Goal: Task Accomplishment & Management: Manage account settings

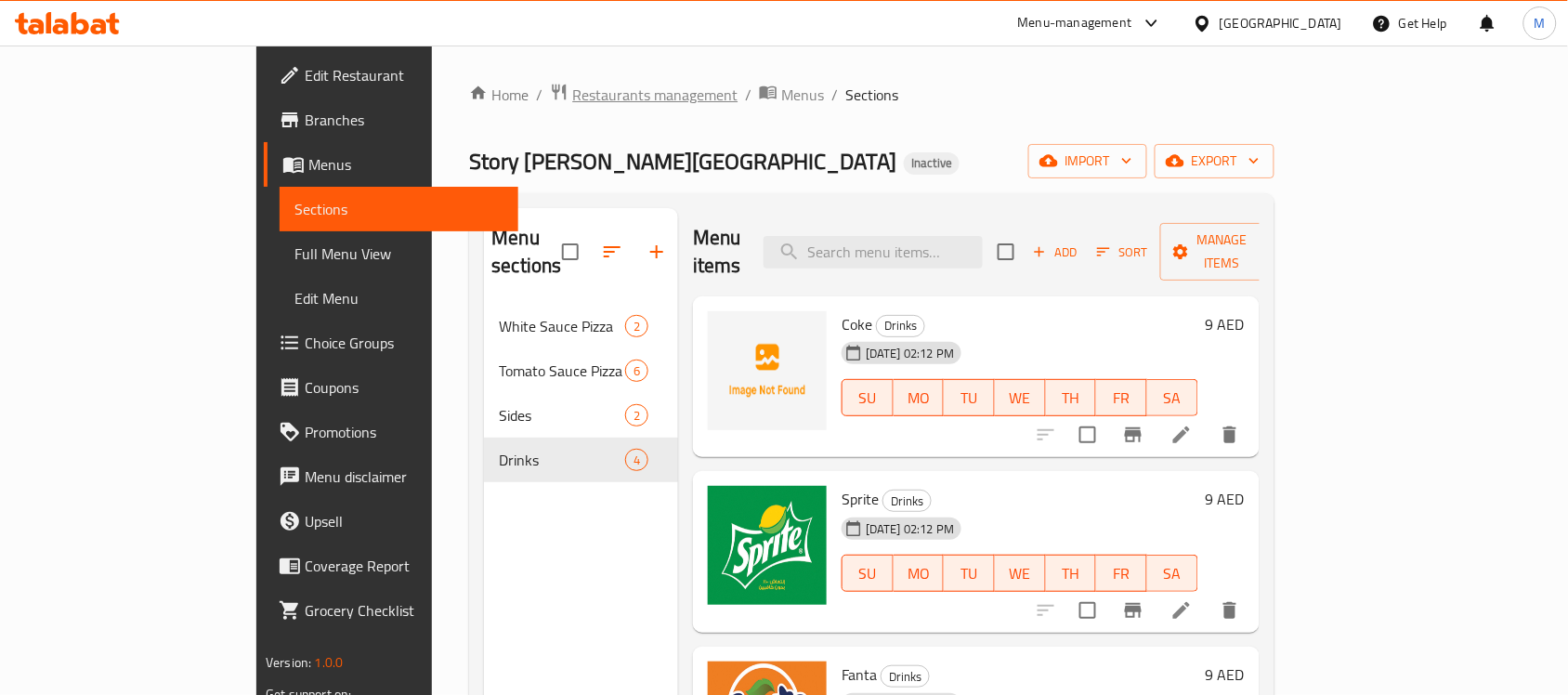
click at [573, 89] on span "Restaurants management" at bounding box center [655, 95] width 165 height 22
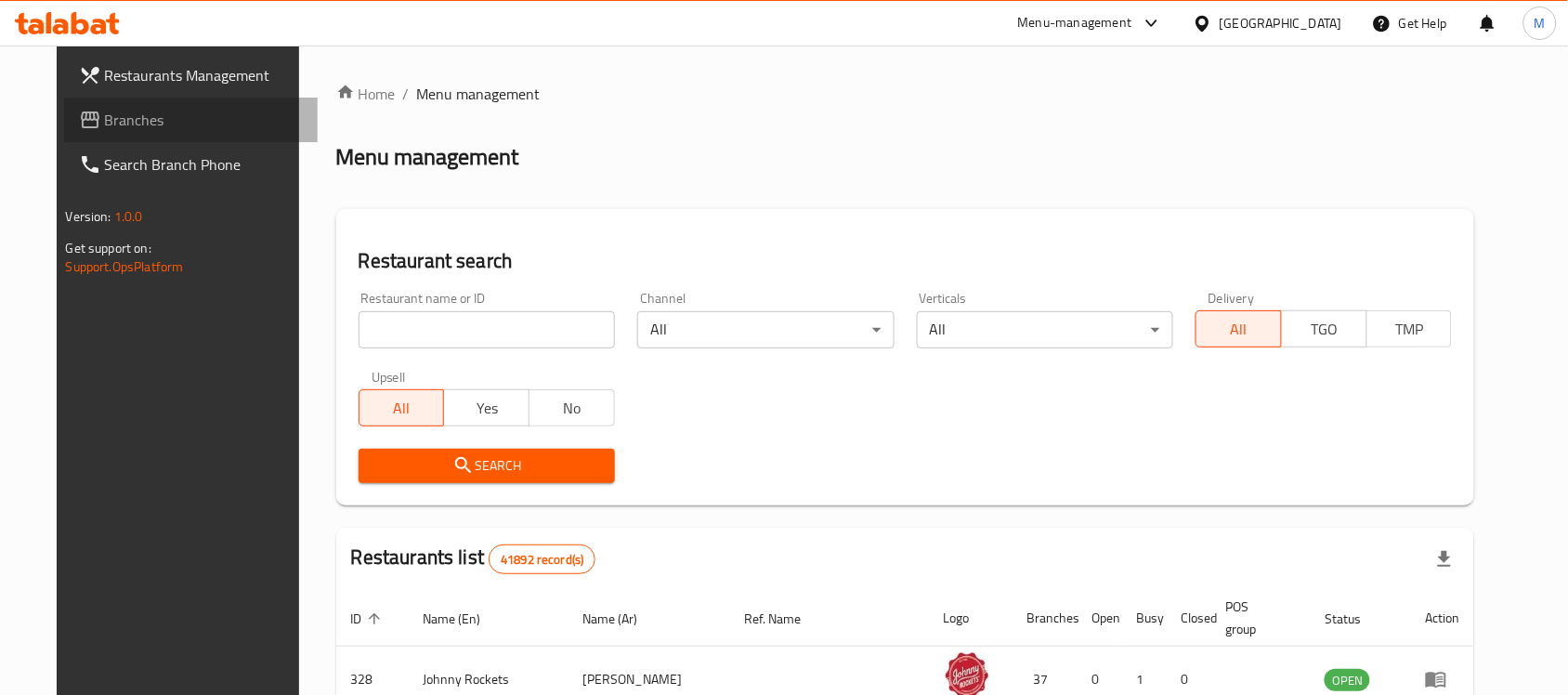
click at [105, 116] on span "Branches" at bounding box center [204, 119] width 199 height 22
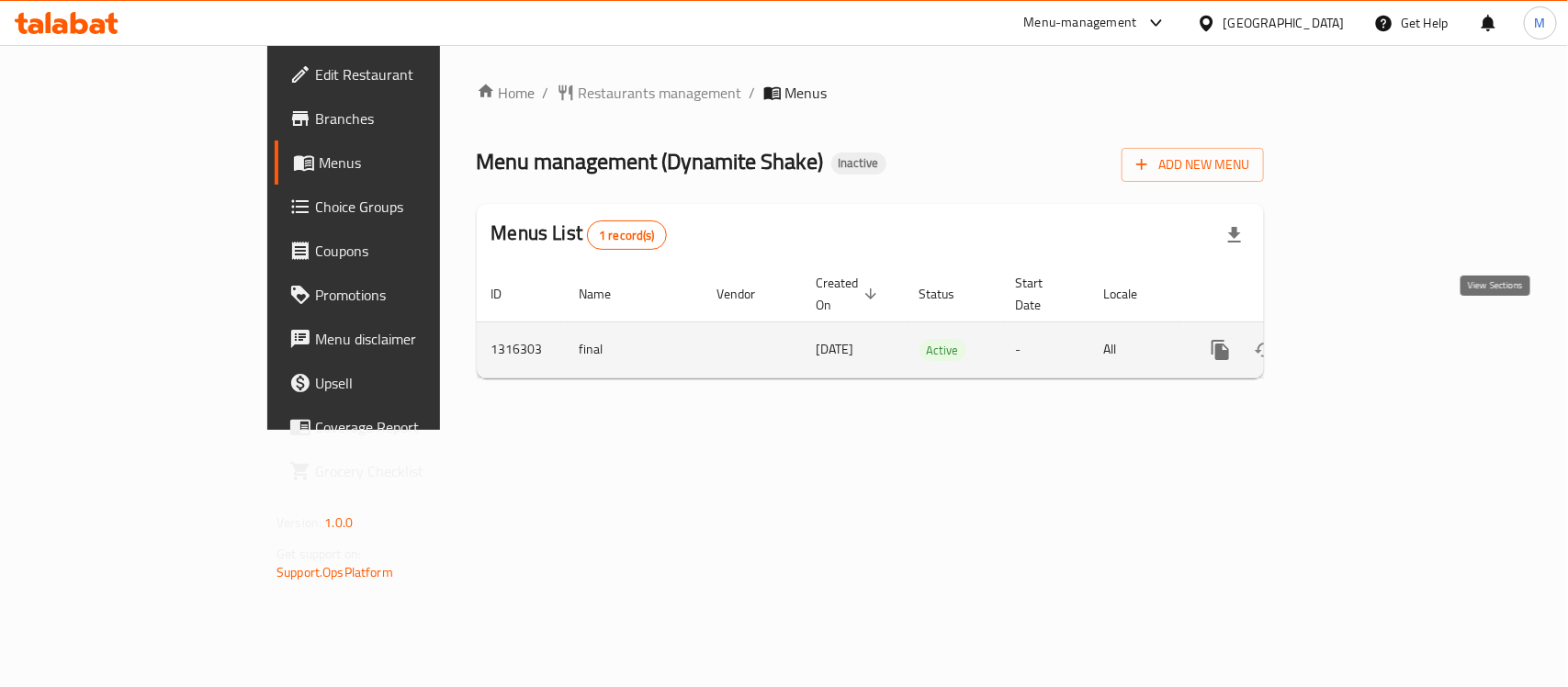
click at [1363, 339] on icon "enhanced table" at bounding box center [1352, 349] width 22 height 22
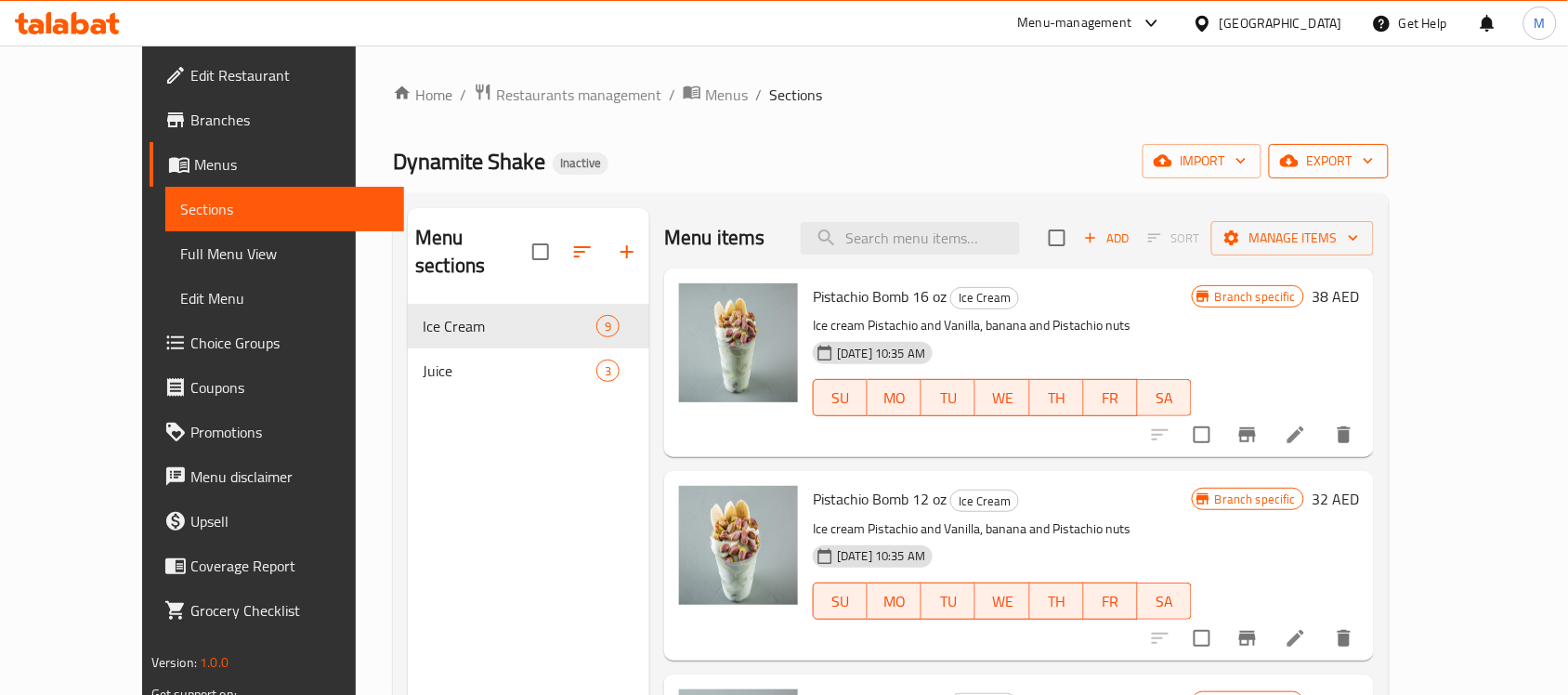
click at [1378, 159] on icon "button" at bounding box center [1368, 160] width 18 height 18
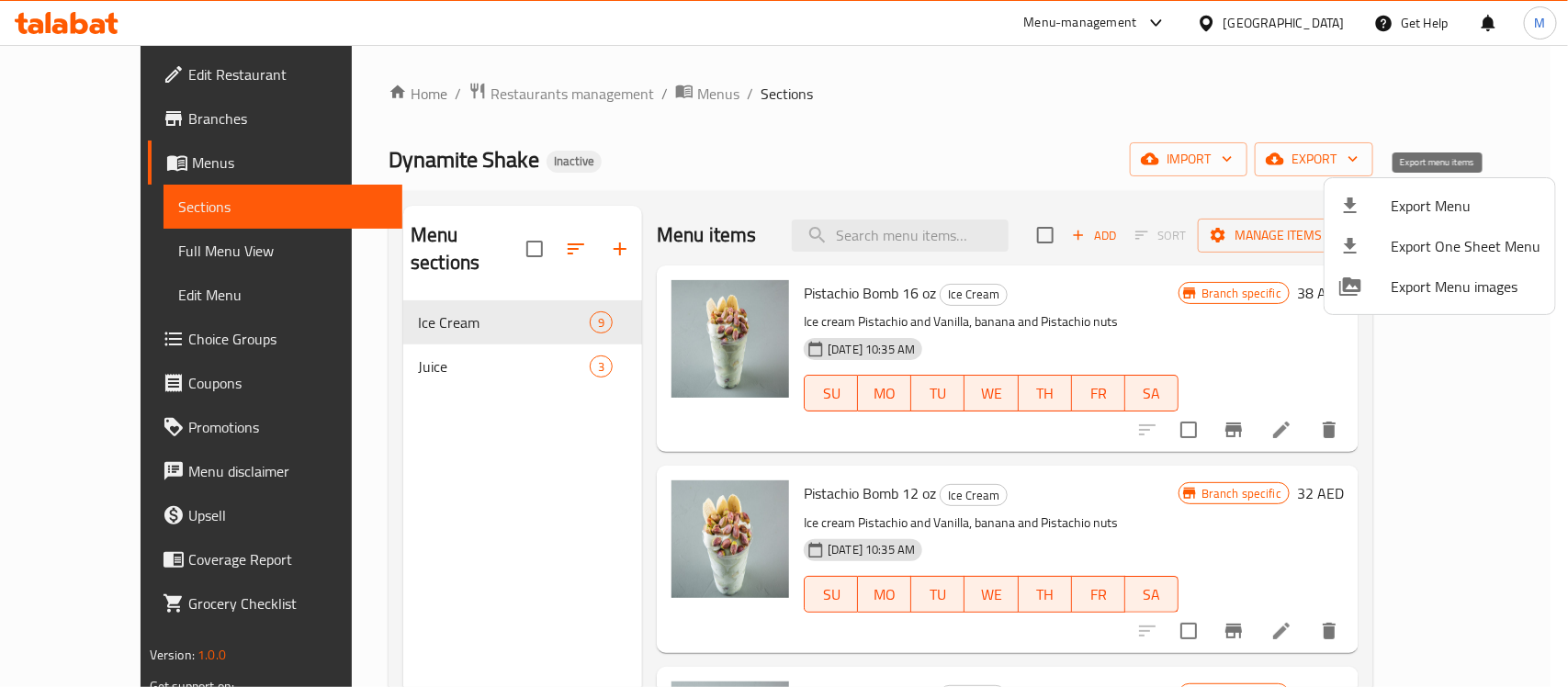
click at [1467, 200] on span "Export Menu" at bounding box center [1465, 205] width 150 height 22
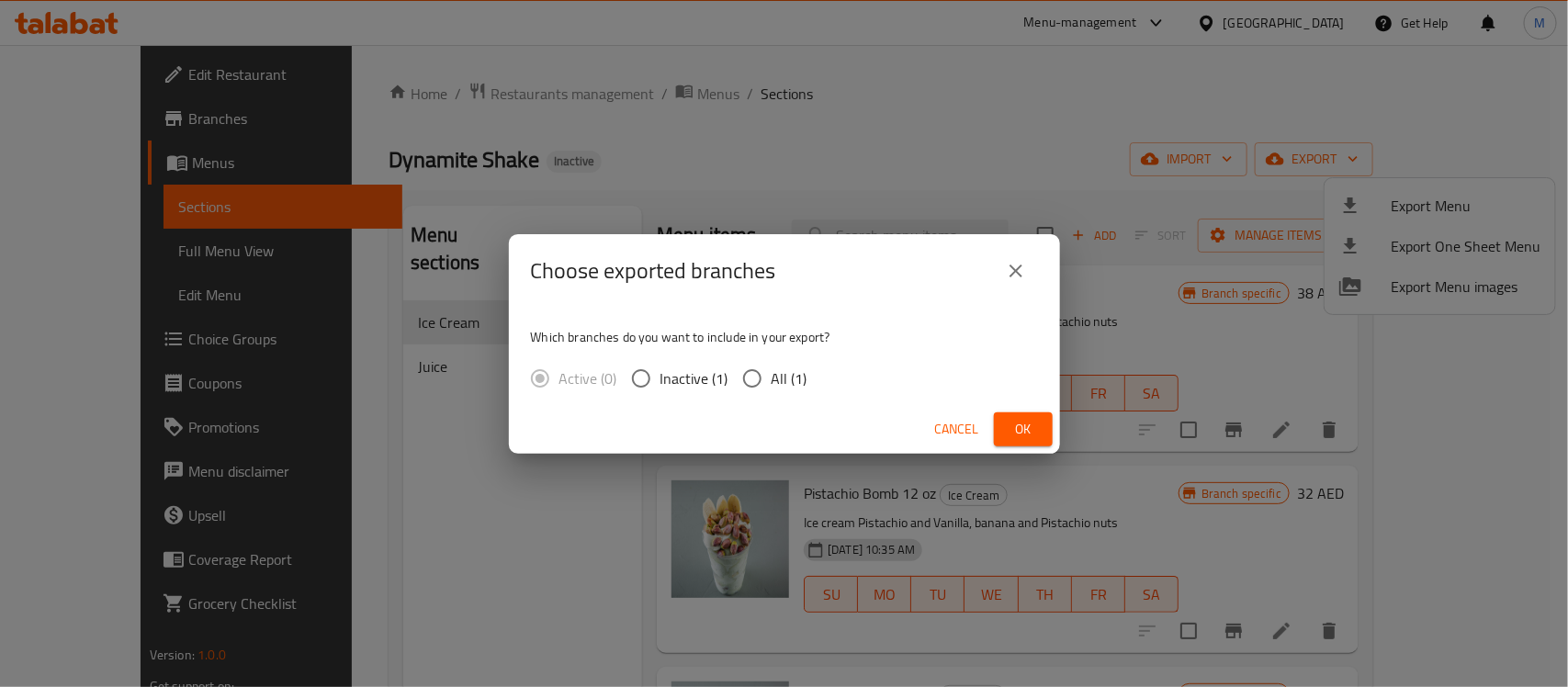
click at [790, 381] on span "All (1)" at bounding box center [790, 377] width 36 height 22
click at [772, 381] on input "All (1)" at bounding box center [752, 378] width 39 height 39
radio input "true"
click at [1020, 421] on span "Ok" at bounding box center [1023, 429] width 29 height 23
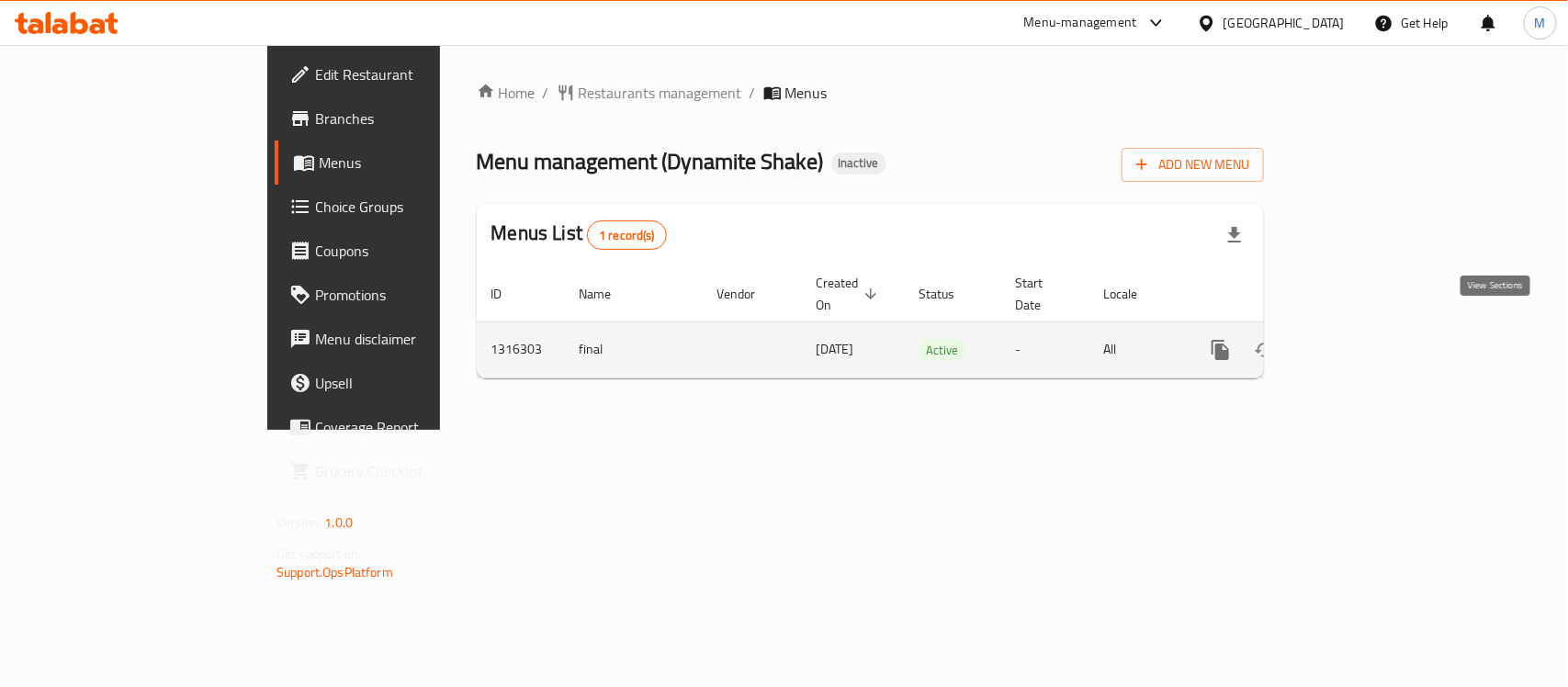
click at [1363, 339] on icon "enhanced table" at bounding box center [1352, 349] width 22 height 22
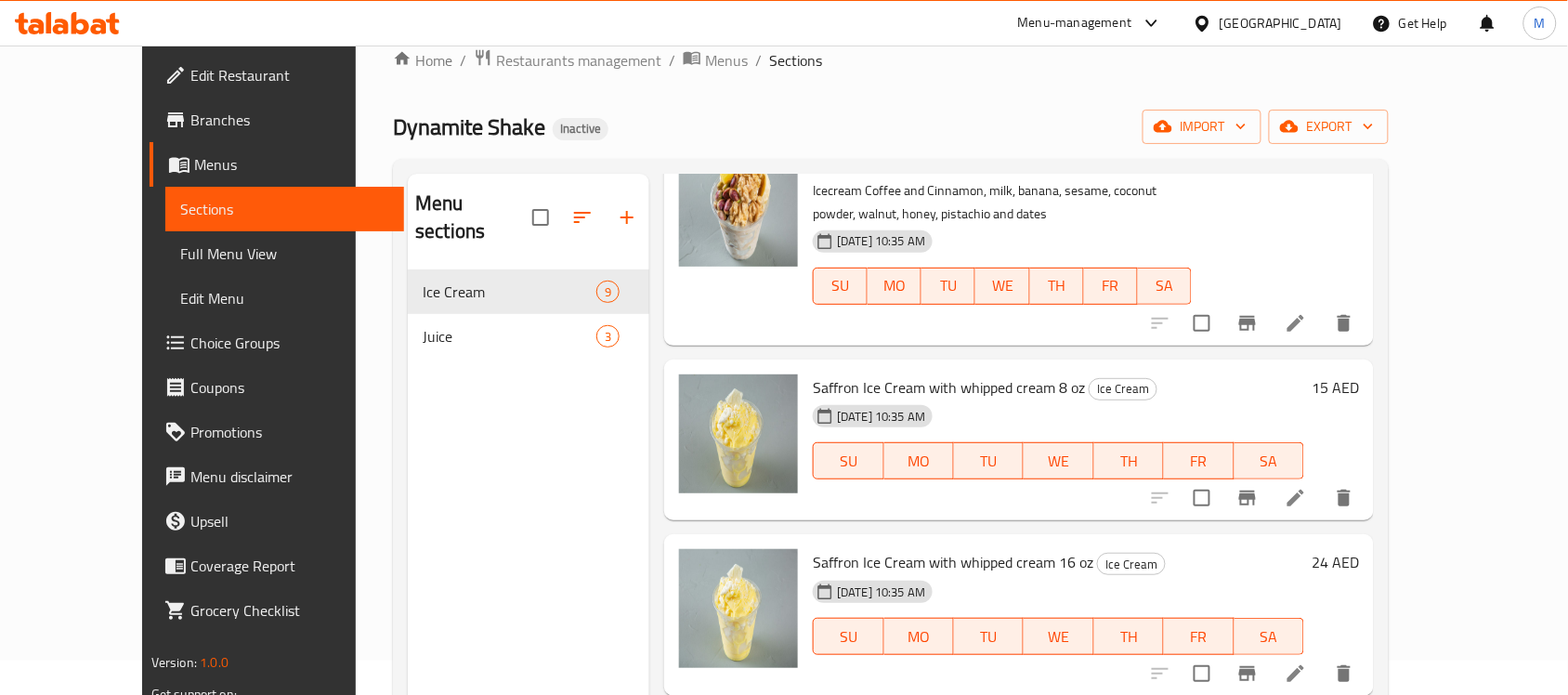
scroll to position [29, 0]
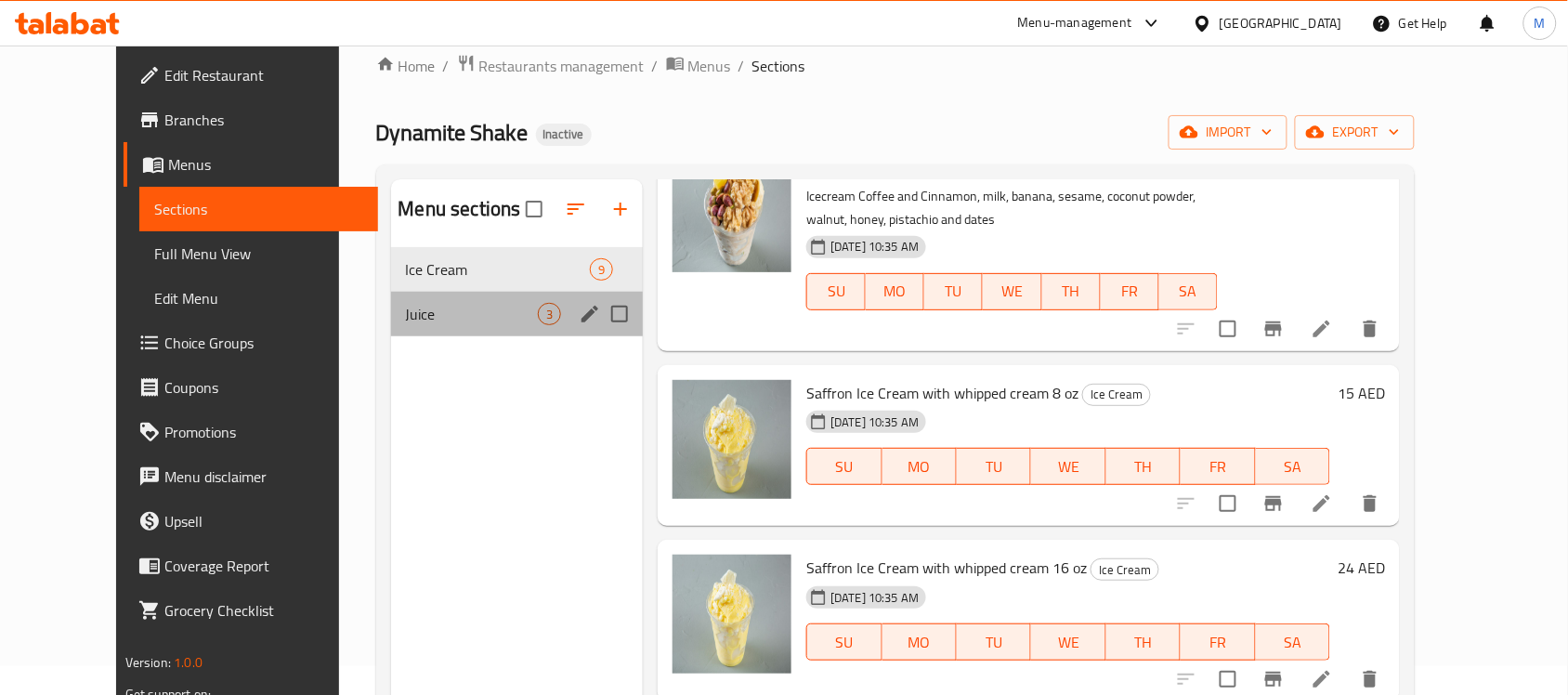
click at [397, 299] on div "Juice 3" at bounding box center [517, 314] width 253 height 45
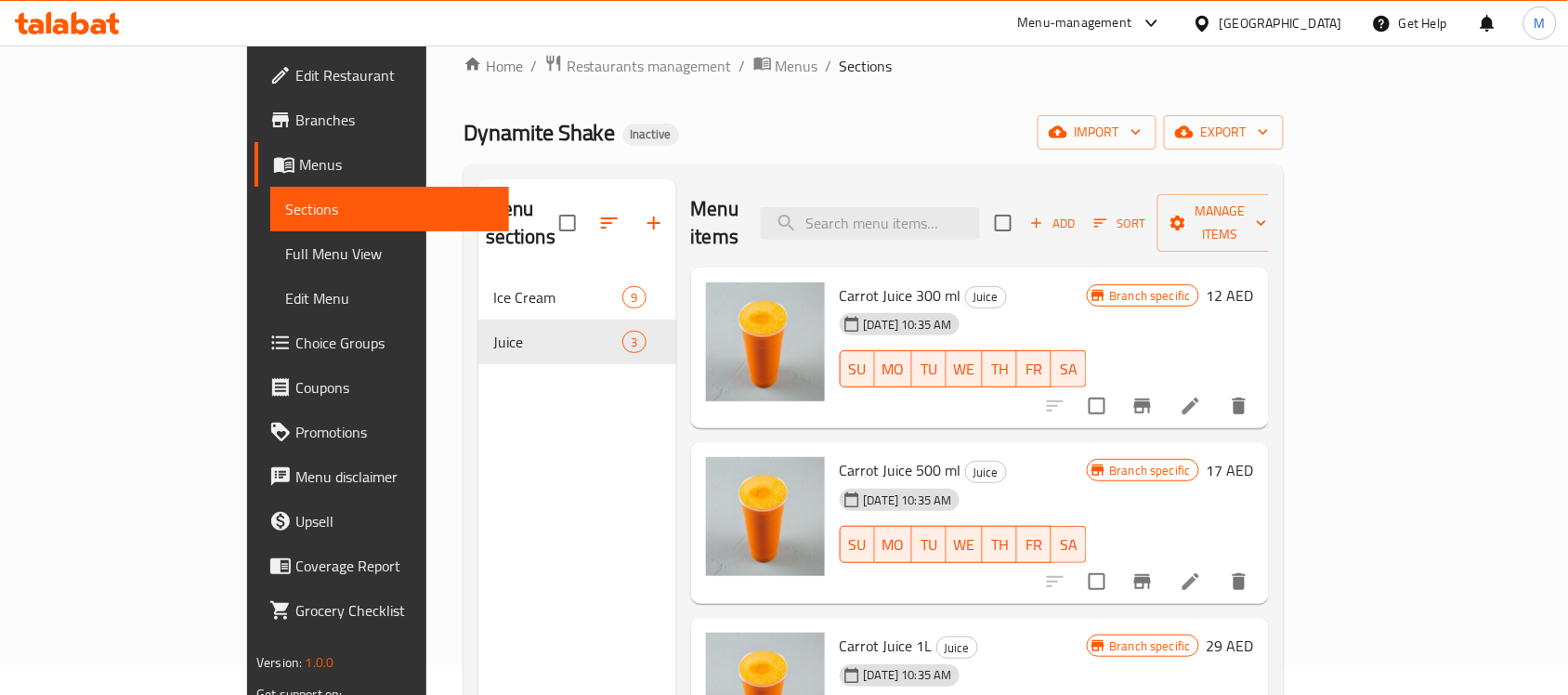
click at [840, 282] on span "Carrot Juice 300 ml" at bounding box center [901, 295] width 122 height 28
copy h6 "Carrot Juice 300 ml"
click at [1202, 395] on icon at bounding box center [1190, 406] width 22 height 22
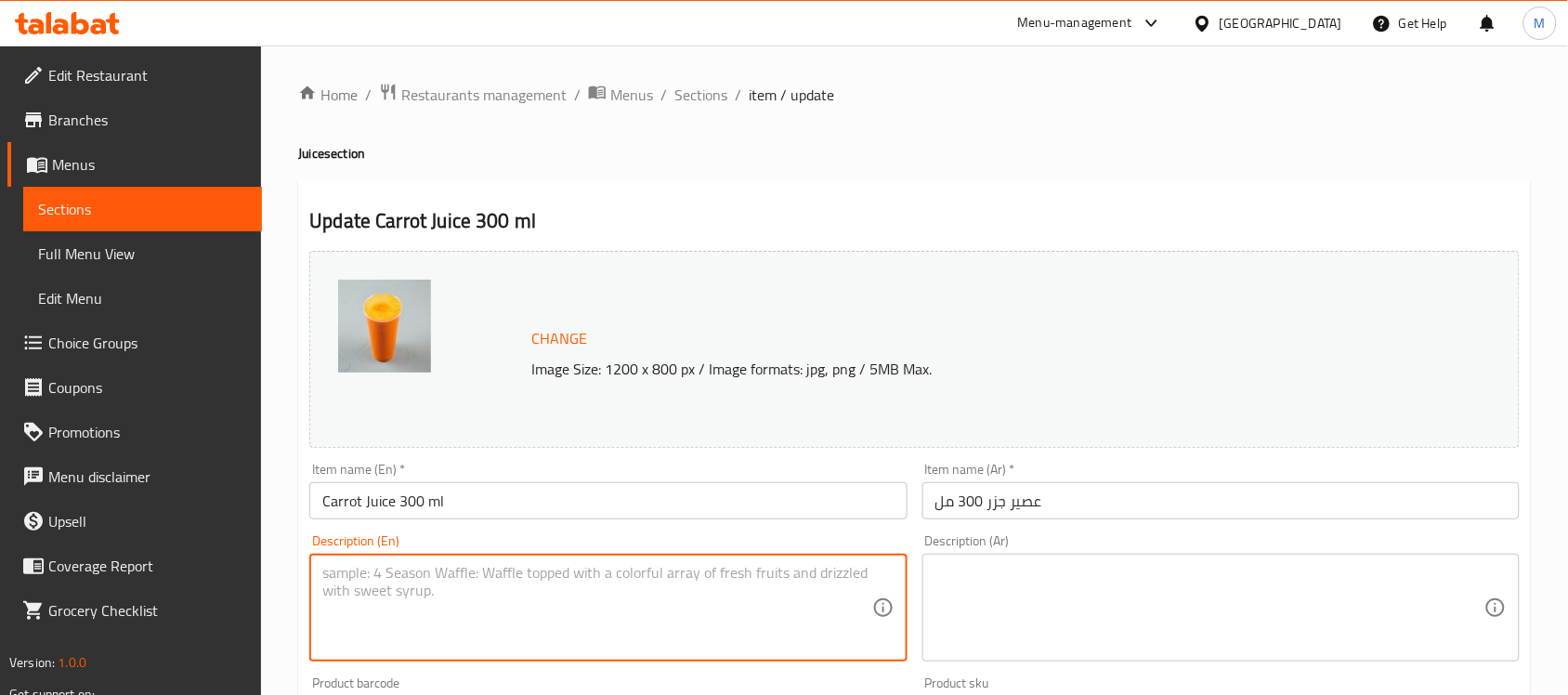
click at [646, 564] on textarea at bounding box center [596, 608] width 549 height 88
paste textarea "Made with freshly squeezed carrots, rich source of vitamin a and other essentia…"
type textarea "Made with freshly squeezed carrots, rich source of vitamin a and other essentia…"
click at [990, 621] on textarea at bounding box center [1209, 608] width 549 height 88
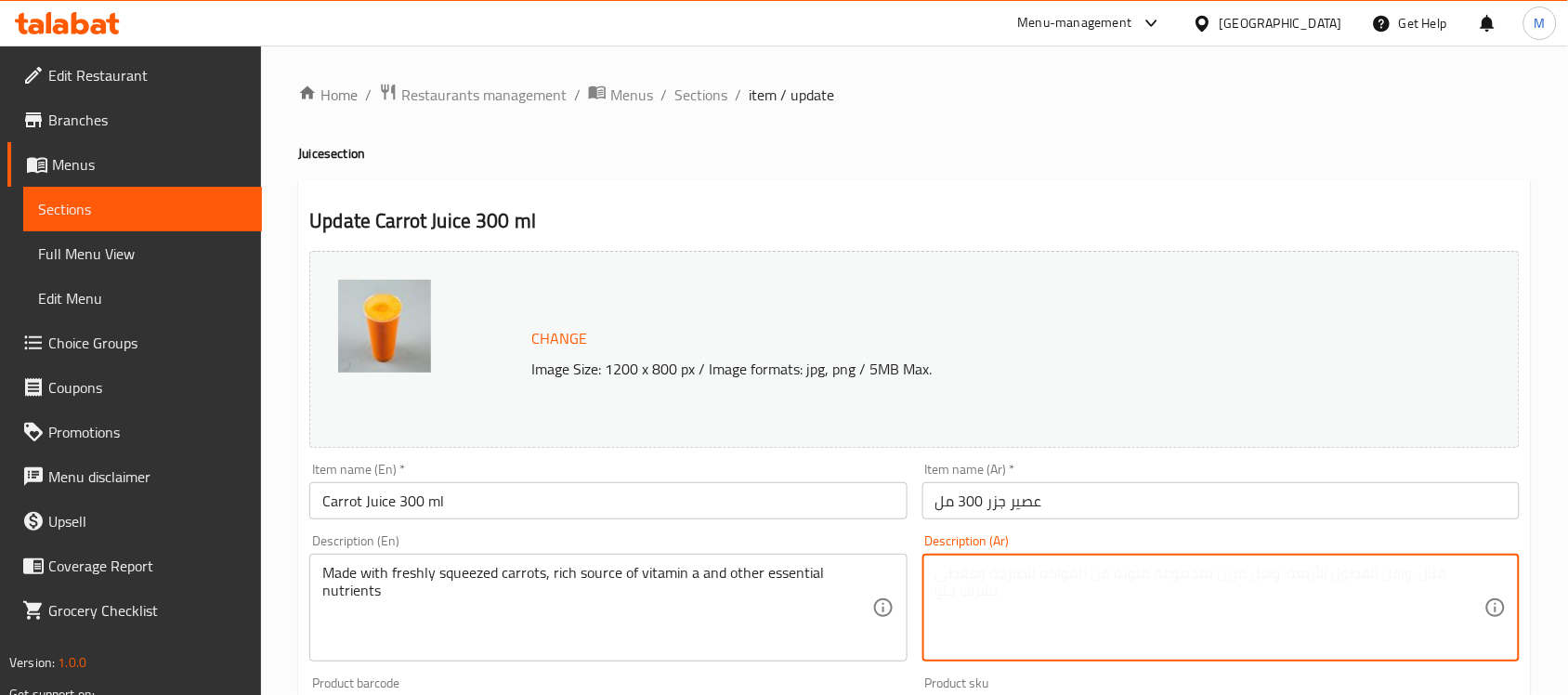
paste textarea "مصنوعة من الجزر الطازج المعصور، المصدر الغني بفيتامين أ والمواد الغذائية الأساس…"
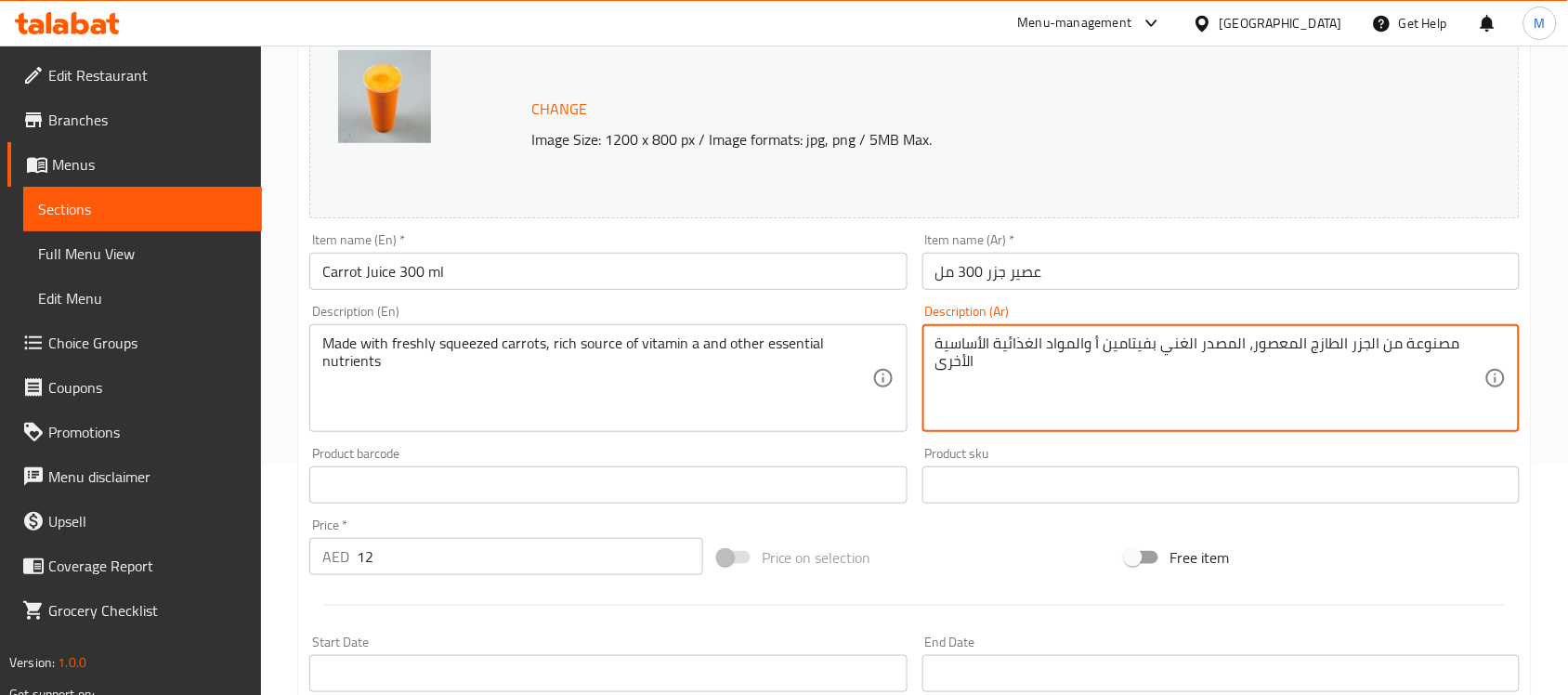
scroll to position [232, 0]
click at [1280, 348] on textarea "مصنوعة من الجزر الطازج المعصور، المصدر الغني بفيتامين أ والمواد الغذائية الأساس…" at bounding box center [1209, 376] width 549 height 88
click at [1334, 443] on div "Product sku Product sku" at bounding box center [1221, 472] width 612 height 72
click at [1227, 350] on textarea "مصنوعة من الجزر الطازج الكبس، مصدر الغني بفيتامين أ والمواد الغذائية الأساسية ا…" at bounding box center [1209, 376] width 549 height 88
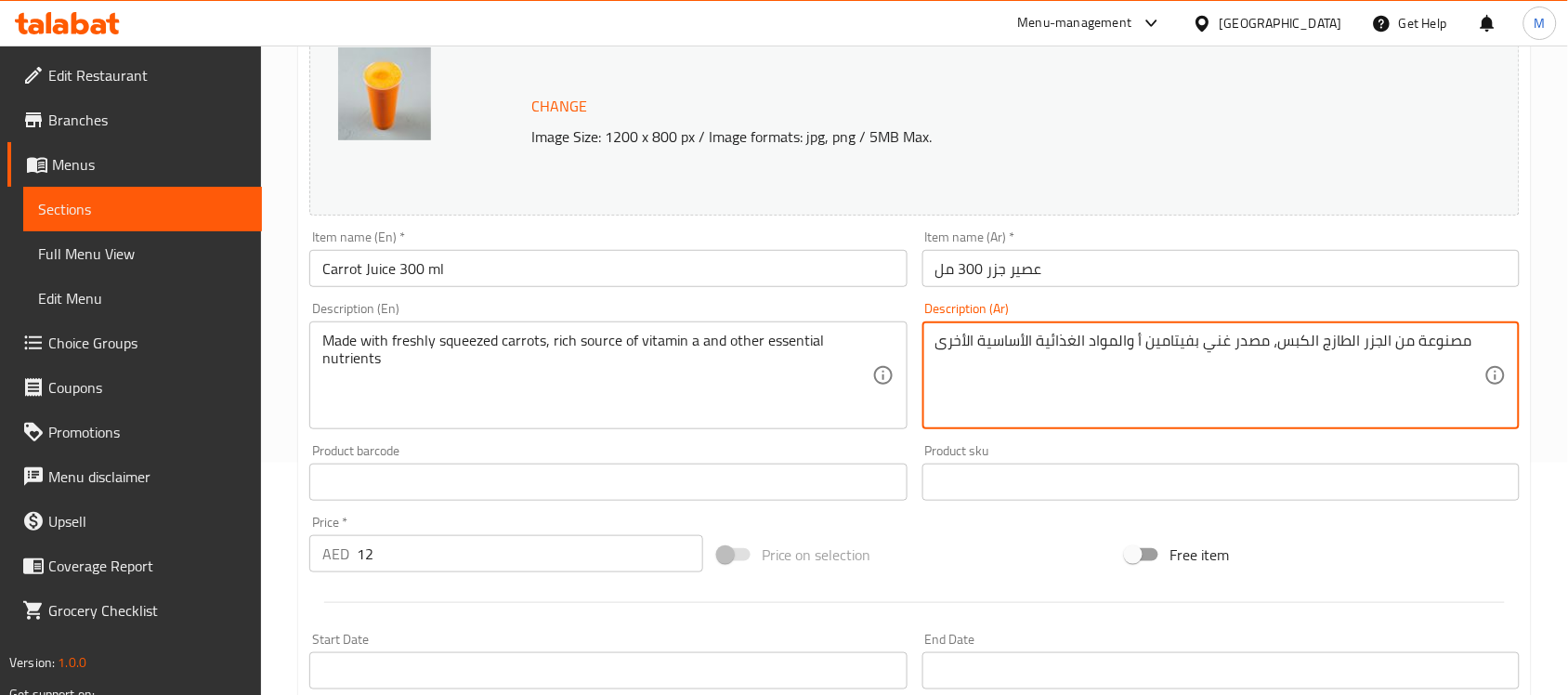
type textarea "مصنوعة من الجزر الطازج الكبس، مصدر غني بفيتامين أ والمواد الغذائية الأساسية الأ…"
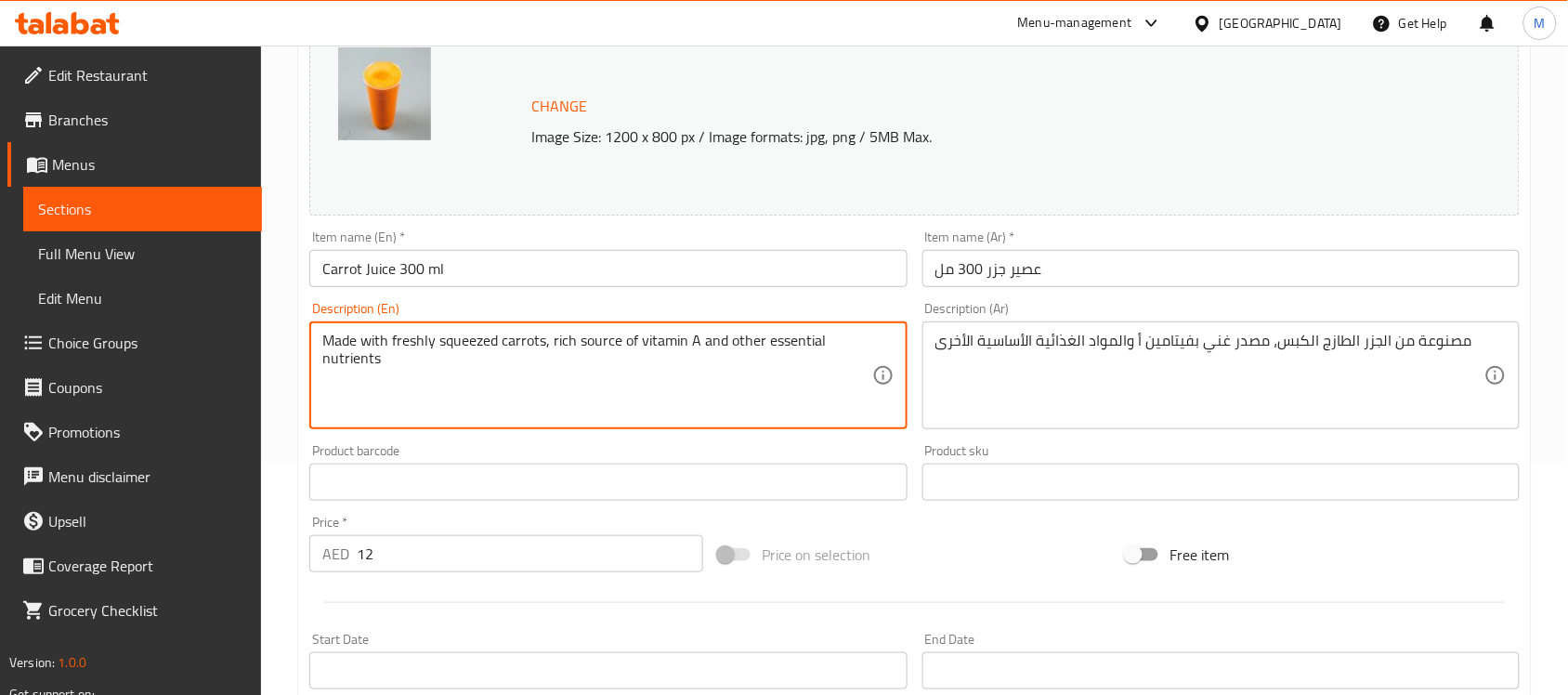
type textarea "Made with freshly squeezed carrots, rich source of vitamin A and other essentia…"
click at [894, 442] on div "Product barcode Product barcode" at bounding box center [607, 472] width 612 height 72
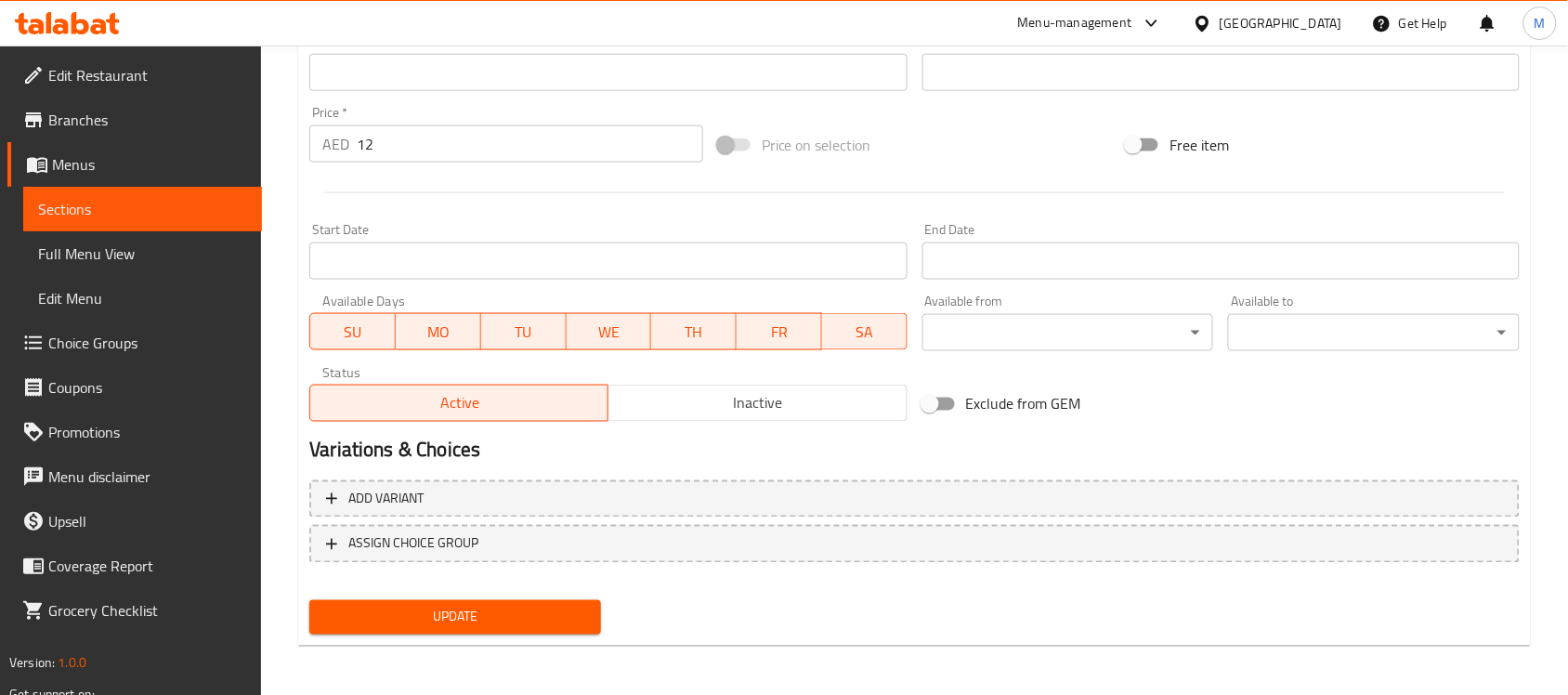
click at [443, 614] on span "Update" at bounding box center [455, 618] width 261 height 23
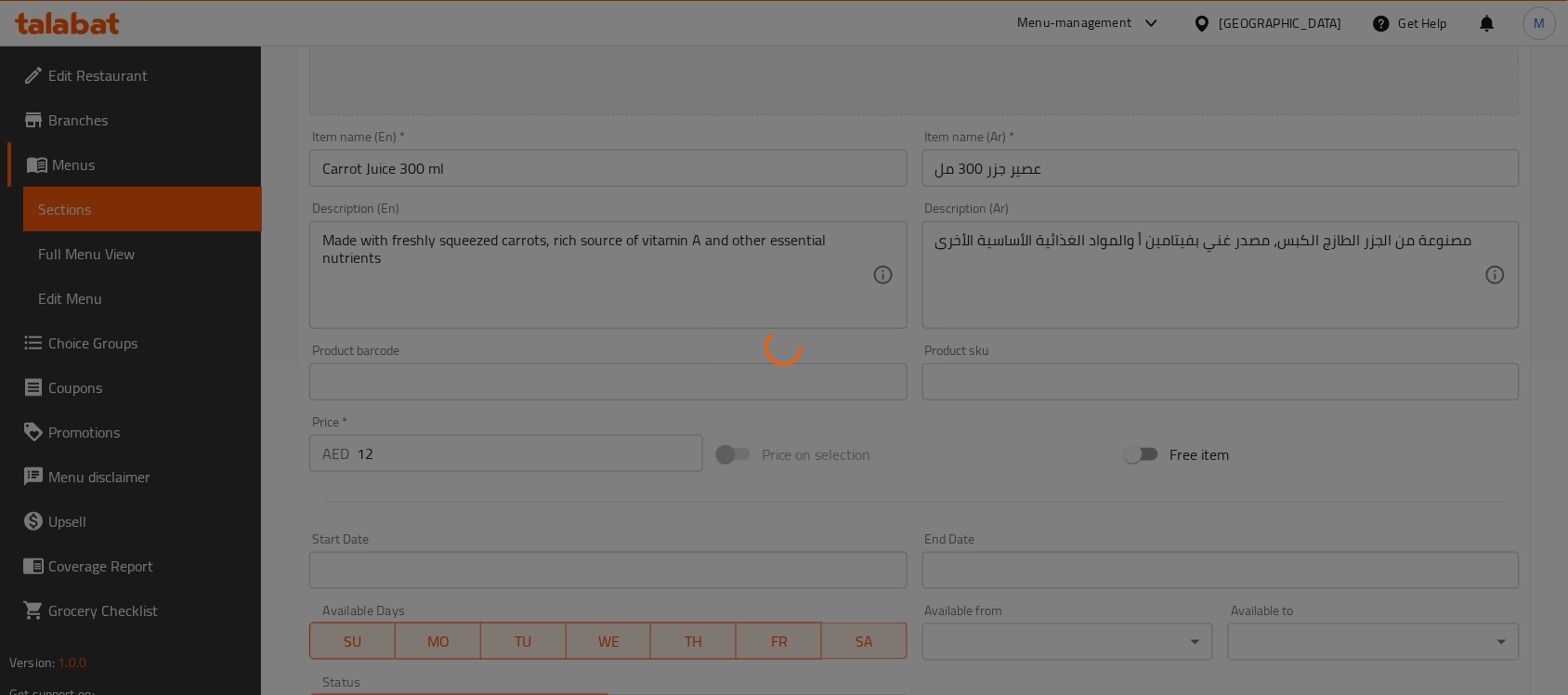
scroll to position [61, 0]
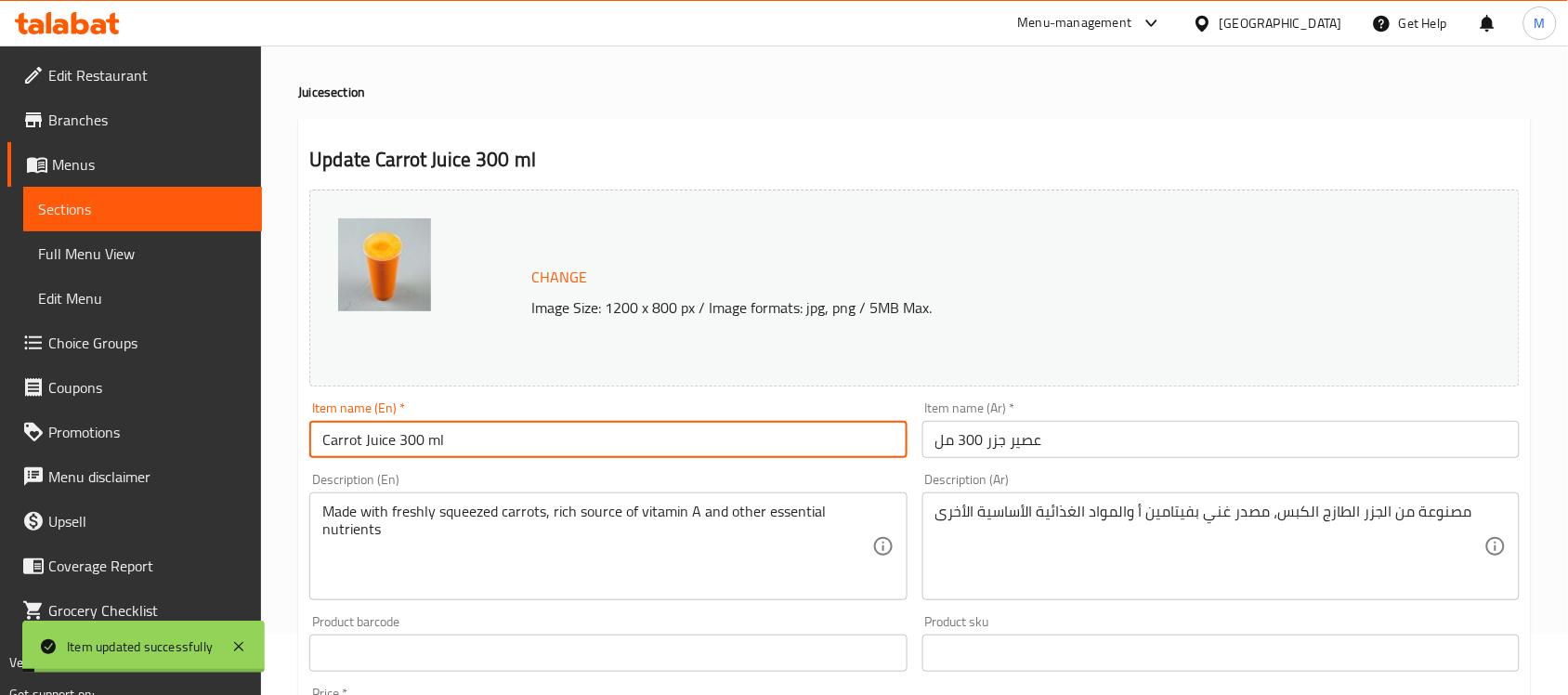
drag, startPoint x: 460, startPoint y: 443, endPoint x: 210, endPoint y: 447, distance: 250.0
click at [210, 447] on div "Edit Restaurant Branches Menus Sections Full Menu View Edit Menu Choice Groups …" at bounding box center [784, 631] width 1568 height 1295
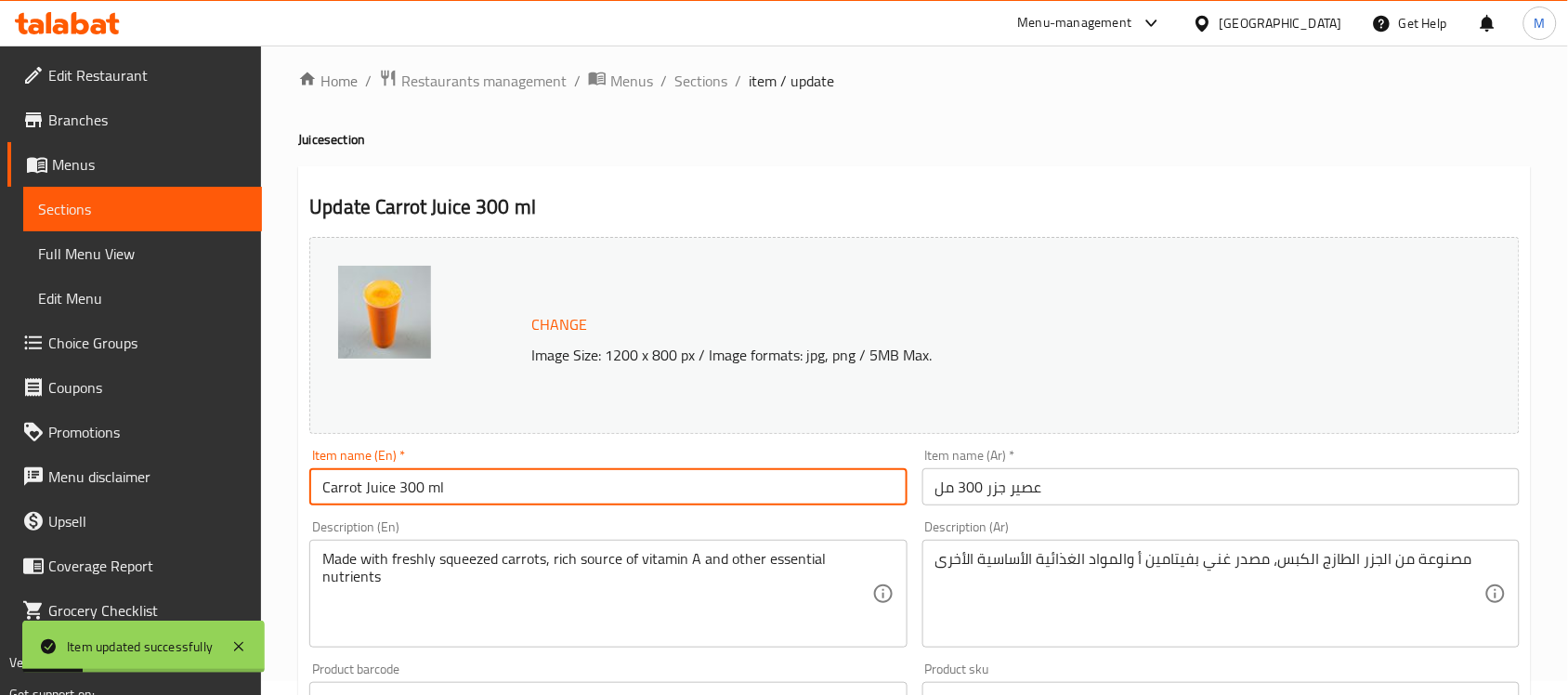
scroll to position [0, 0]
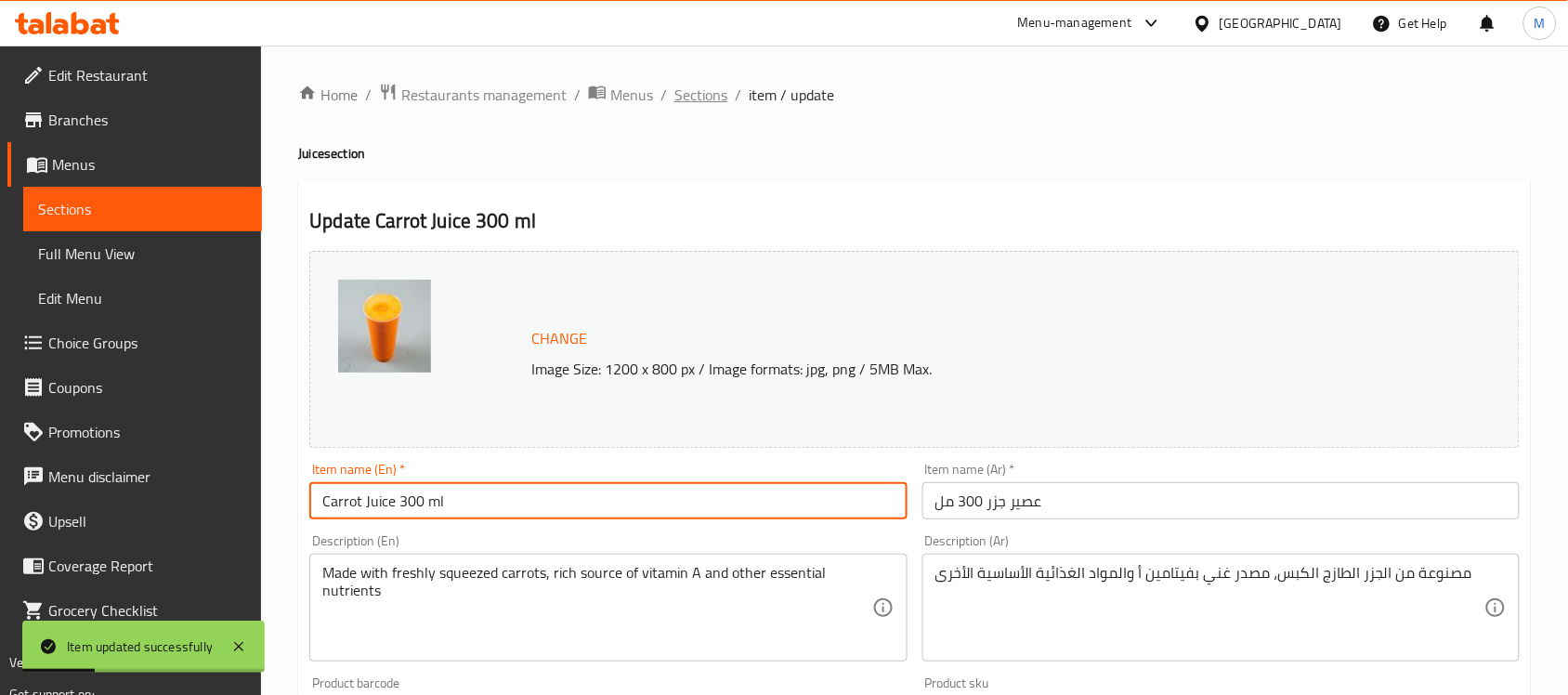
click at [717, 88] on span "Sections" at bounding box center [700, 95] width 52 height 22
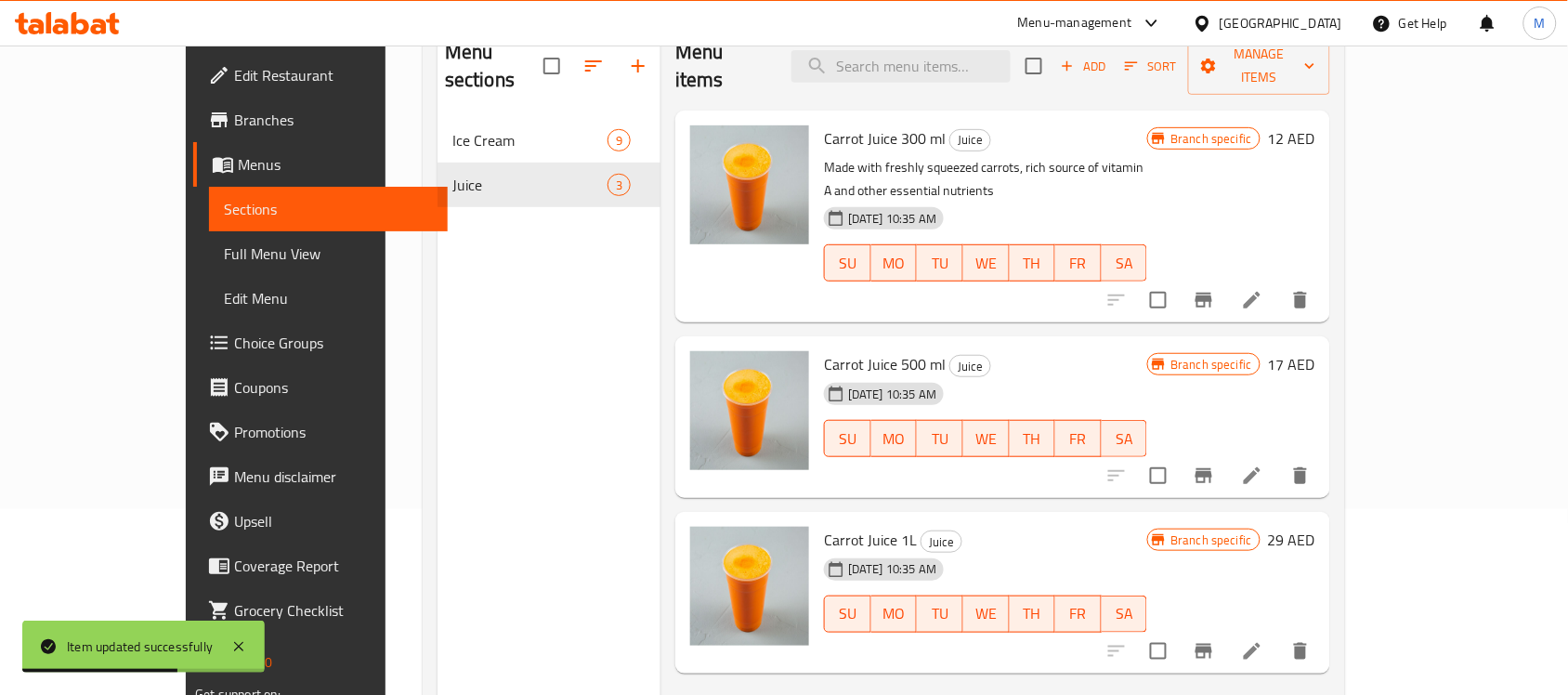
scroll to position [145, 0]
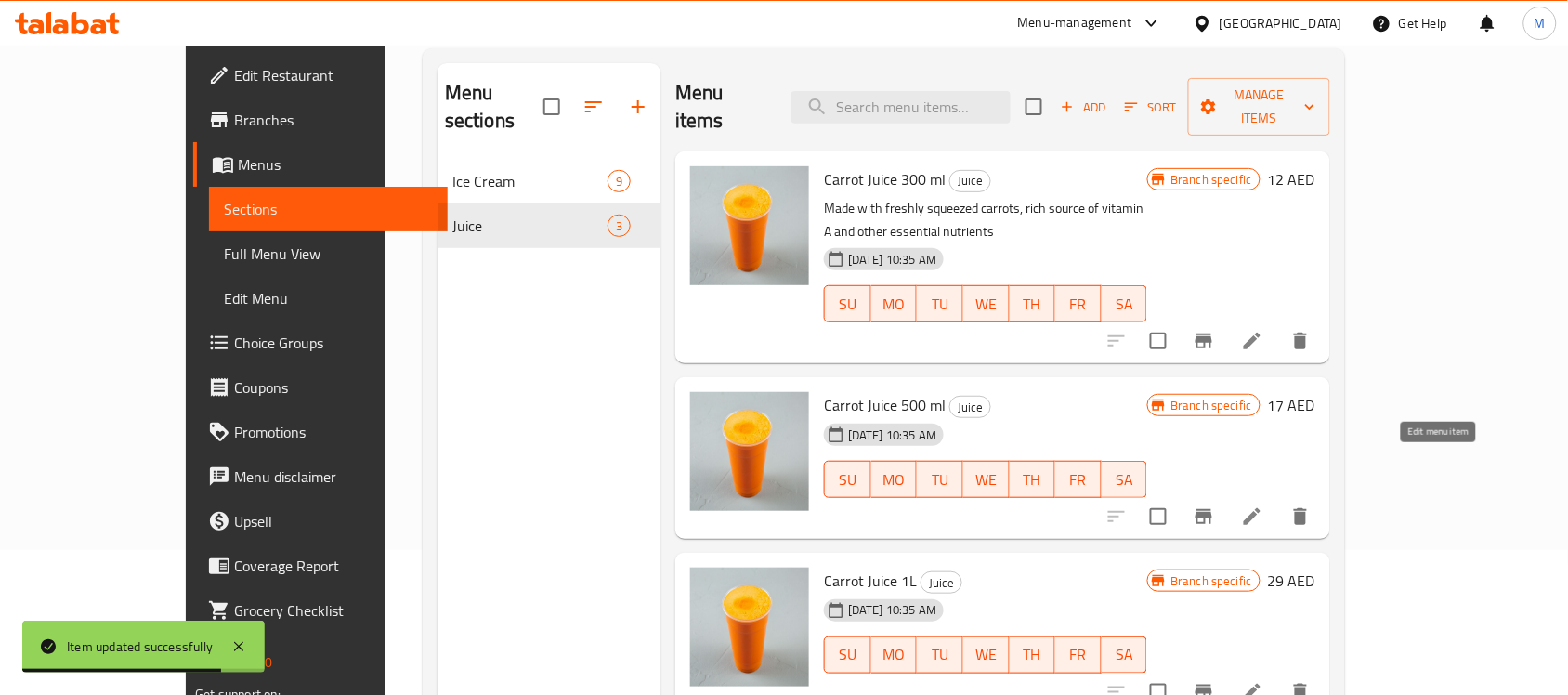
click at [1261, 508] on icon at bounding box center [1252, 516] width 17 height 17
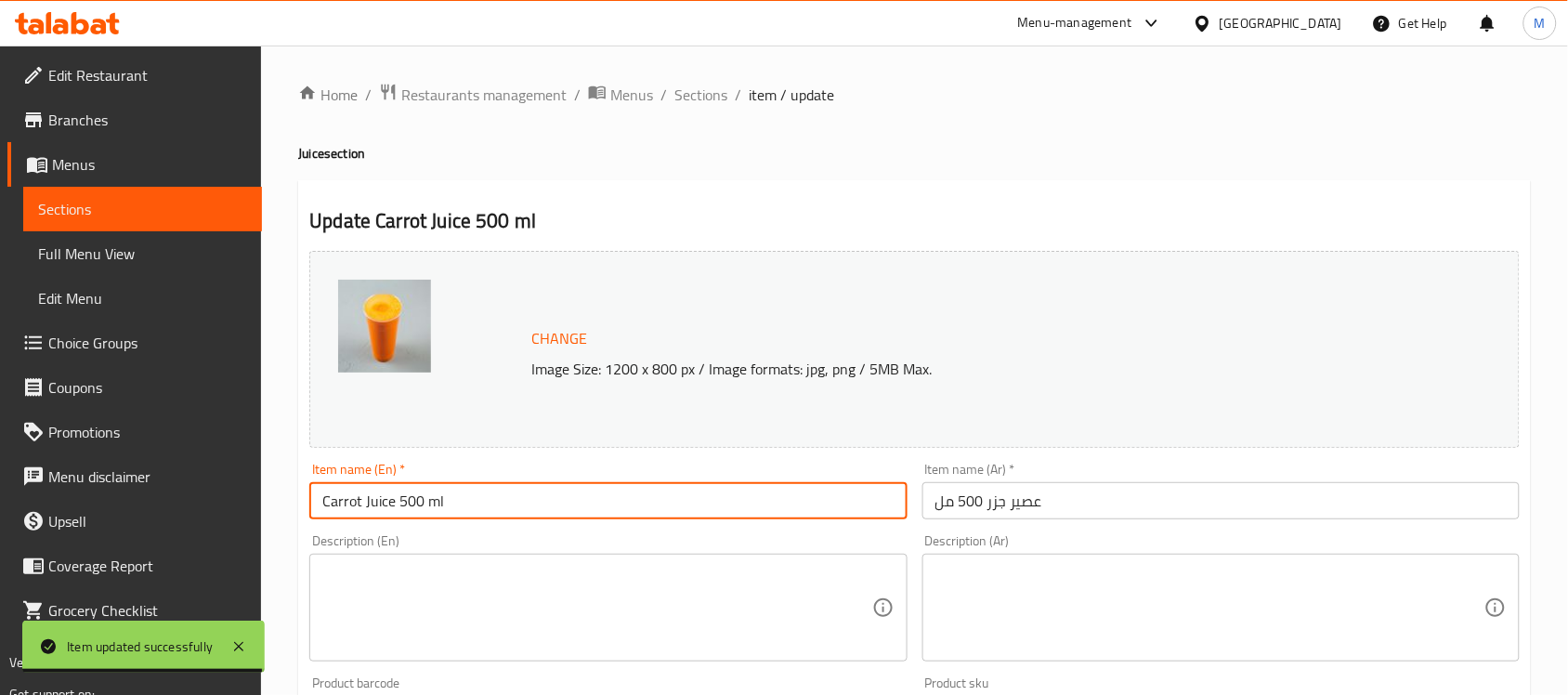
drag, startPoint x: 483, startPoint y: 511, endPoint x: 262, endPoint y: 500, distance: 221.3
click at [262, 500] on div "Home / Restaurants management / Menus / Sections / item / update Juice section …" at bounding box center [915, 693] width 1307 height 1295
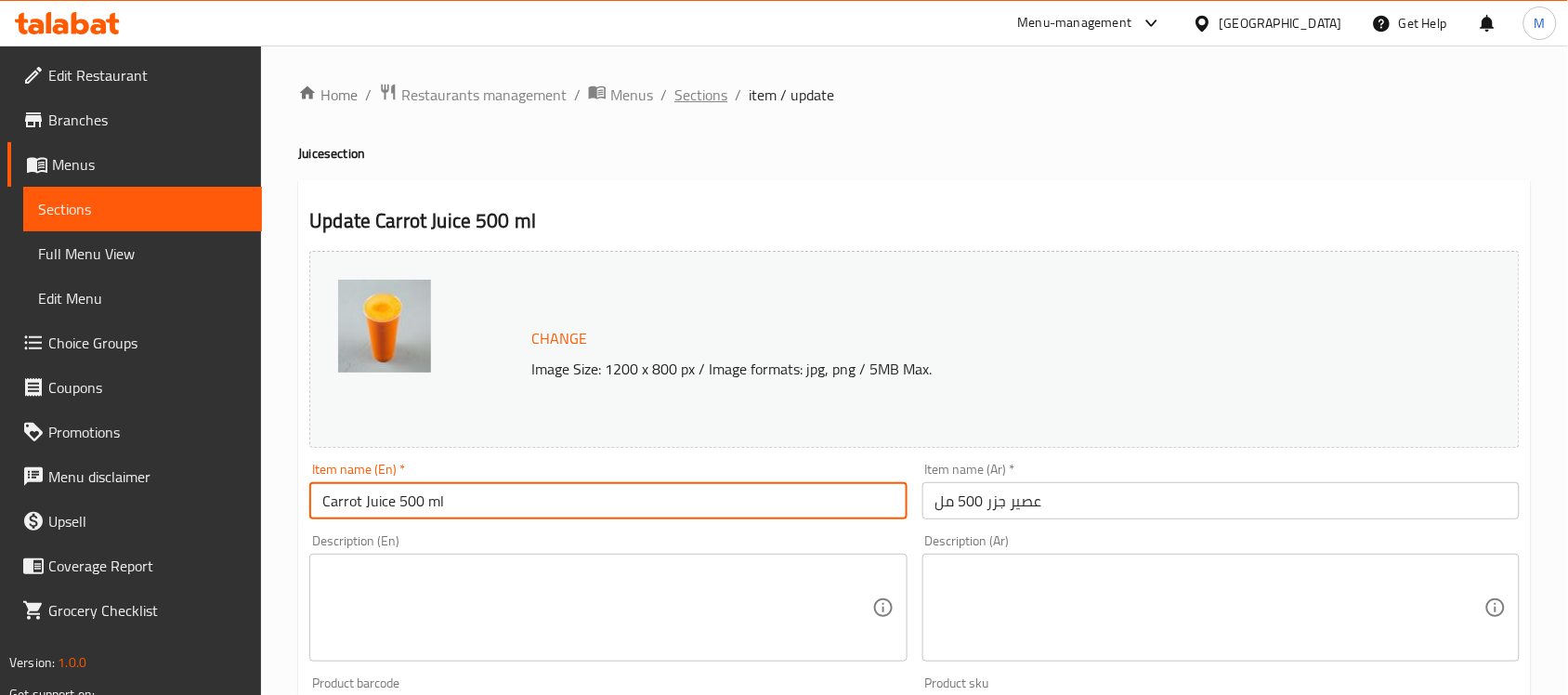
click at [695, 95] on span "Sections" at bounding box center [700, 95] width 52 height 22
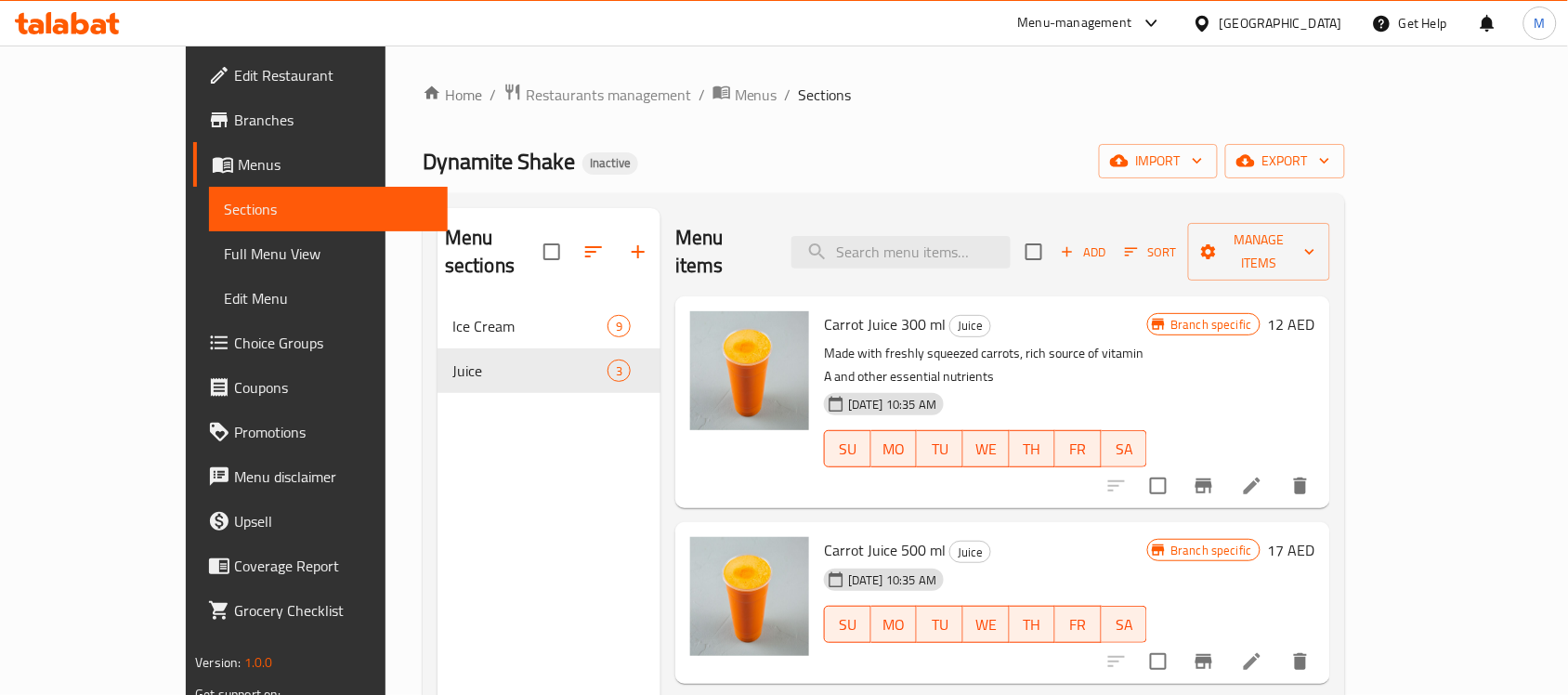
click at [824, 537] on span "Carrot Juice 500 ml" at bounding box center [885, 550] width 122 height 28
copy h6 "Carrot Juice 500 ml"
click at [986, 342] on p "Made with freshly squeezed carrots, rich source of vitamin A and other essentia…" at bounding box center [985, 365] width 324 height 47
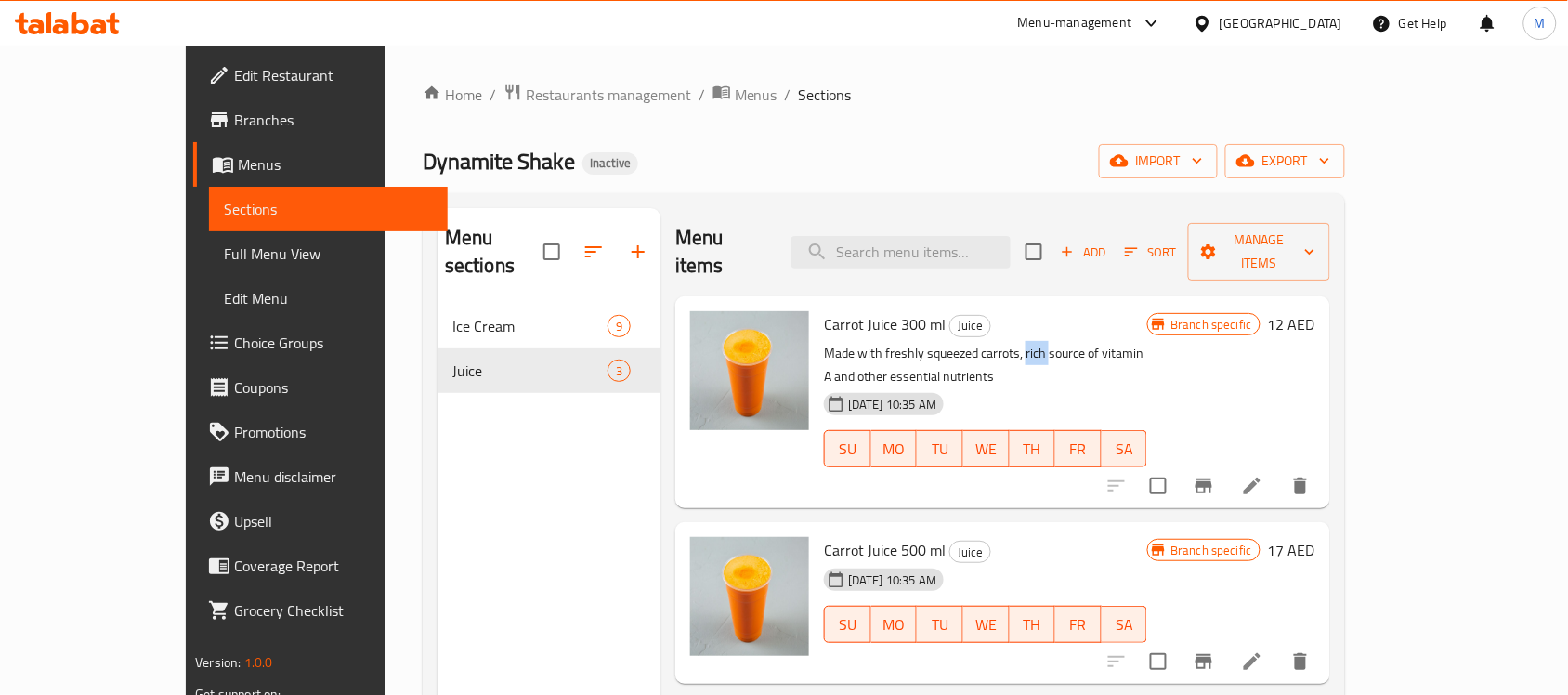
click at [986, 342] on p "Made with freshly squeezed carrots, rich source of vitamin A and other essentia…" at bounding box center [985, 365] width 324 height 47
copy div "Made with freshly squeezed carrots, rich source of vitamin A and other essentia…"
click at [1264, 650] on icon at bounding box center [1251, 661] width 22 height 22
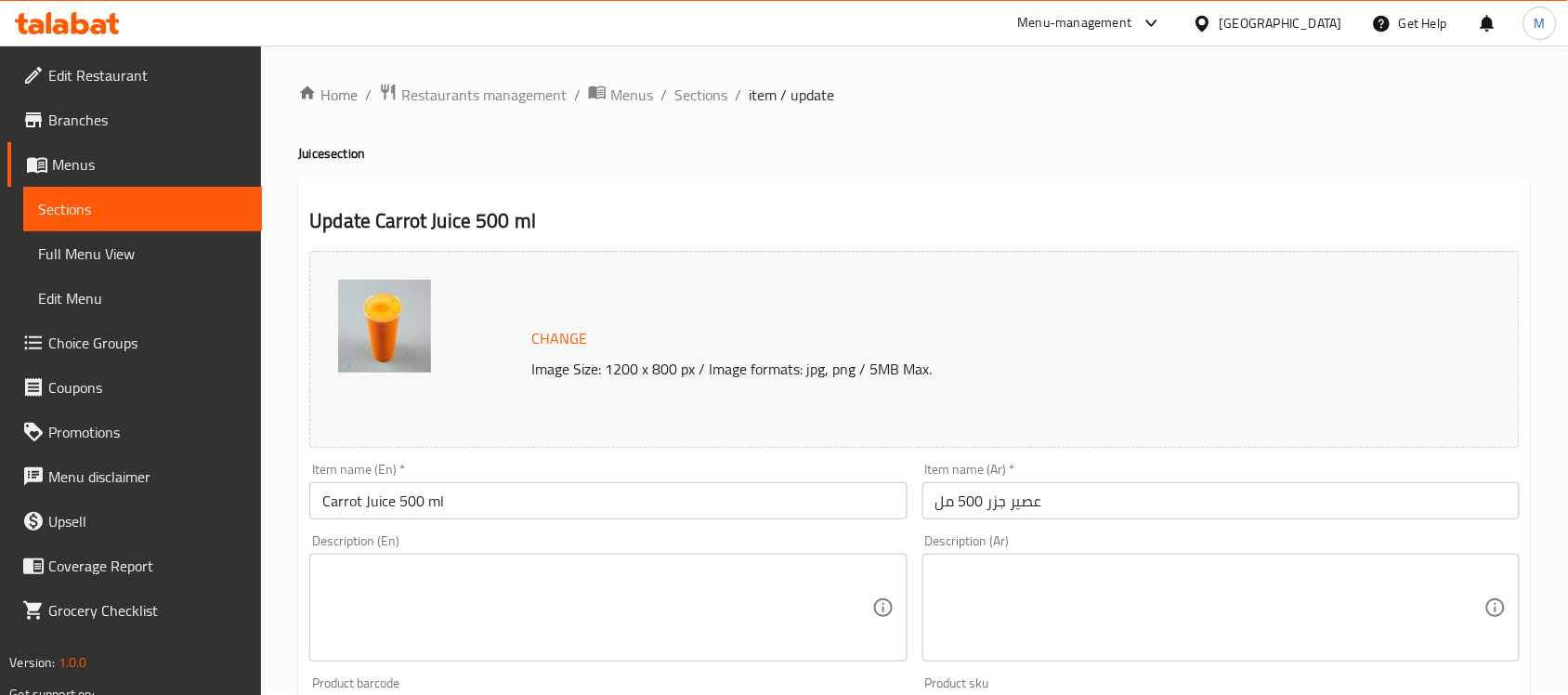
click at [489, 562] on div "Description (En)" at bounding box center [608, 607] width 597 height 108
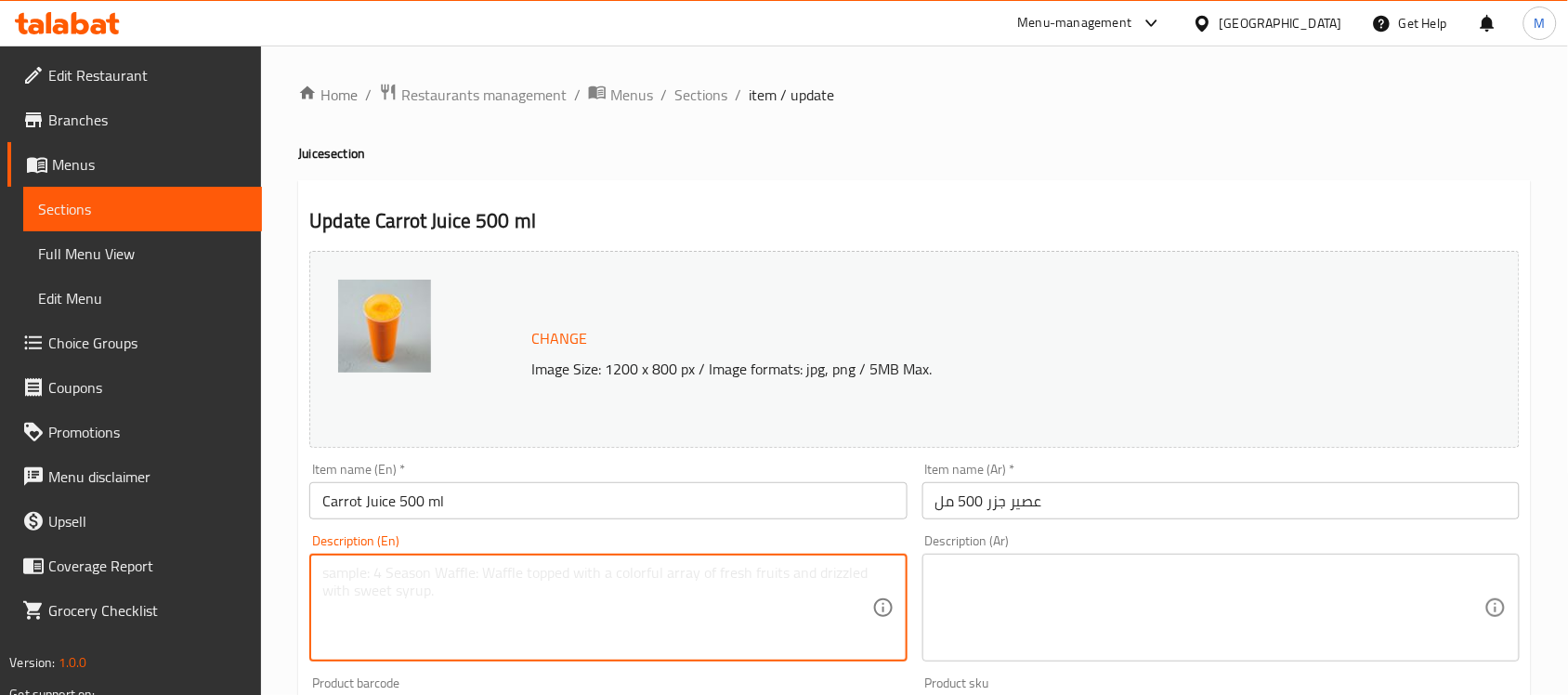
paste textarea "Made with freshly squeezed carrots, rich source of vitamin A and other essentia…"
type textarea "Made with freshly squeezed carrots, rich source of vitamin A and other essentia…"
click at [1098, 590] on textarea at bounding box center [1209, 608] width 549 height 88
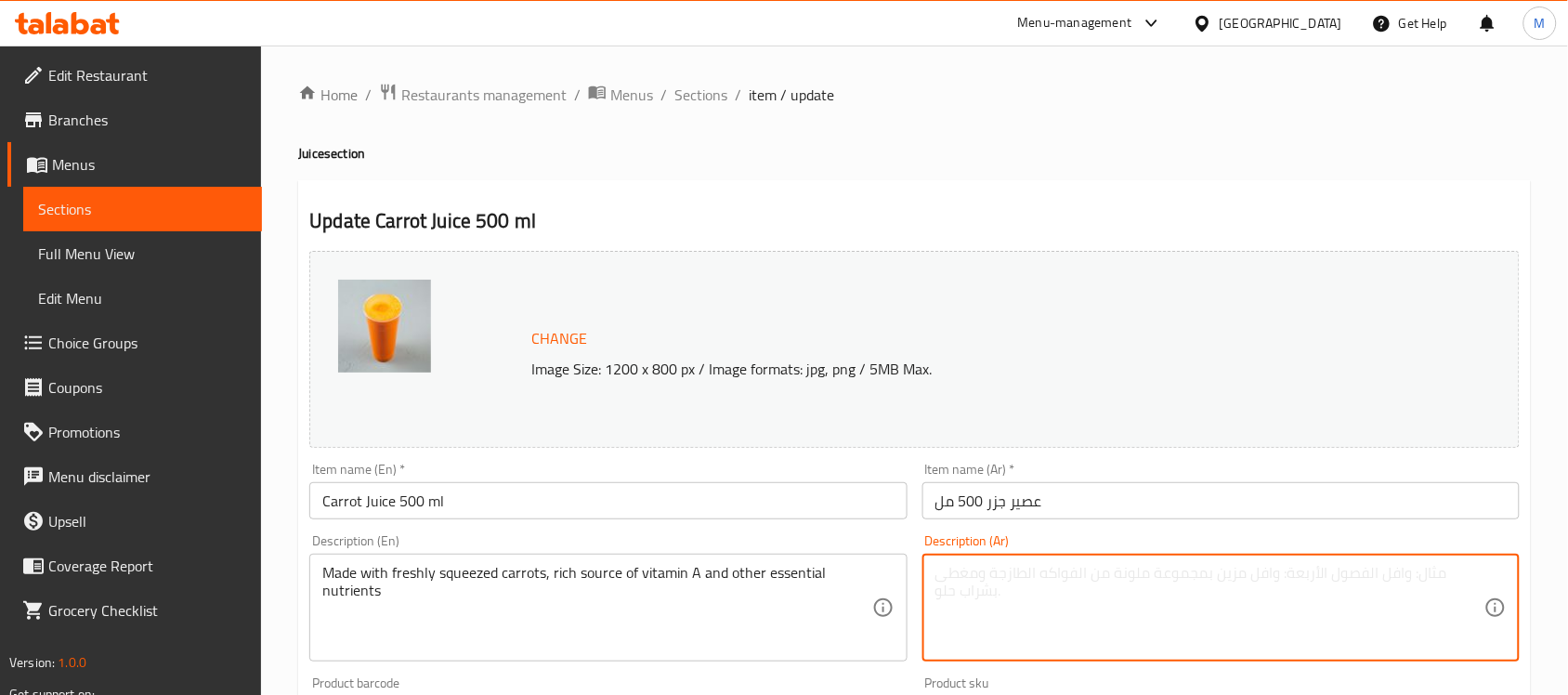
paste textarea "مصنوعة من الجزر الطازج الكبس، مصدر غني بفيتامين أ والمواد الغذائية الأساسية الأ…"
type textarea "مصنوعة من الجزر الطازج الكبس، مصدر غني بفيتامين أ والمواد الغذائية الأساسية الأ…"
click at [908, 540] on div "Description (En) Made with freshly squeezed carrots, rich source of vitamin A a…" at bounding box center [607, 598] width 612 height 142
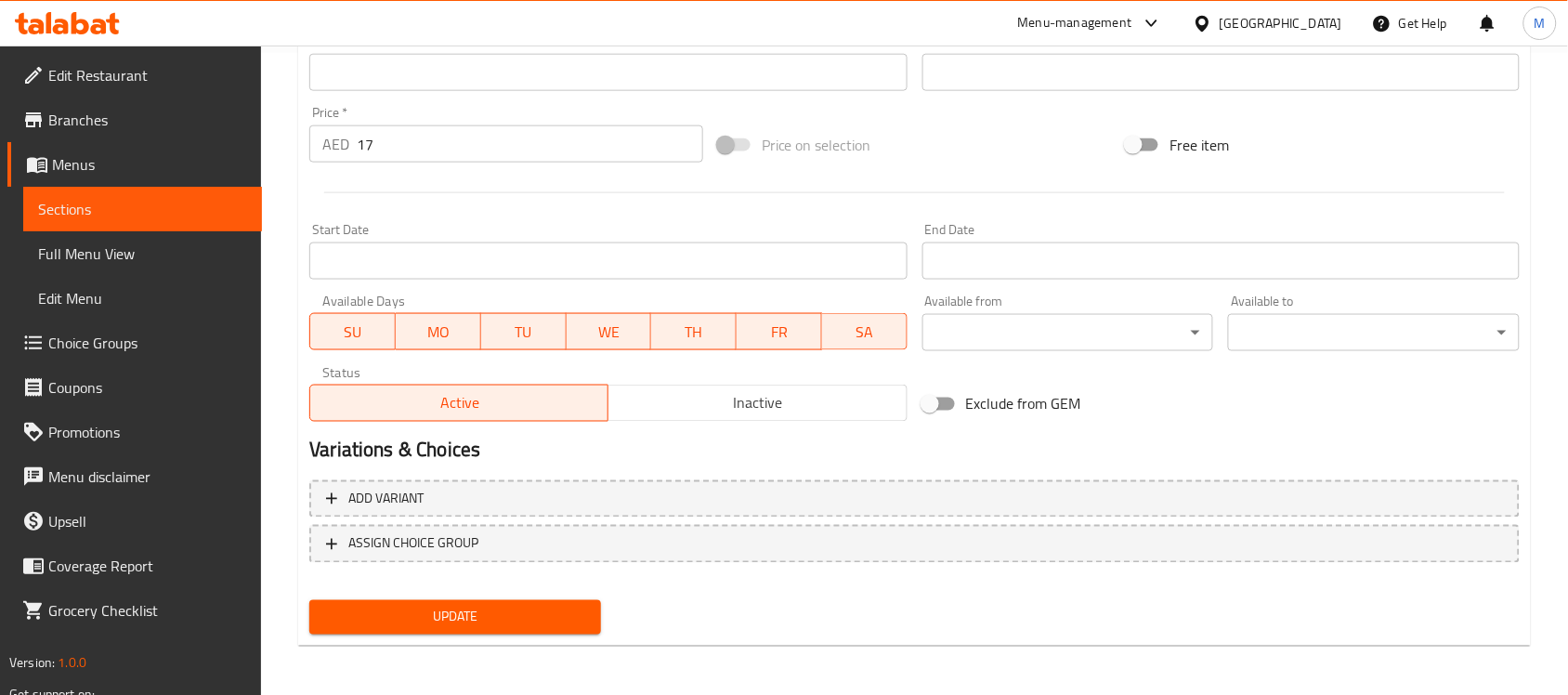
click at [537, 624] on span "Update" at bounding box center [455, 618] width 261 height 23
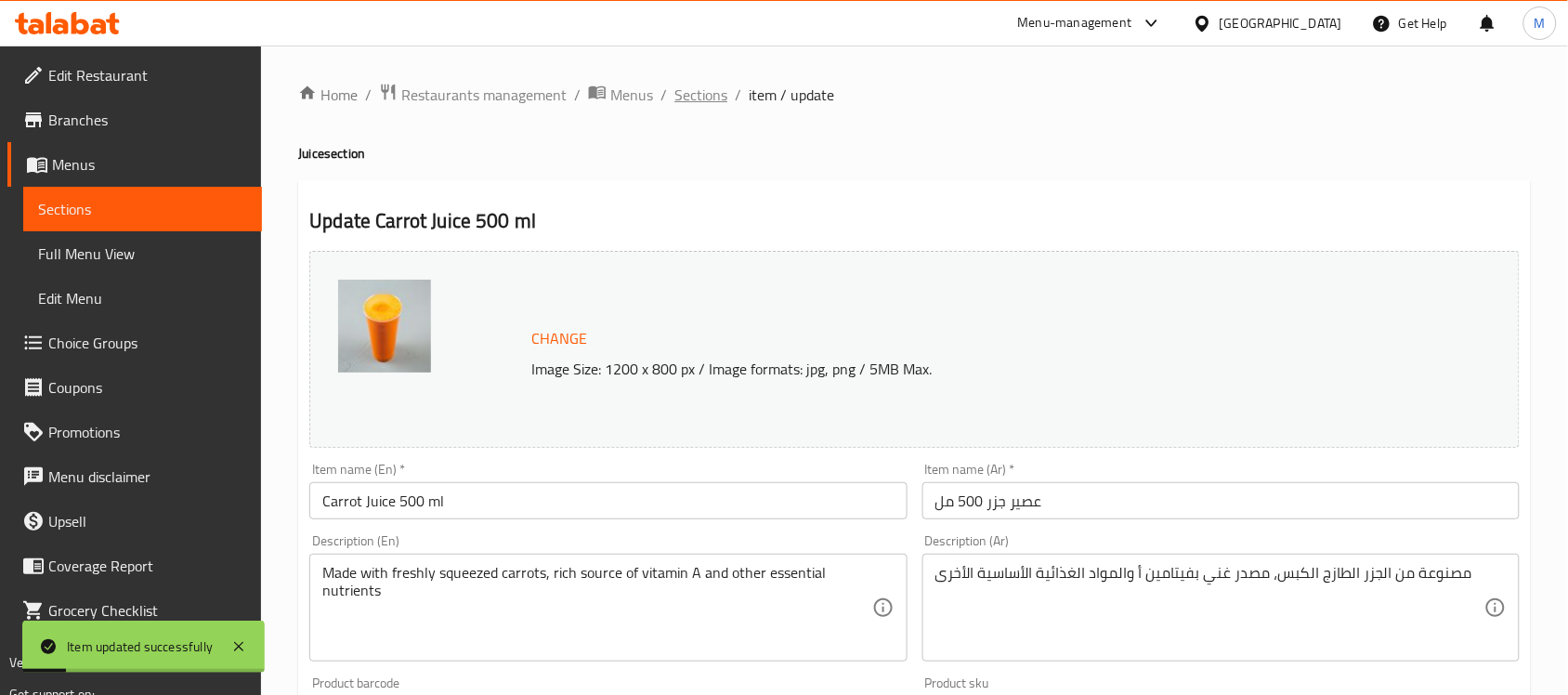
click at [712, 95] on span "Sections" at bounding box center [700, 95] width 52 height 22
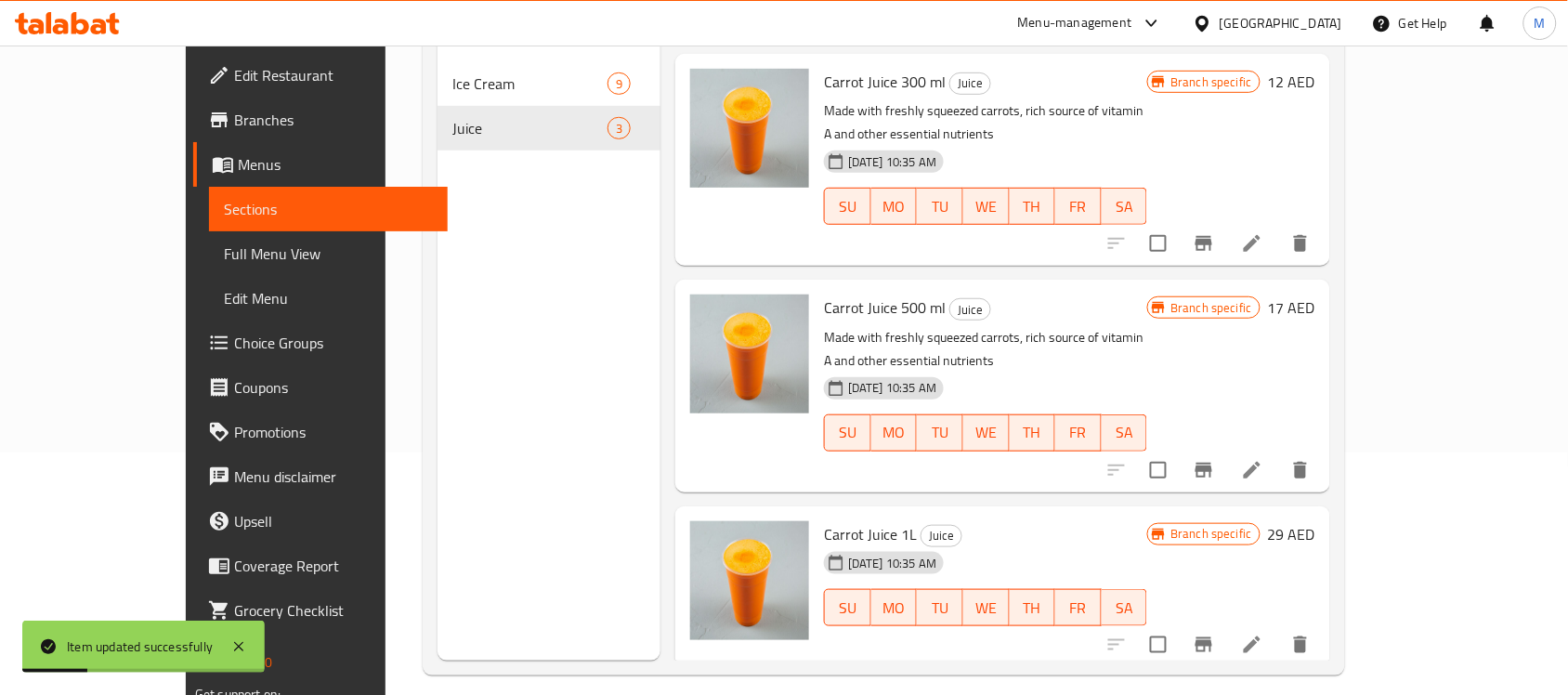
scroll to position [262, 0]
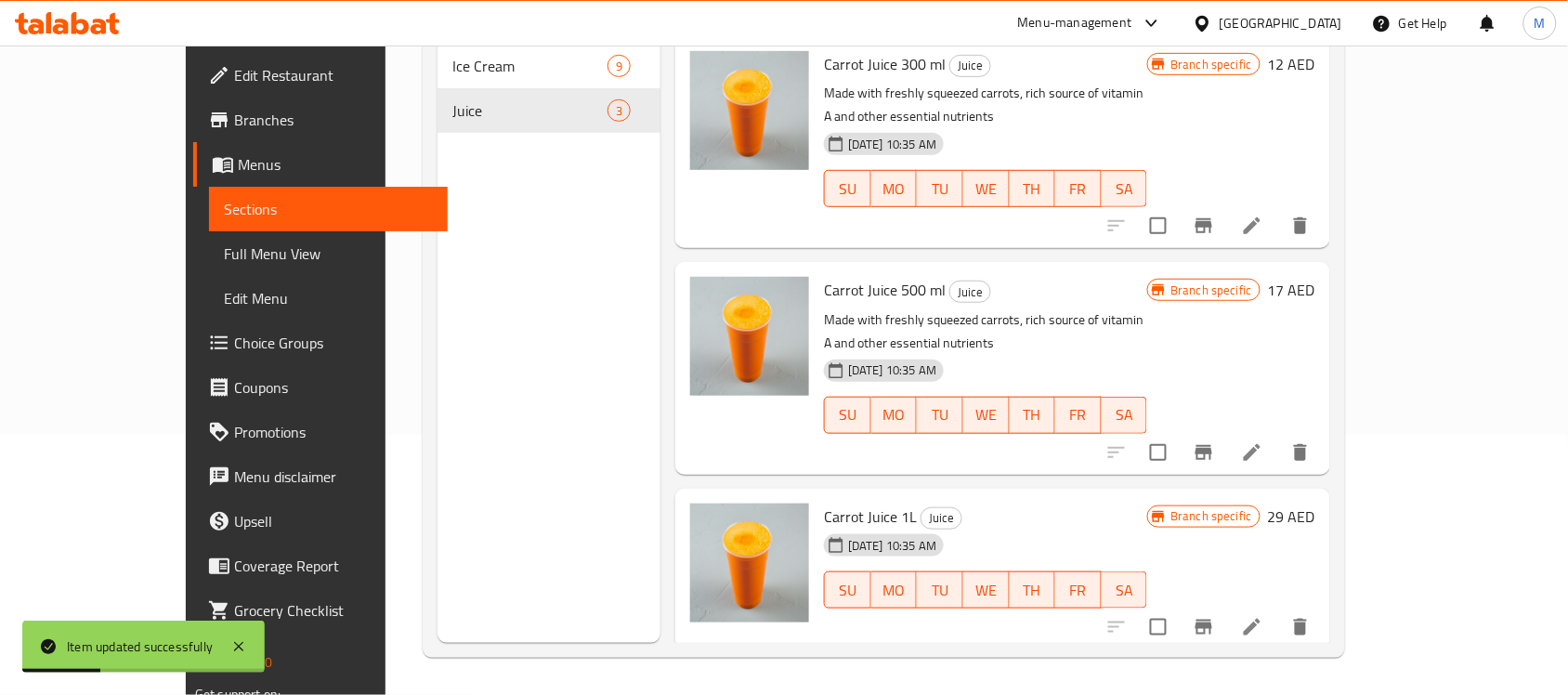
click at [824, 503] on span "Carrot Juice 1L" at bounding box center [869, 516] width 93 height 28
copy h6 "Carrot Juice 1L"
click at [1261, 619] on icon at bounding box center [1252, 627] width 17 height 17
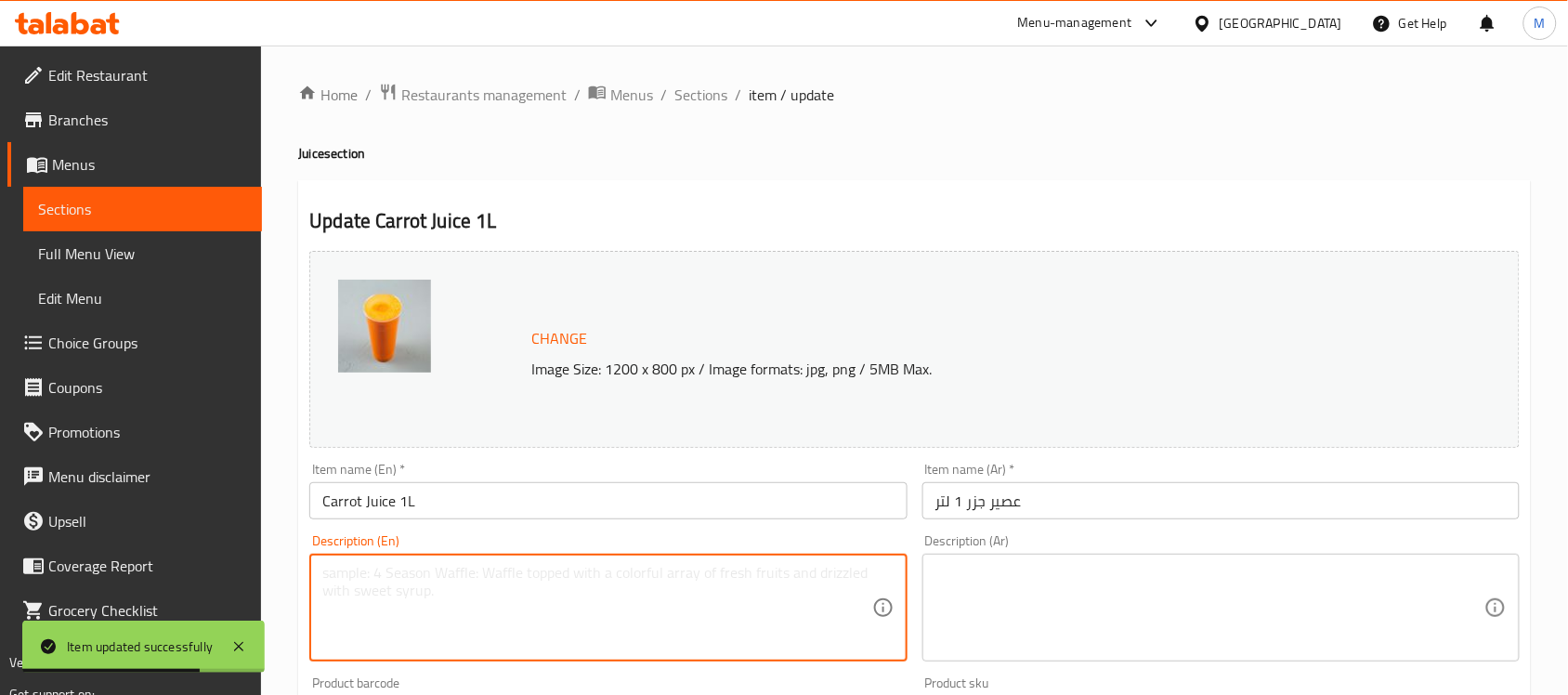
click at [433, 580] on textarea at bounding box center [596, 608] width 549 height 88
paste textarea "Freshly squeezed carrot, sugar and ice."
type textarea "Freshly squeezed carrot, sugar and ice."
click at [986, 610] on textarea at bounding box center [1209, 608] width 549 height 88
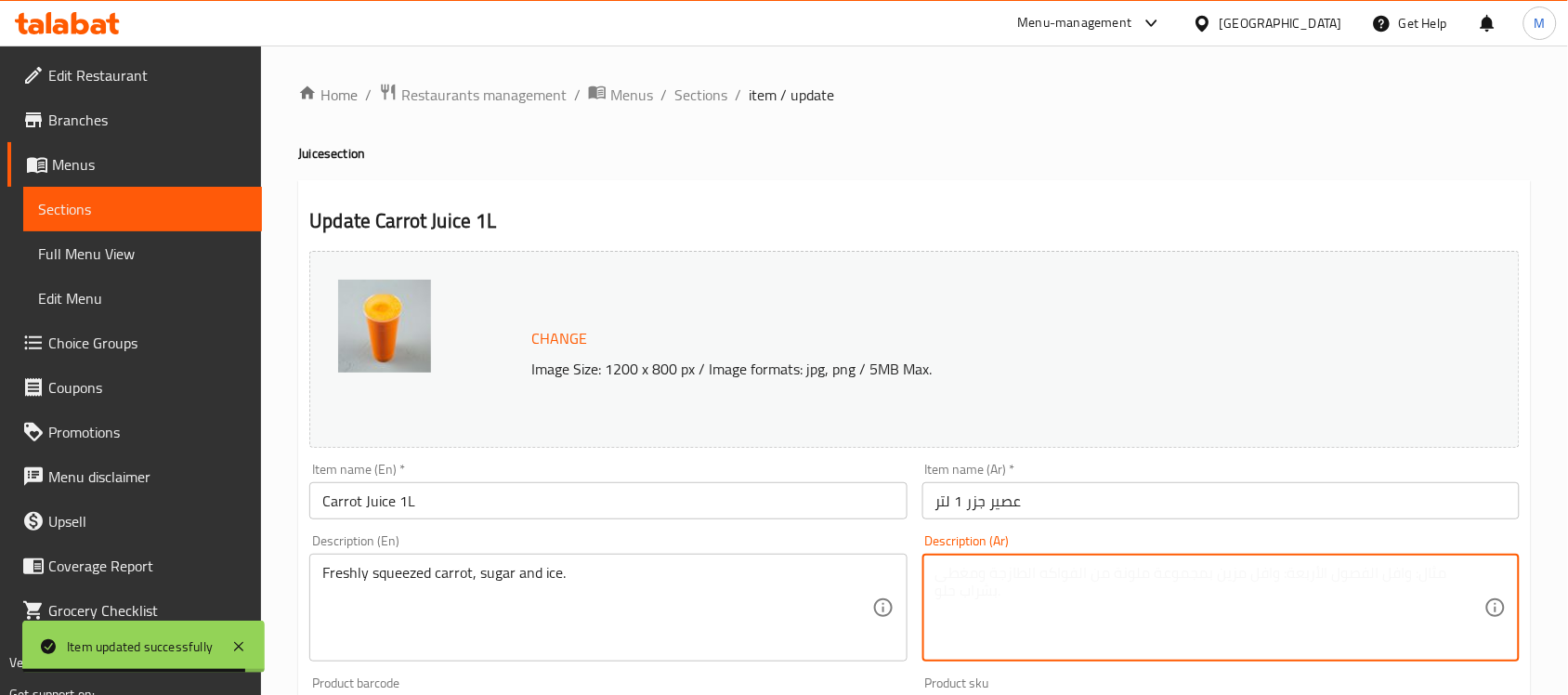
paste textarea "عصير الجزر الطازج المعصور، سكر وثلج."
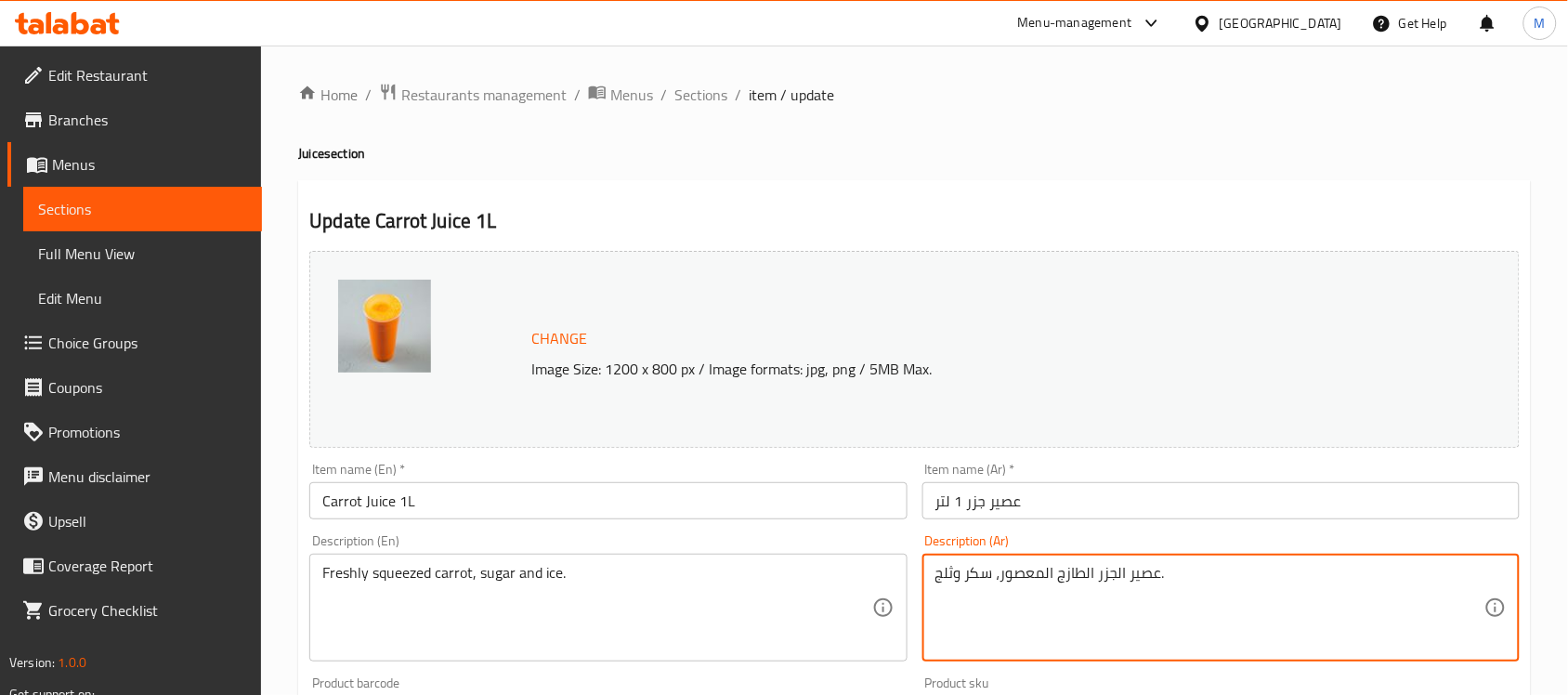
click at [1024, 579] on textarea "عصير الجزر الطازج المعصور، سكر وثلج." at bounding box center [1209, 608] width 549 height 88
click at [1130, 574] on textarea "عصير الجزر الطازج الكبس، سكر وثلج." at bounding box center [1209, 608] width 549 height 88
type textarea "الجزر الطازج الكبس، سكر وثلج."
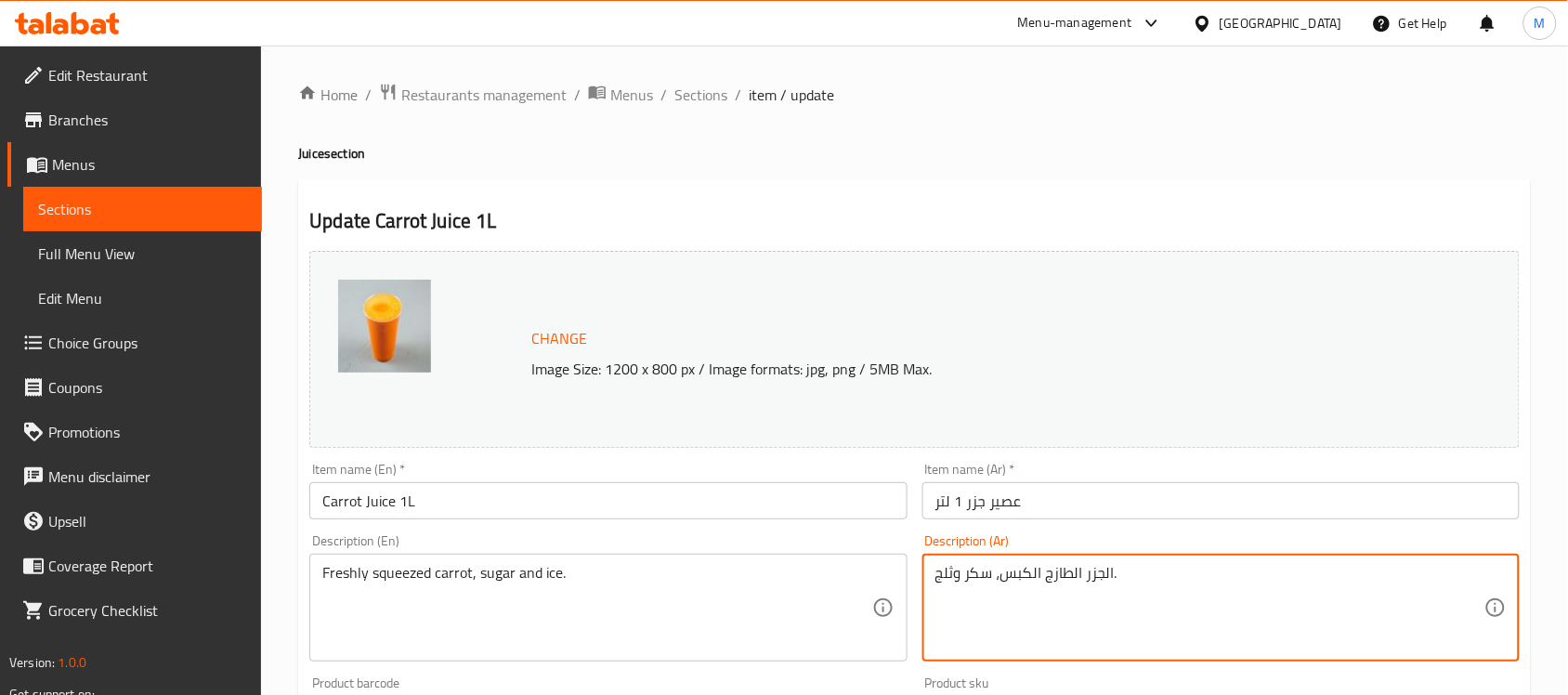
click at [831, 532] on div "Description (En) Freshly squeezed carrot, sugar and ice. Description (En)" at bounding box center [607, 598] width 612 height 142
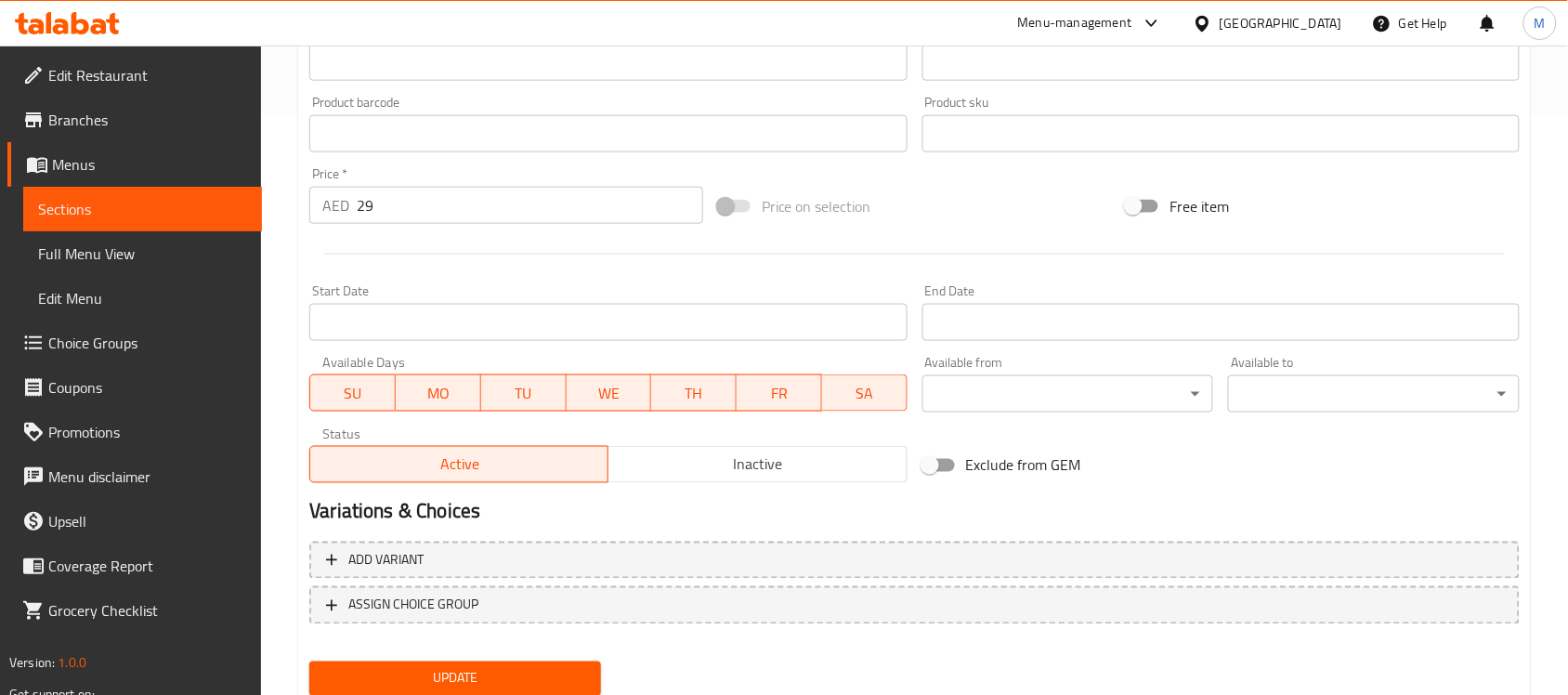
click at [457, 670] on span "Update" at bounding box center [455, 679] width 261 height 23
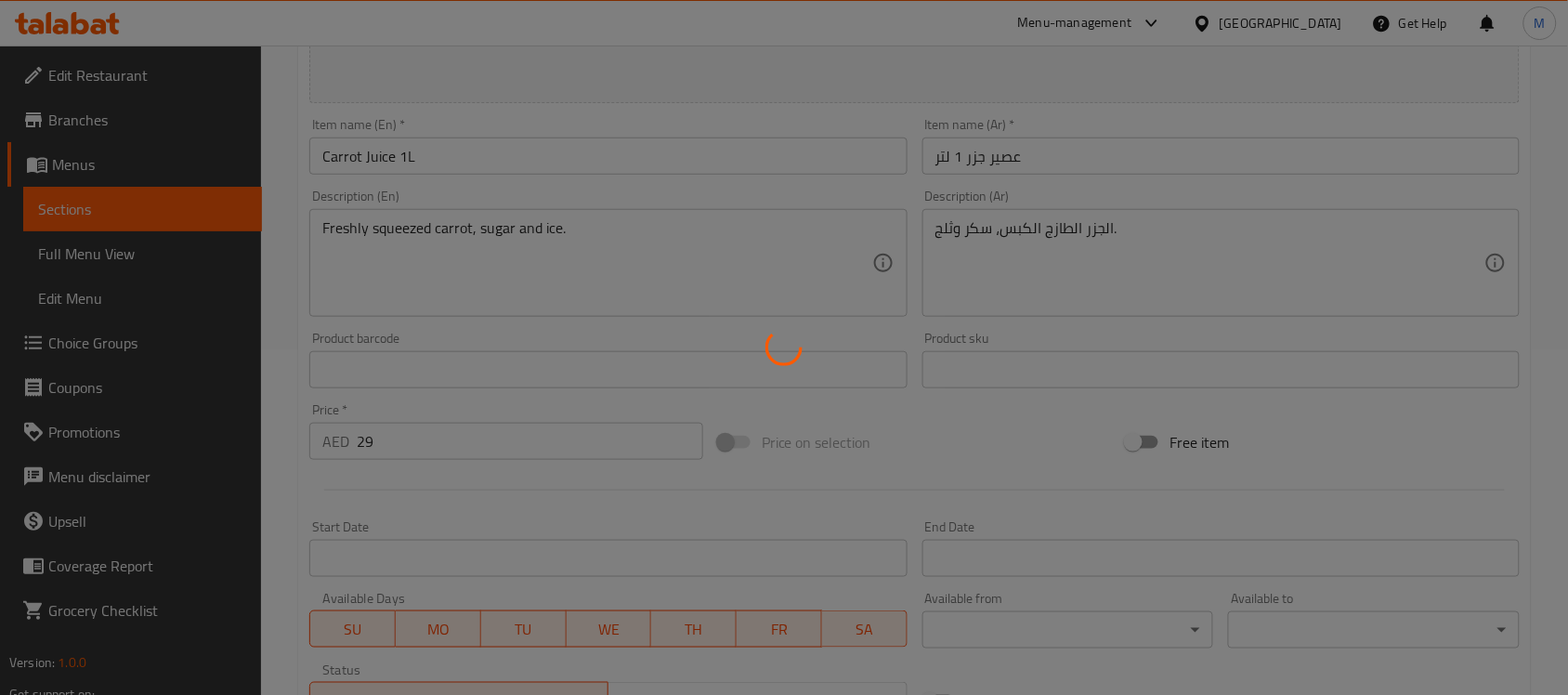
scroll to position [116, 0]
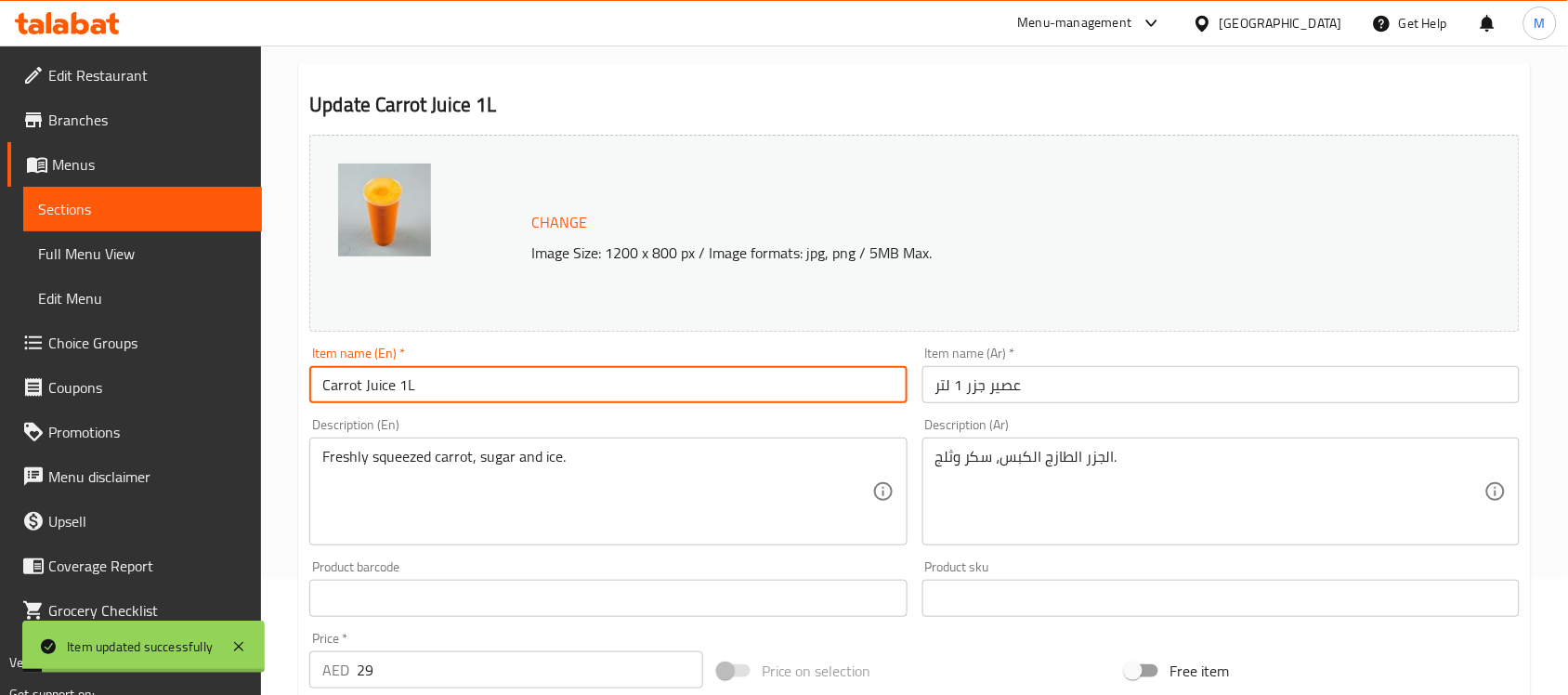
drag, startPoint x: 456, startPoint y: 392, endPoint x: 288, endPoint y: 373, distance: 169.1
click at [288, 373] on div "Home / Restaurants management / Menus / Sections / item / update Juice section …" at bounding box center [915, 577] width 1307 height 1295
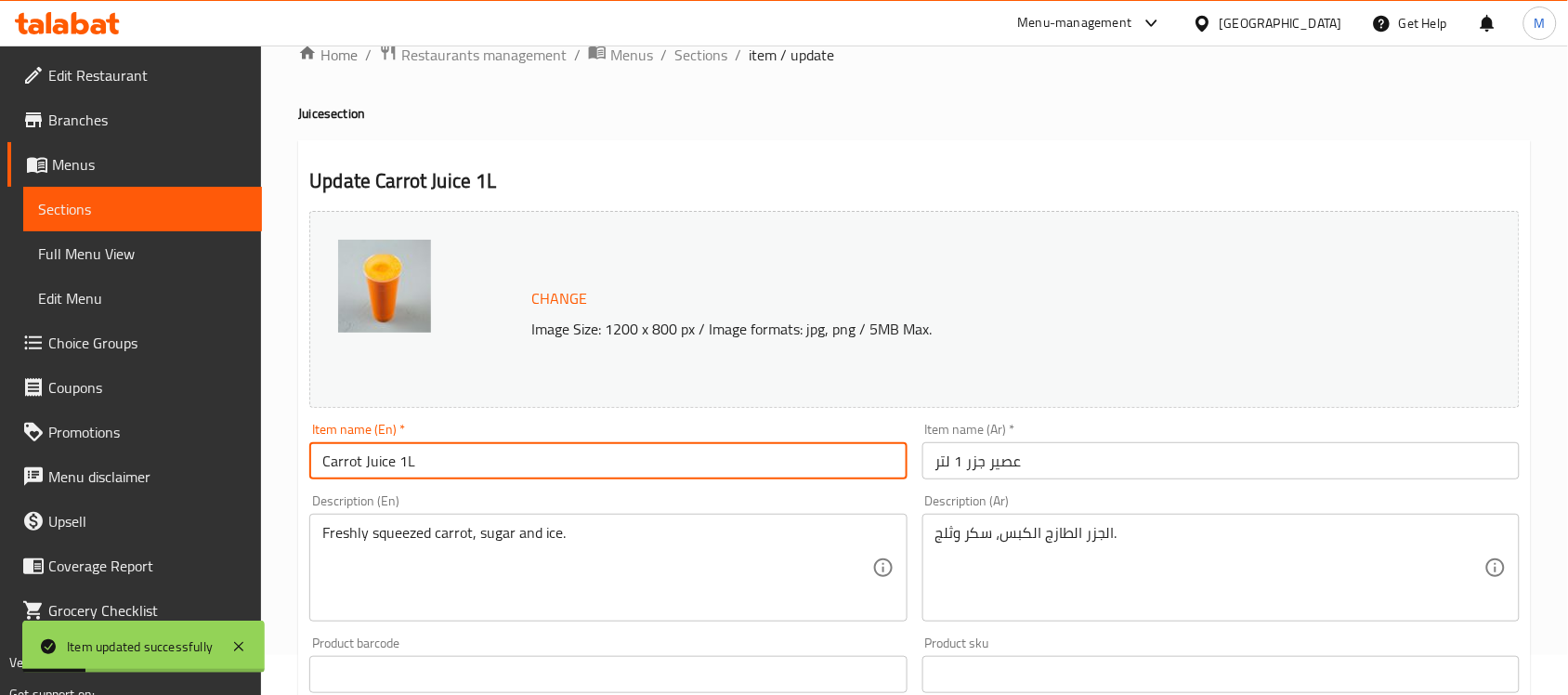
scroll to position [0, 0]
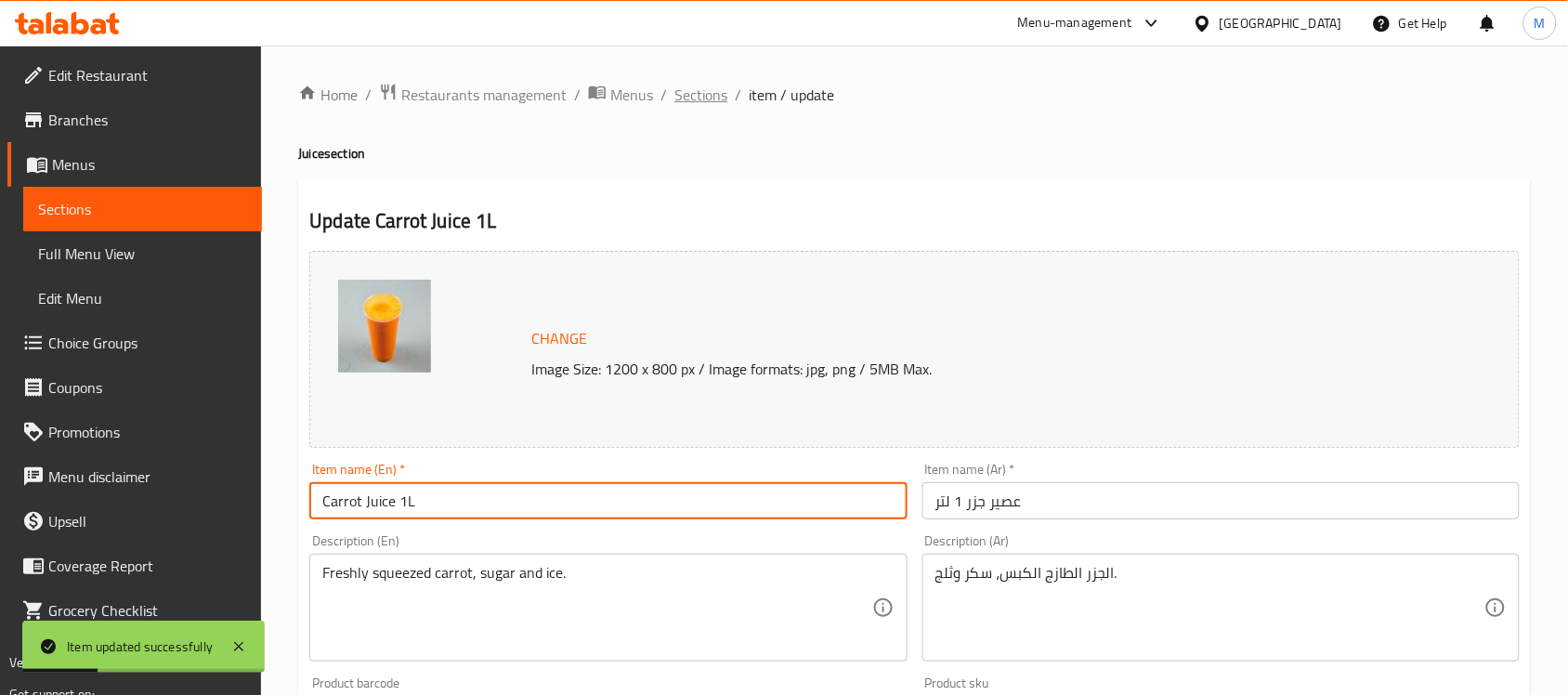
click at [697, 98] on span "Sections" at bounding box center [700, 95] width 52 height 22
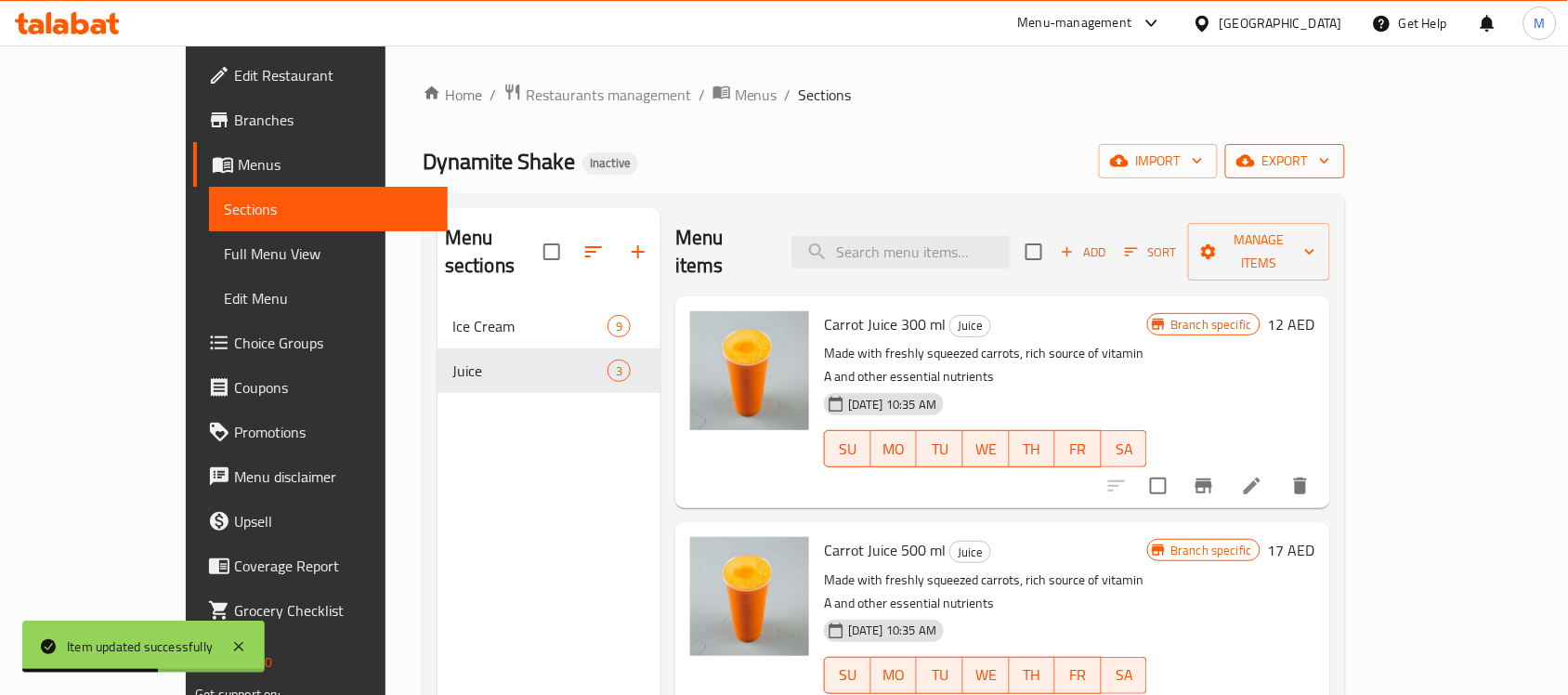
click at [1330, 165] on span "export" at bounding box center [1285, 161] width 90 height 23
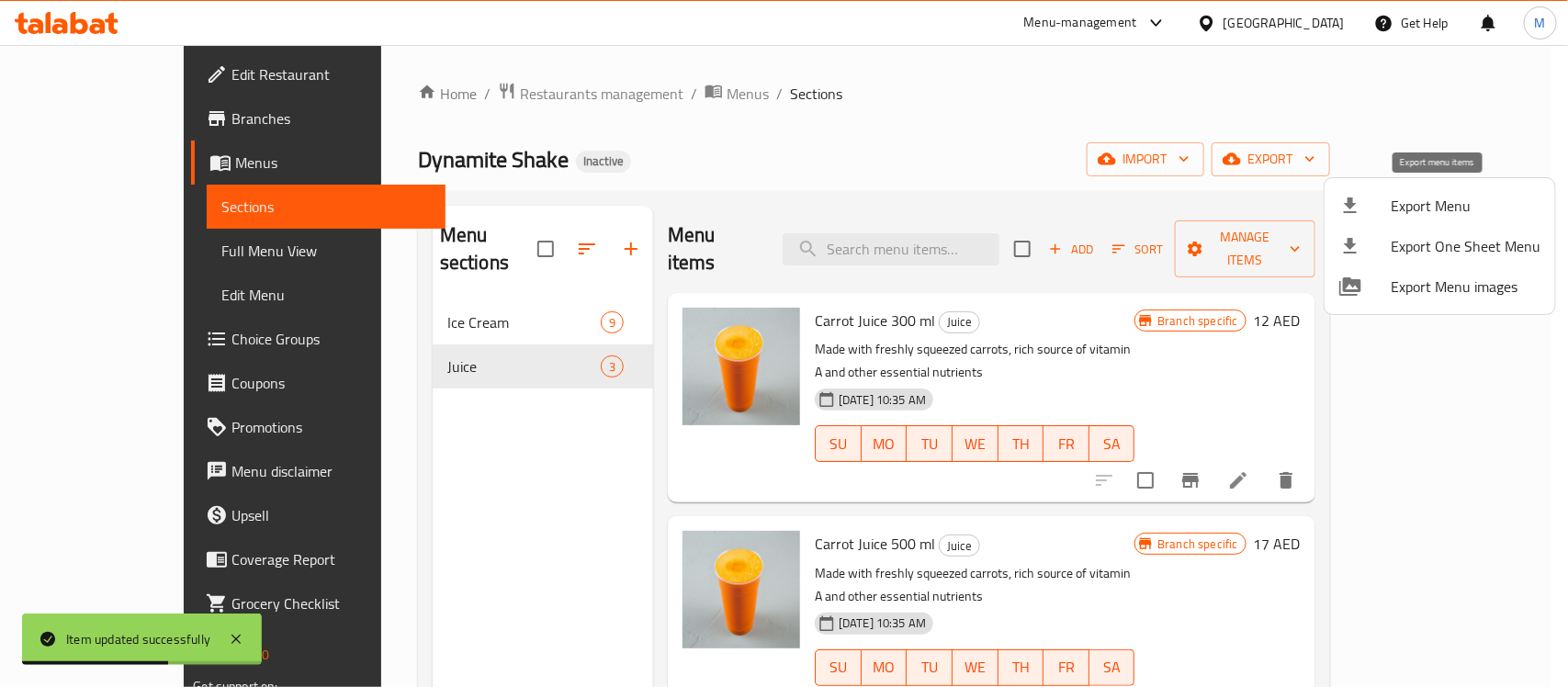
click at [1447, 207] on span "Export Menu" at bounding box center [1465, 205] width 150 height 22
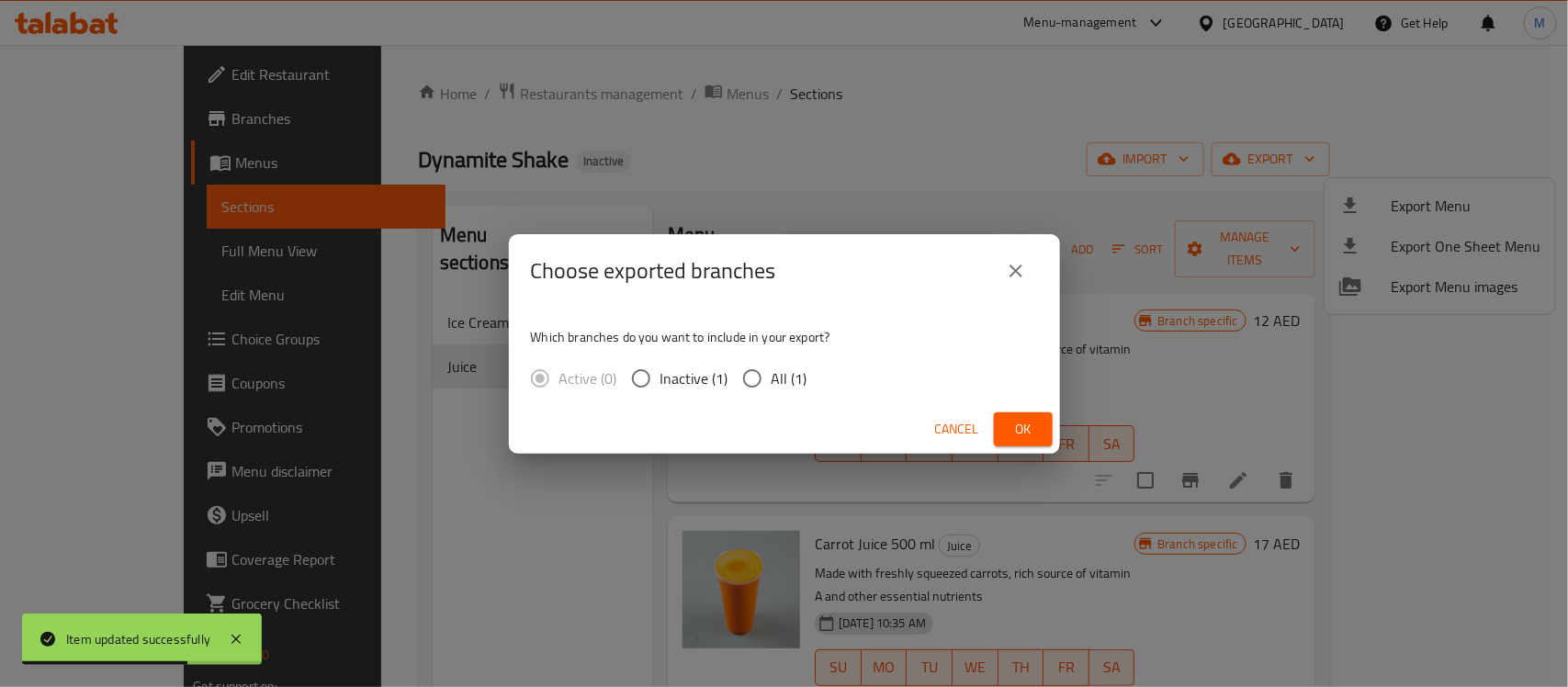
click at [785, 384] on span "All (1)" at bounding box center [790, 377] width 36 height 22
click at [772, 384] on input "All (1)" at bounding box center [752, 378] width 39 height 39
radio input "true"
click at [1020, 429] on span "Ok" at bounding box center [1023, 429] width 29 height 23
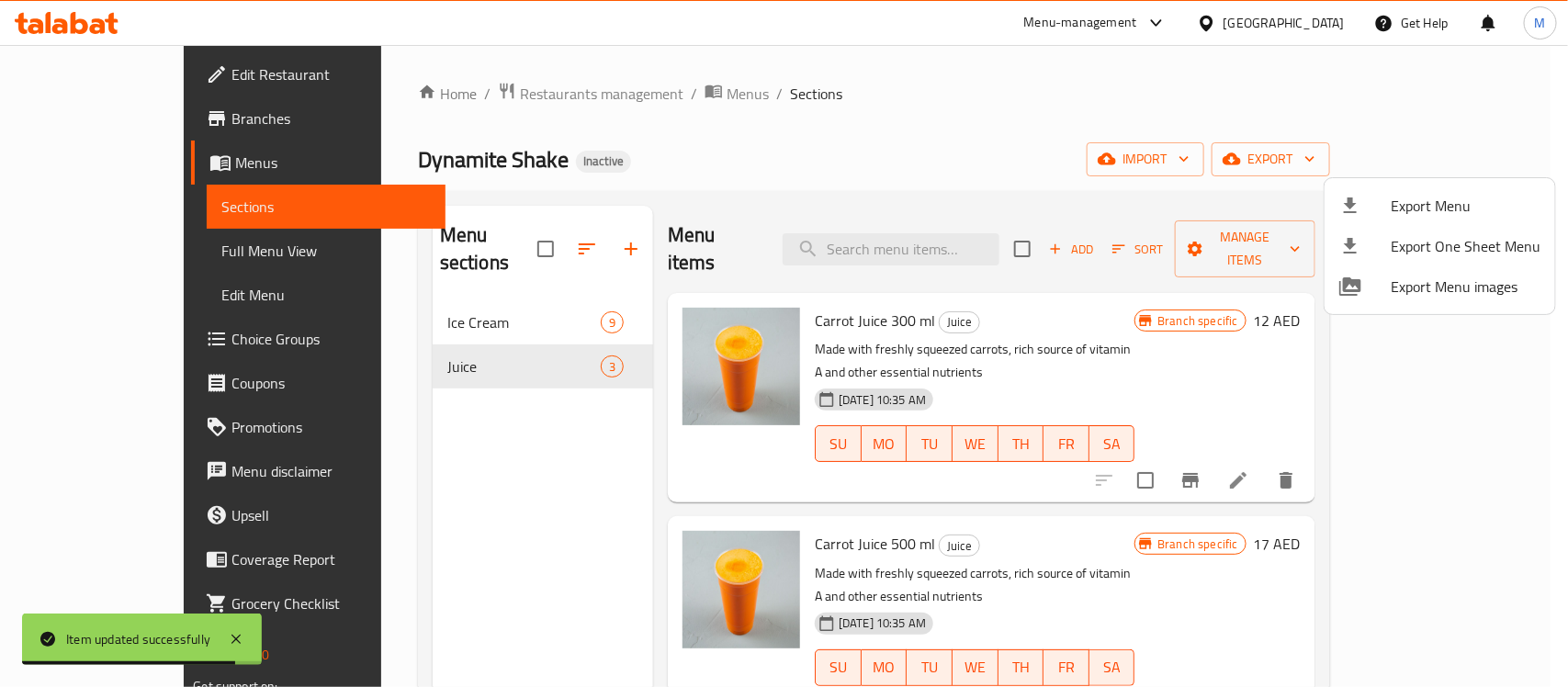
click at [101, 246] on div at bounding box center [784, 344] width 1568 height 687
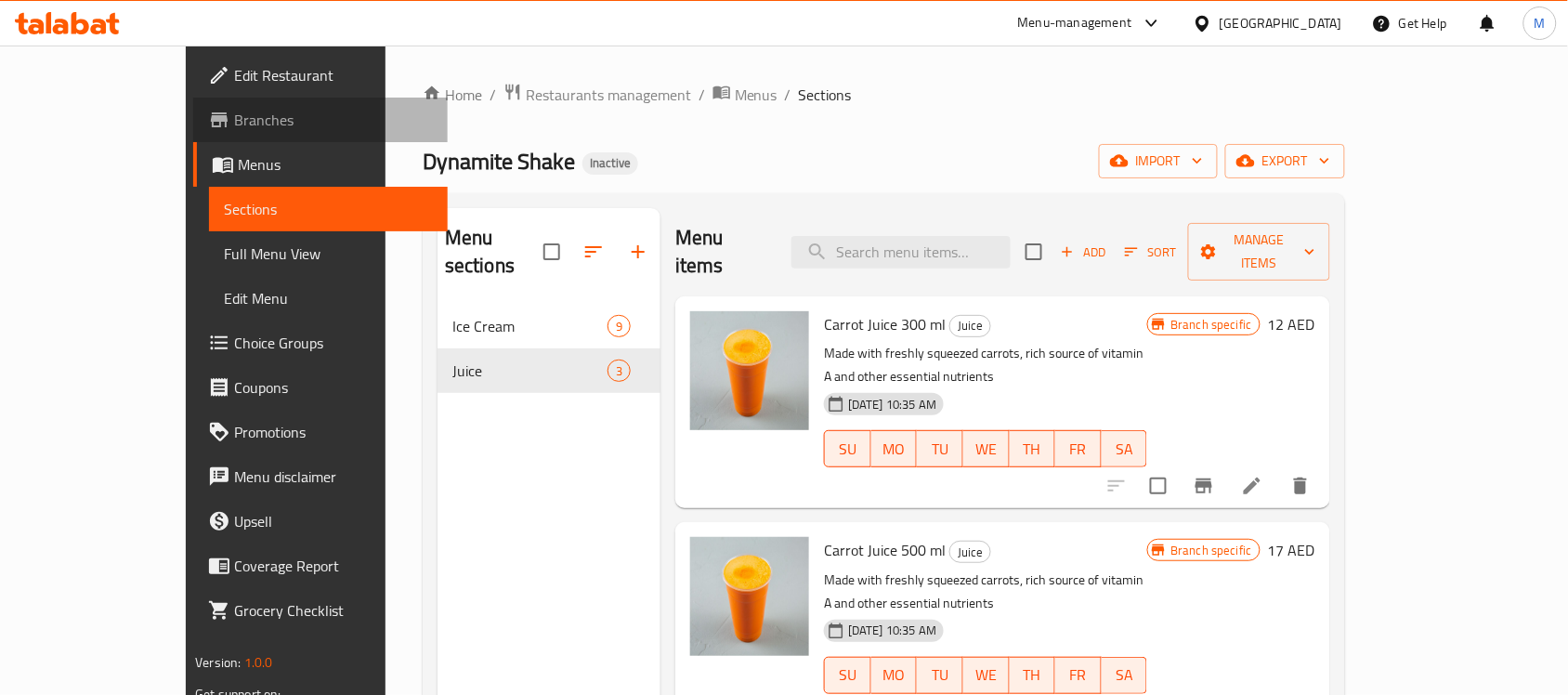
click at [208, 109] on icon at bounding box center [219, 119] width 22 height 22
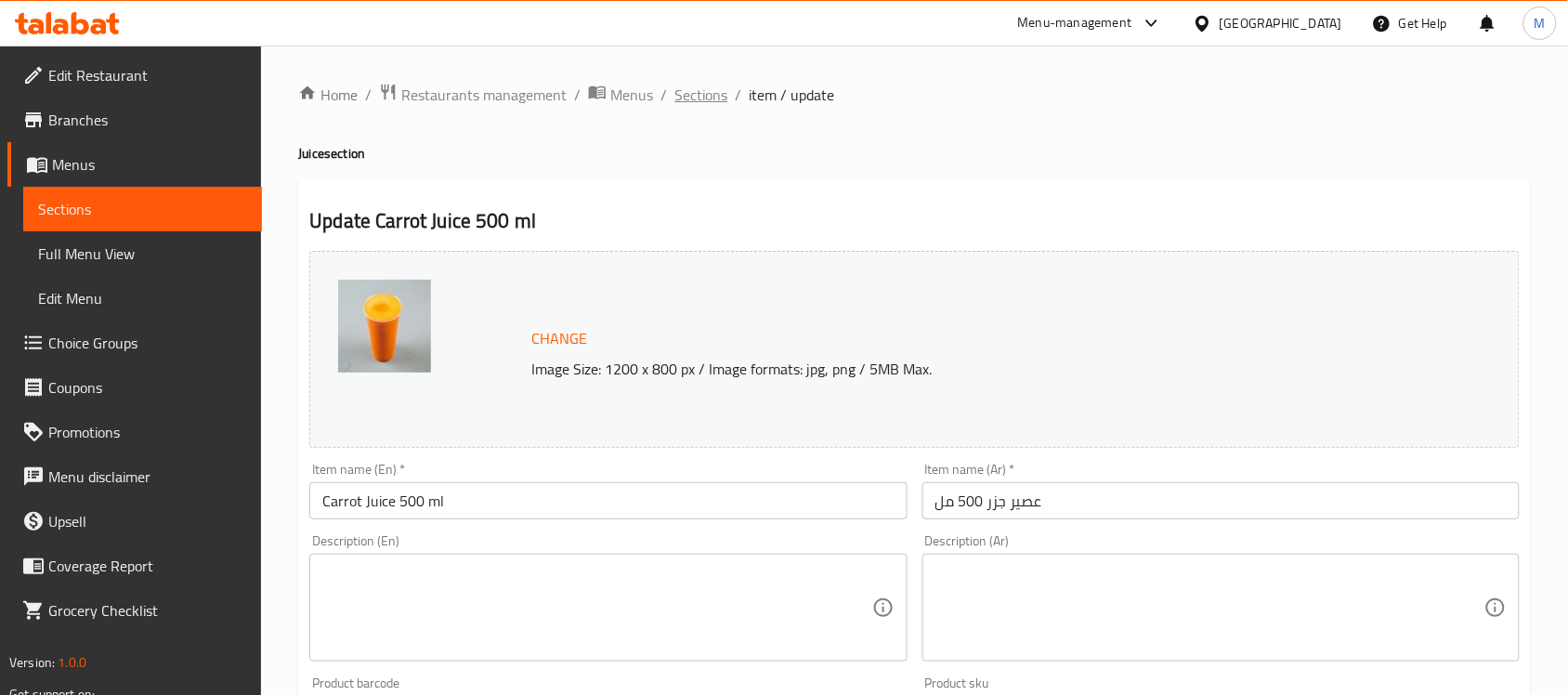
click at [713, 89] on span "Sections" at bounding box center [700, 95] width 52 height 22
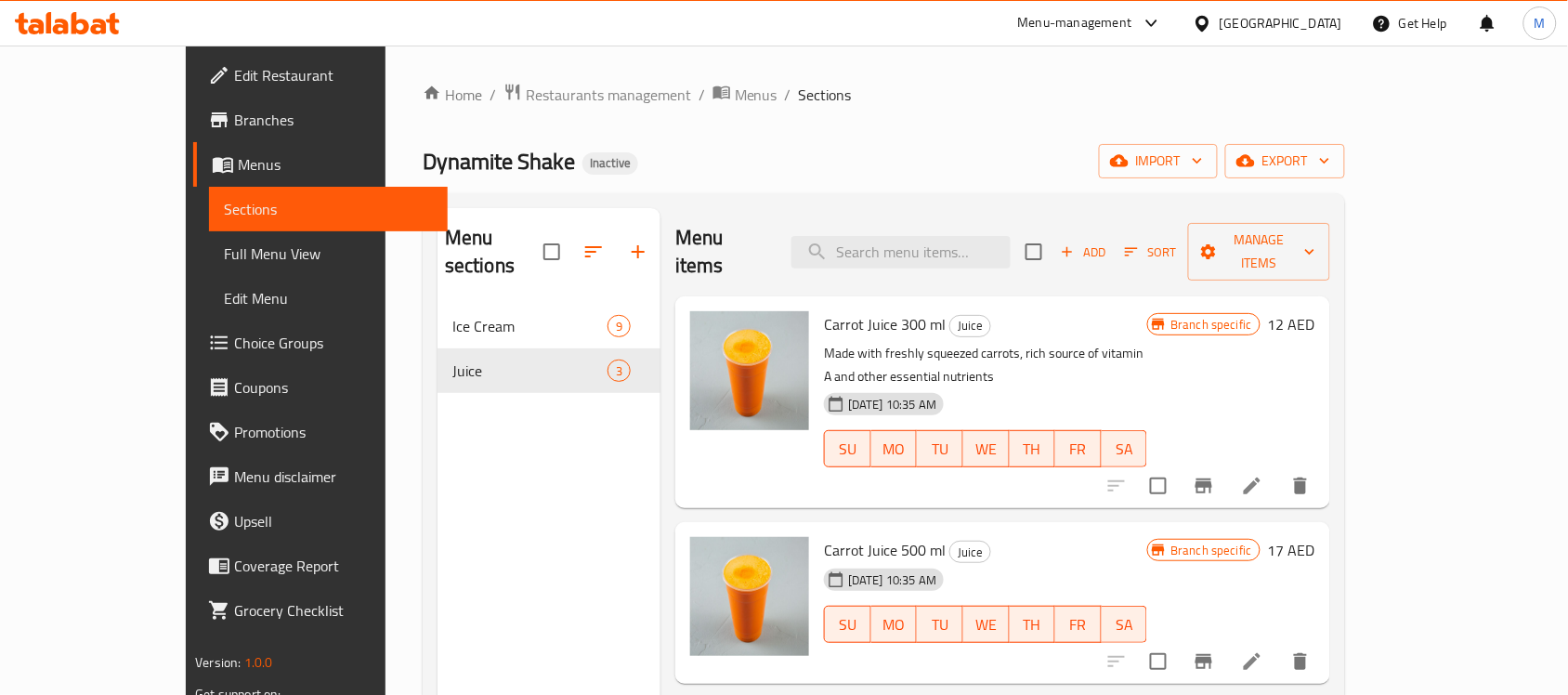
click at [1261, 477] on icon at bounding box center [1252, 486] width 17 height 17
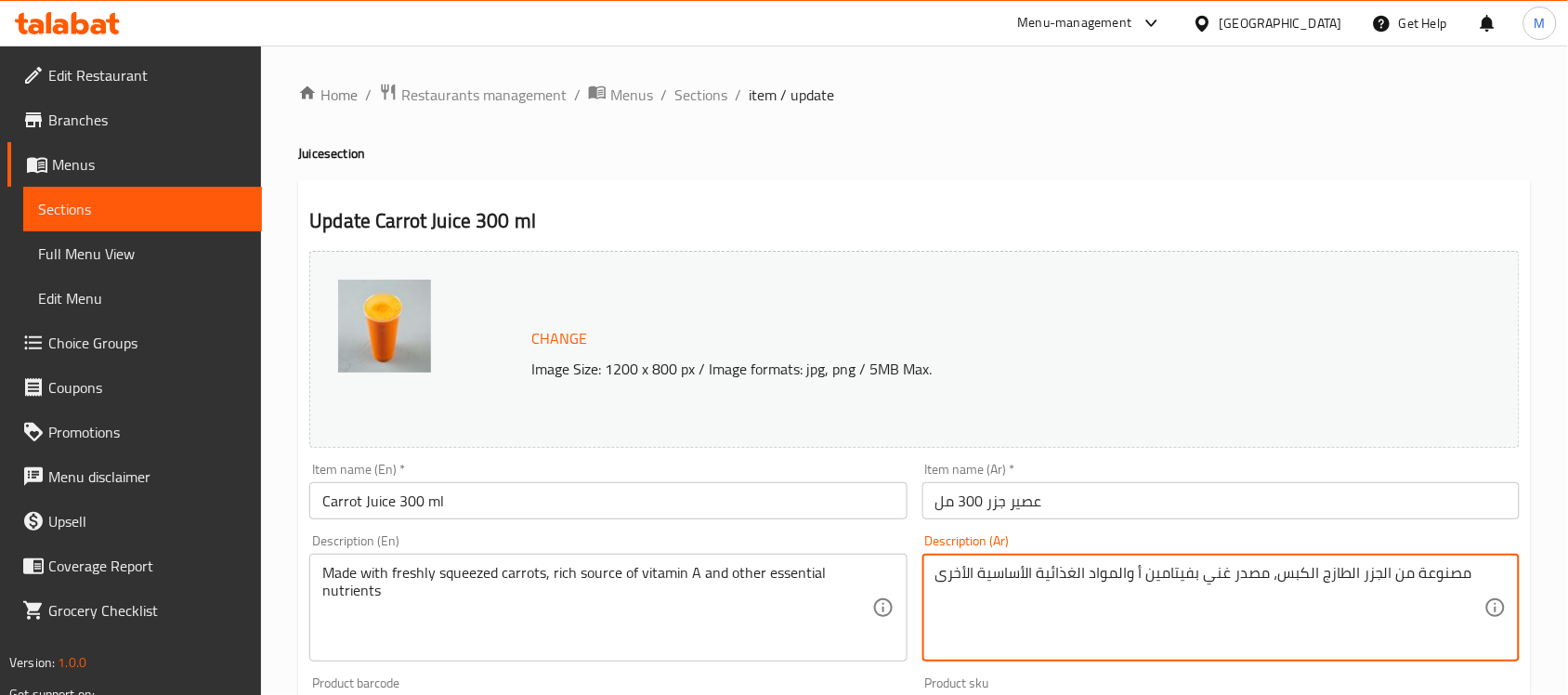
click at [1155, 570] on textarea "مصنوعة من الجزر الطازج الكبس، مصدر غني بفيتامين أ والمواد الغذائية الأساسية الأ…" at bounding box center [1209, 608] width 549 height 88
click at [85, 251] on span "Full Menu View" at bounding box center [142, 253] width 209 height 22
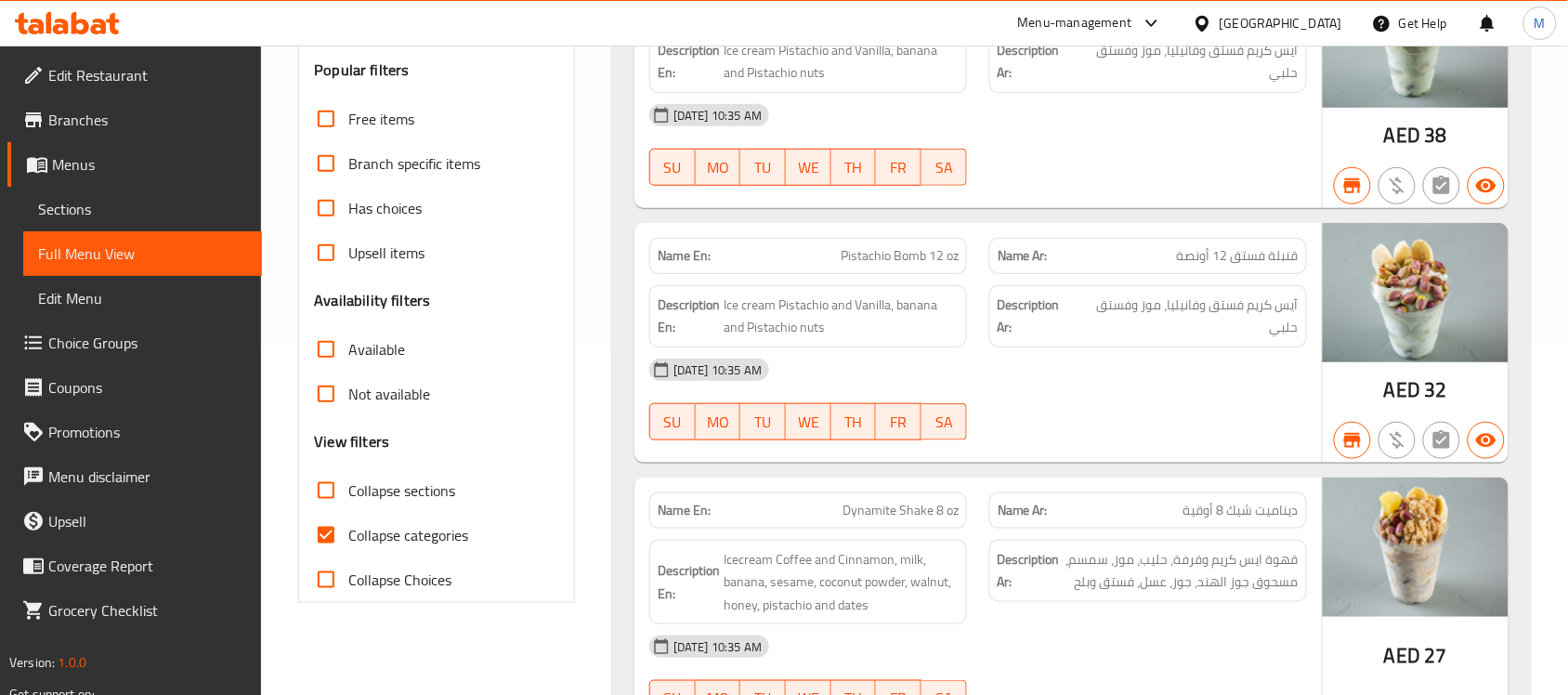
click at [400, 539] on span "Collapse categories" at bounding box center [408, 535] width 120 height 22
click at [348, 539] on input "Collapse categories" at bounding box center [325, 535] width 45 height 45
checkbox input "false"
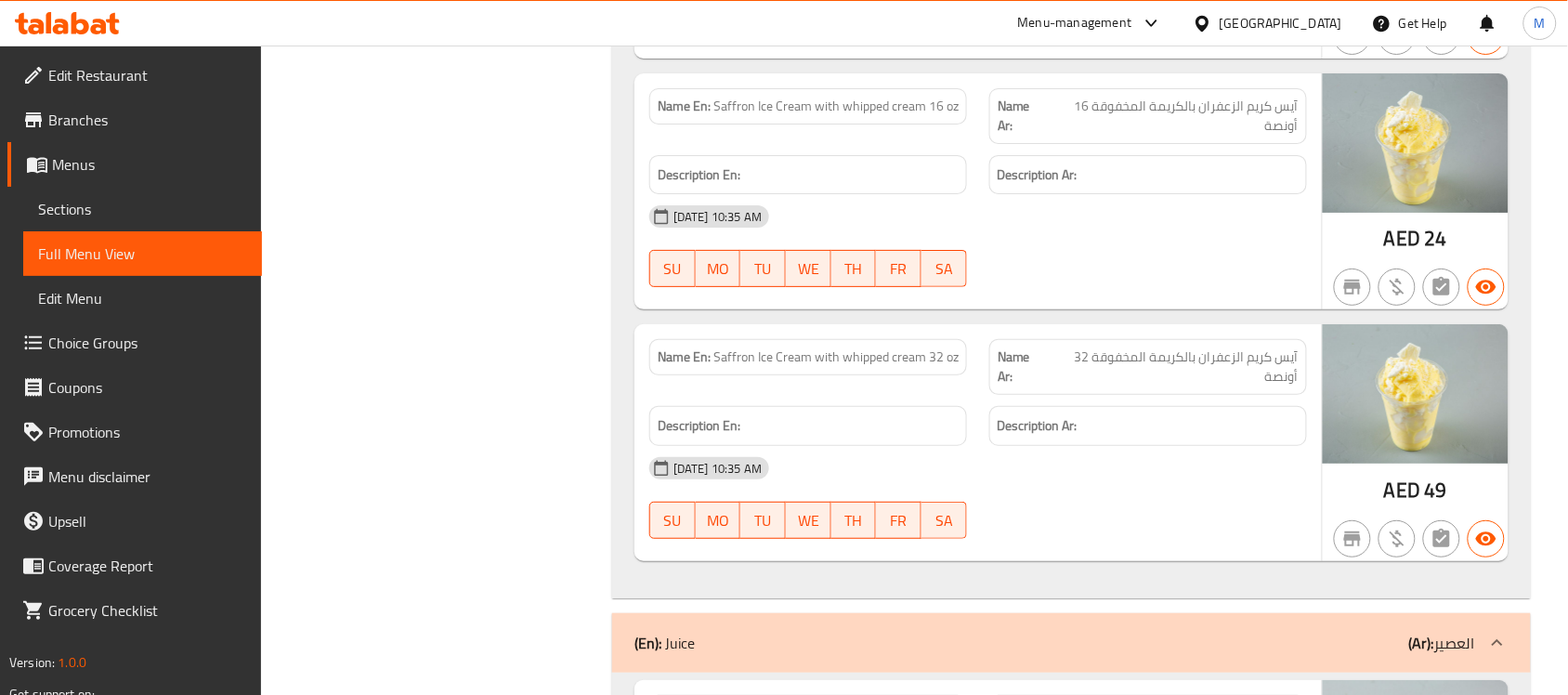
scroll to position [2556, 0]
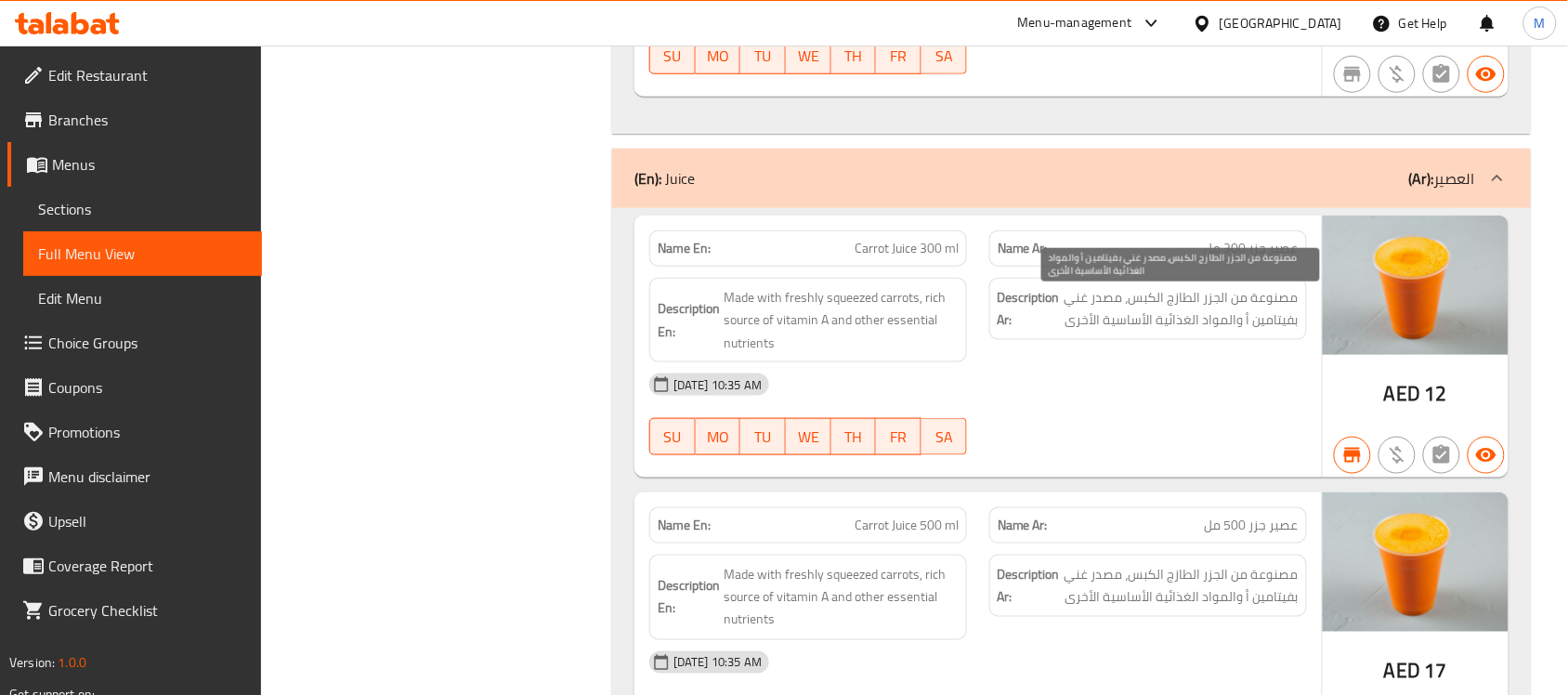
click at [1208, 326] on span "مصنوعة من الجزر الطازج الكبس، مصدر غني بفيتامين أ والمواد الغذائية الأساسية الأ…" at bounding box center [1181, 309] width 235 height 46
copy div "مصنوعة من الجزر الطازج الكبس، مصدر غني بفيتامين أ والمواد الغذائية الأساسية الأ…"
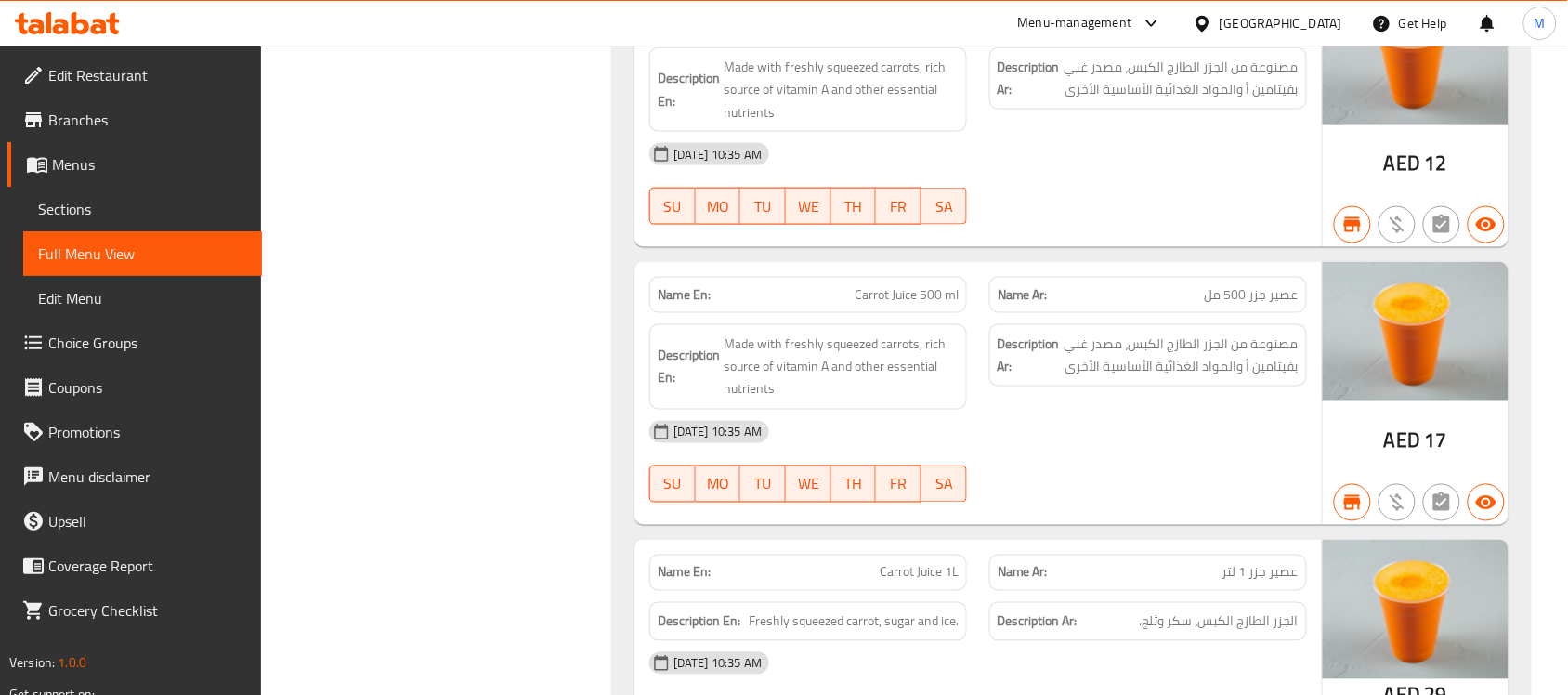
scroll to position [2788, 0]
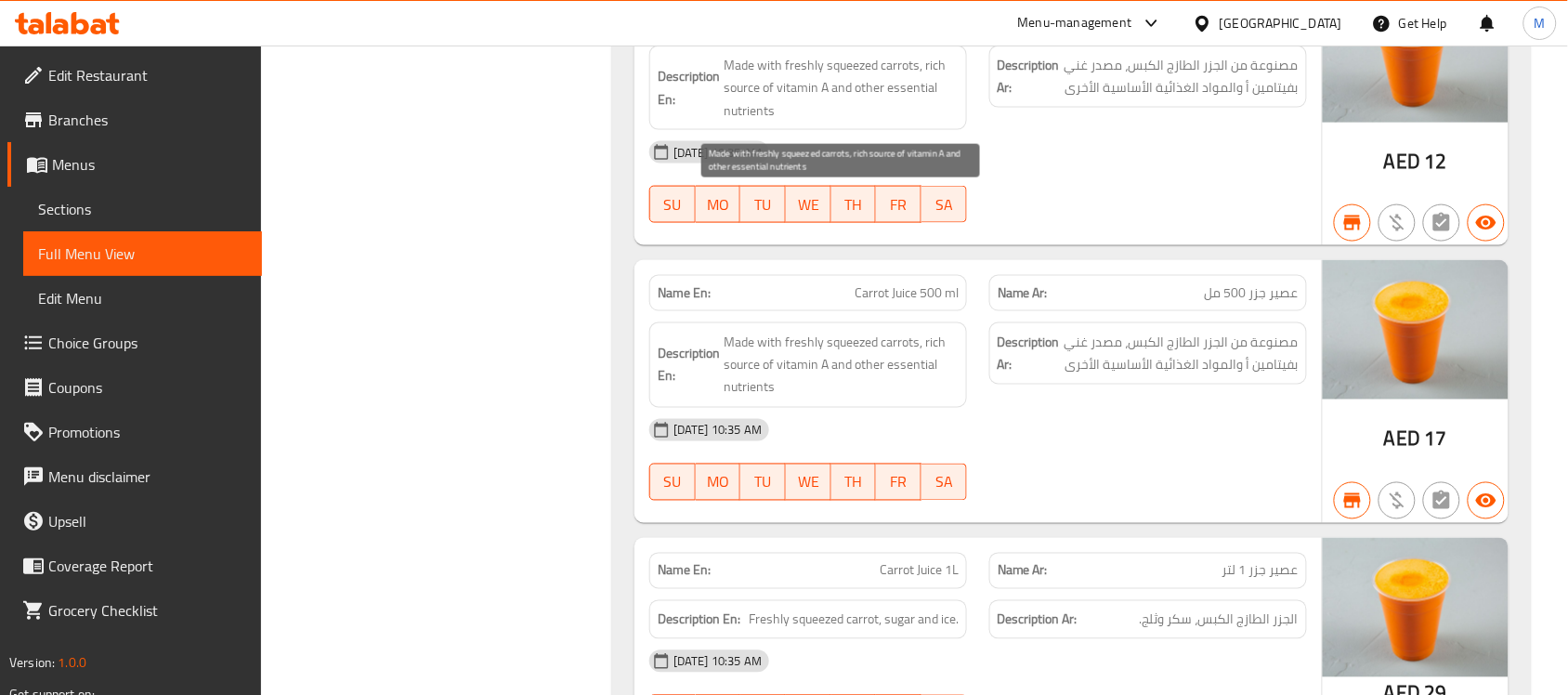
click at [901, 97] on span "Made with freshly squeezed carrots, rich source of vitamin A and other essentia…" at bounding box center [841, 88] width 235 height 69
copy span "Made with freshly squeezed carrots, rich source of vitamin A and other essentia…"
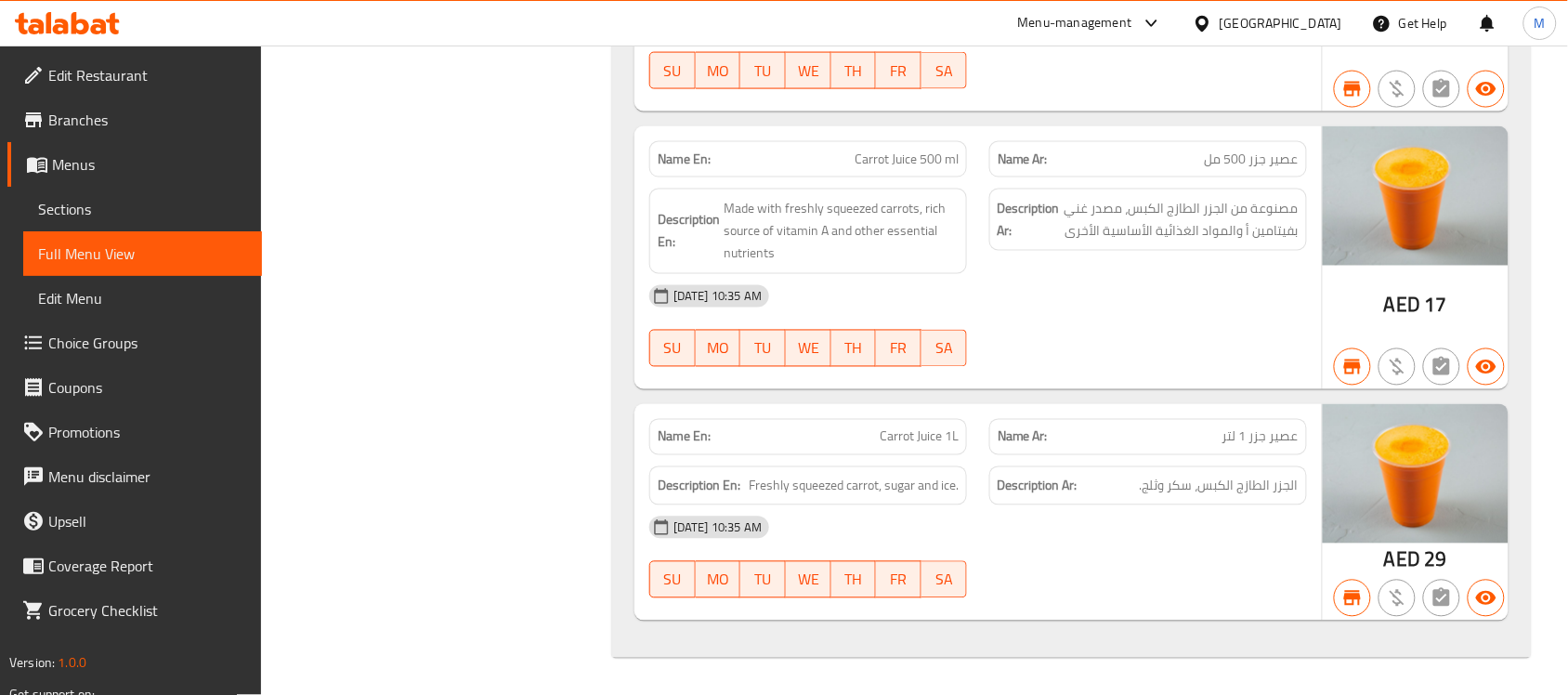
scroll to position [2932, 0]
drag, startPoint x: 1209, startPoint y: 476, endPoint x: 1247, endPoint y: 484, distance: 38.8
click at [1247, 484] on span "الجزر الطازج الكبس، سكر وثلج." at bounding box center [1219, 486] width 158 height 23
click at [1214, 495] on span "الجزر الطازج الكبس، سكر وثلج." at bounding box center [1219, 486] width 158 height 23
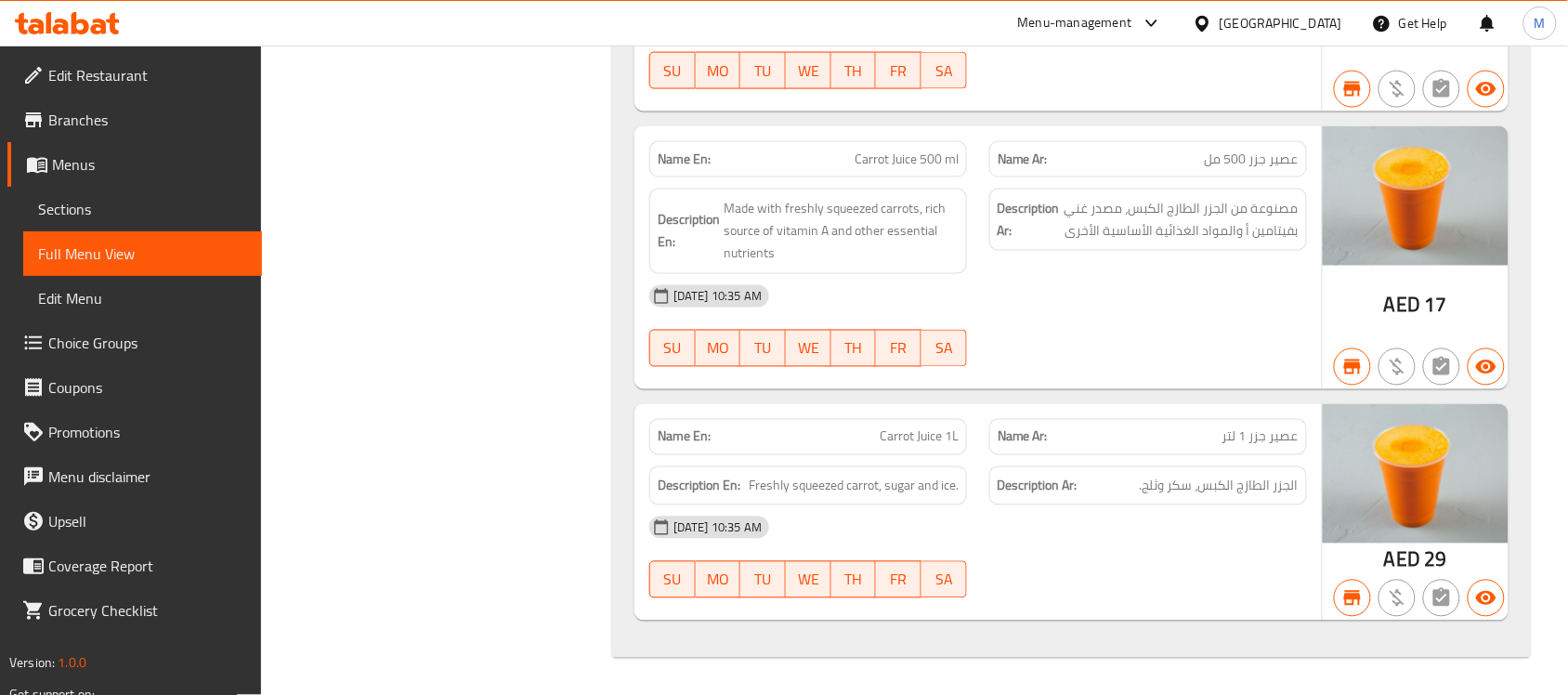
click at [1132, 323] on div "08-10-2025 10:35 AM SU MO TU WE TH FR SA" at bounding box center [978, 326] width 680 height 104
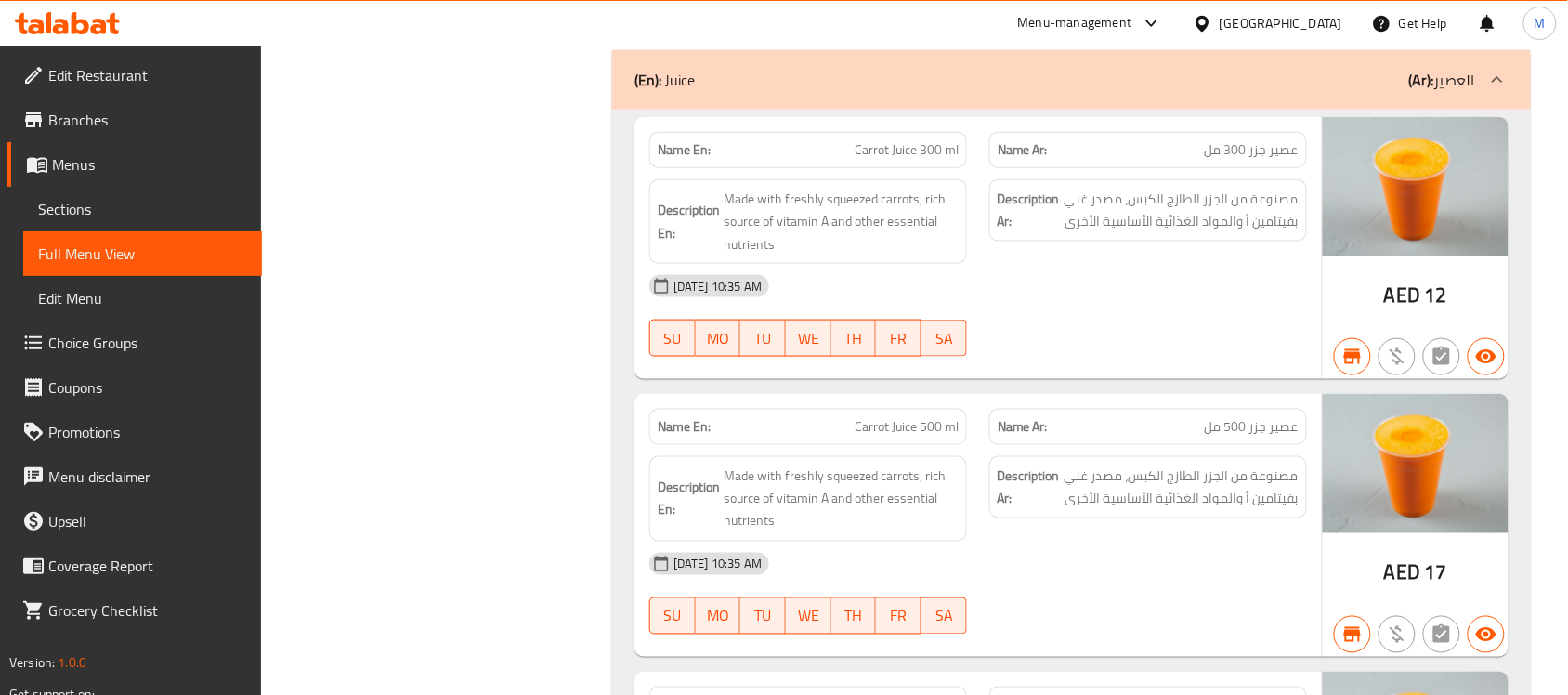
scroll to position [2583, 0]
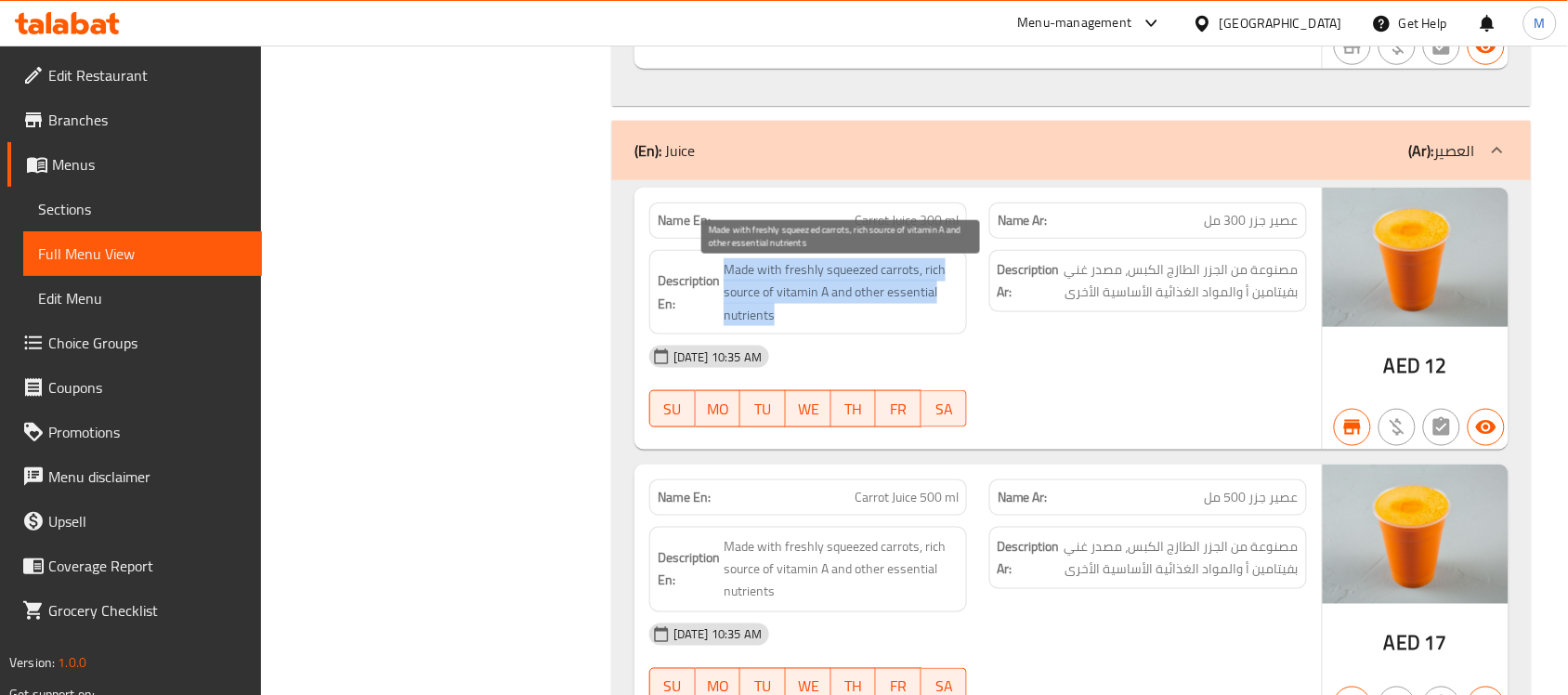
drag, startPoint x: 794, startPoint y: 322, endPoint x: 722, endPoint y: 281, distance: 82.9
click at [723, 281] on span "Made with freshly squeezed carrots, rich source of vitamin A and other essentia…" at bounding box center [841, 293] width 235 height 69
copy span "Made with freshly squeezed carrots, rich source of vitamin A and other essentia…"
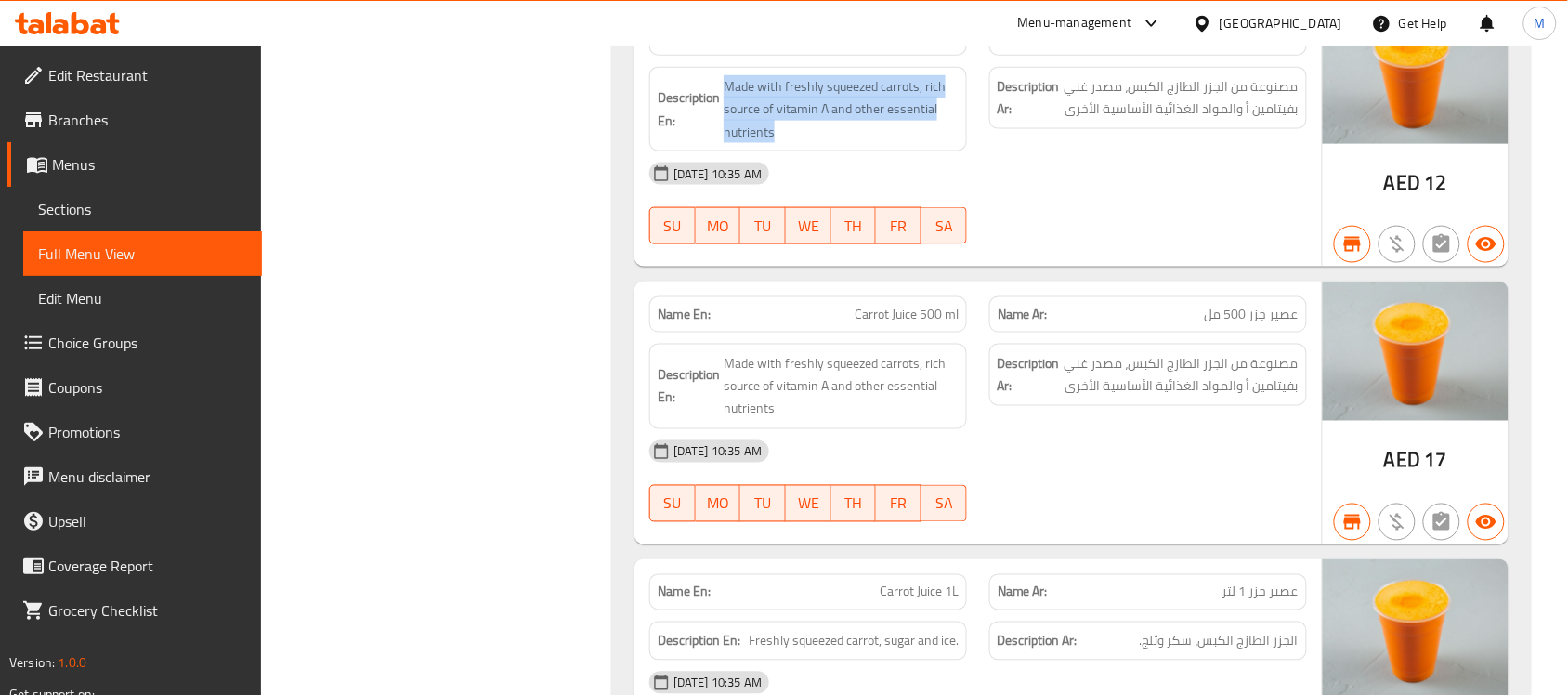
scroll to position [2932, 0]
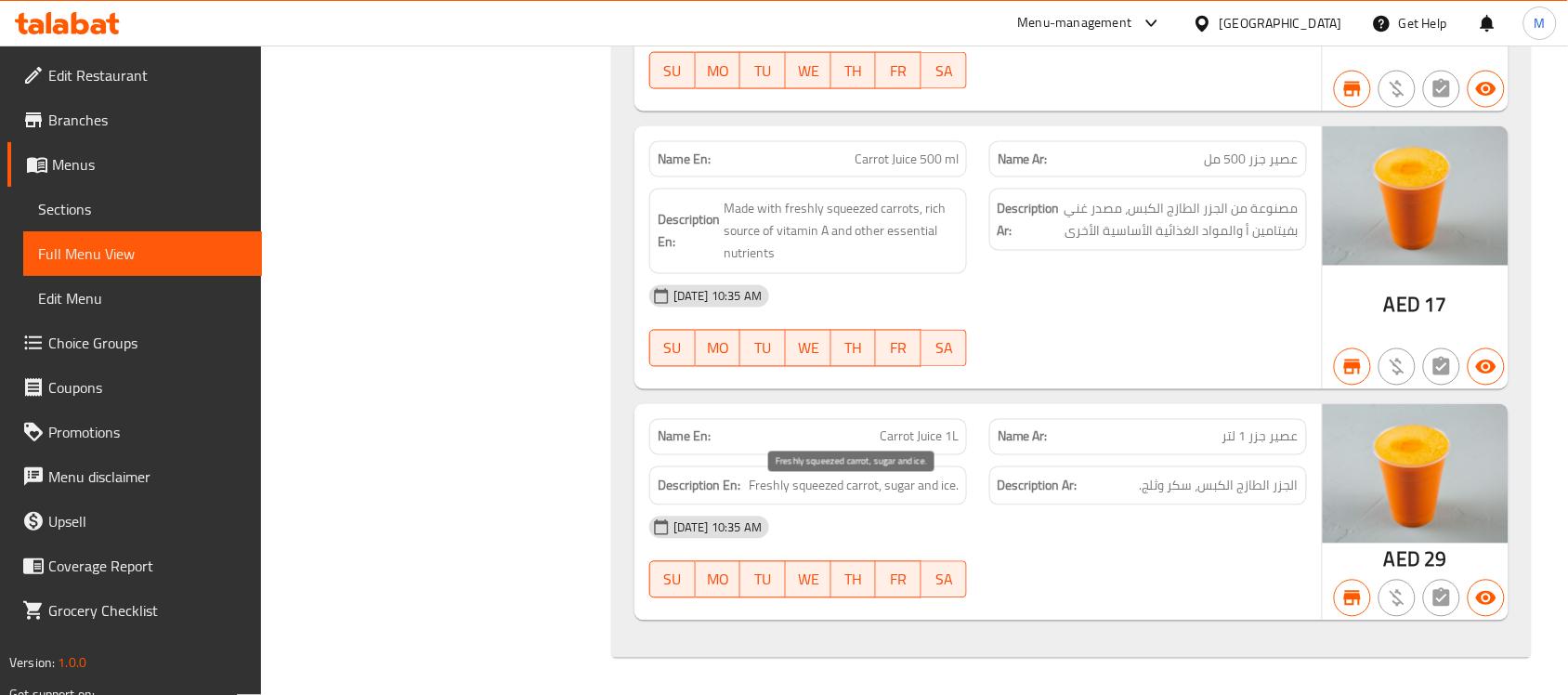
click at [842, 494] on span "Freshly squeezed carrot, sugar and ice." at bounding box center [854, 486] width 210 height 23
copy span "Freshly squeezed carrot, sugar and ice."
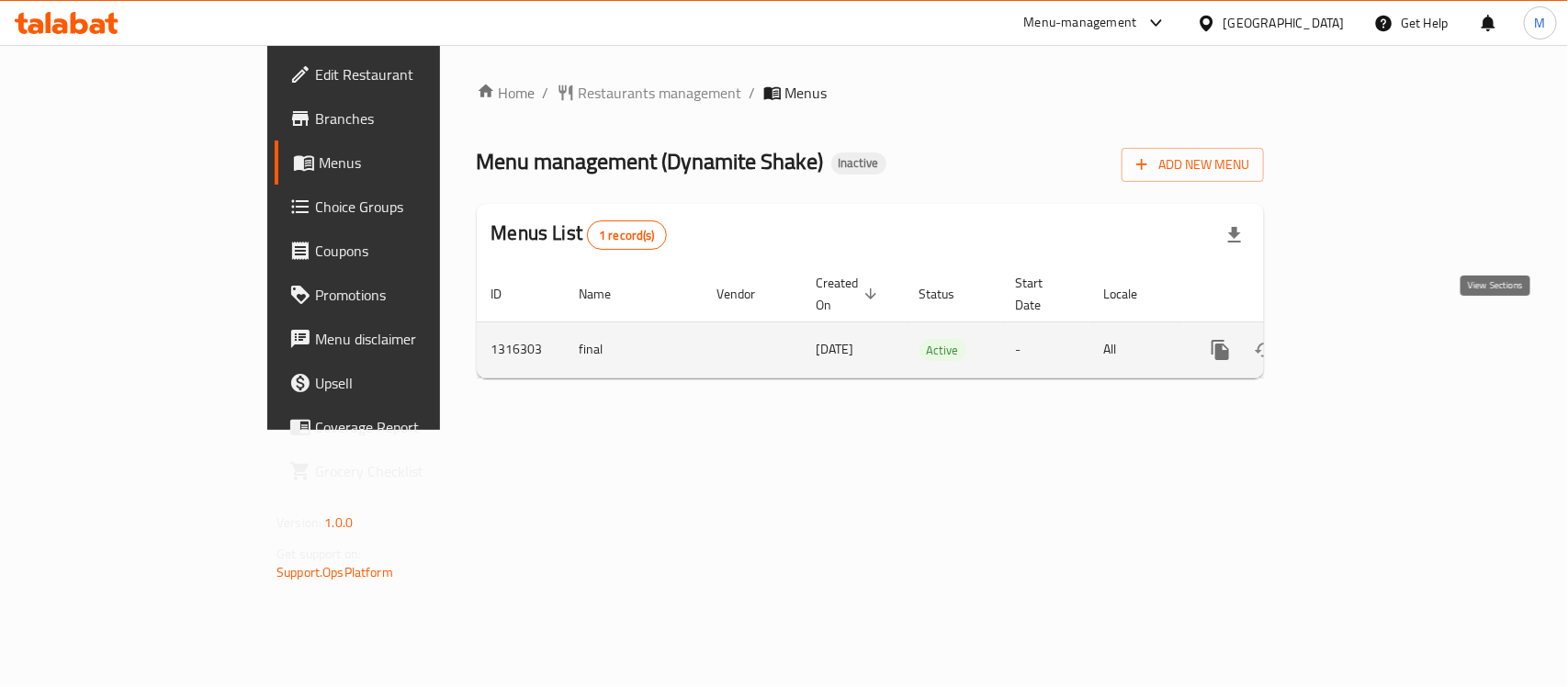
click at [1375, 328] on link "enhanced table" at bounding box center [1352, 350] width 44 height 44
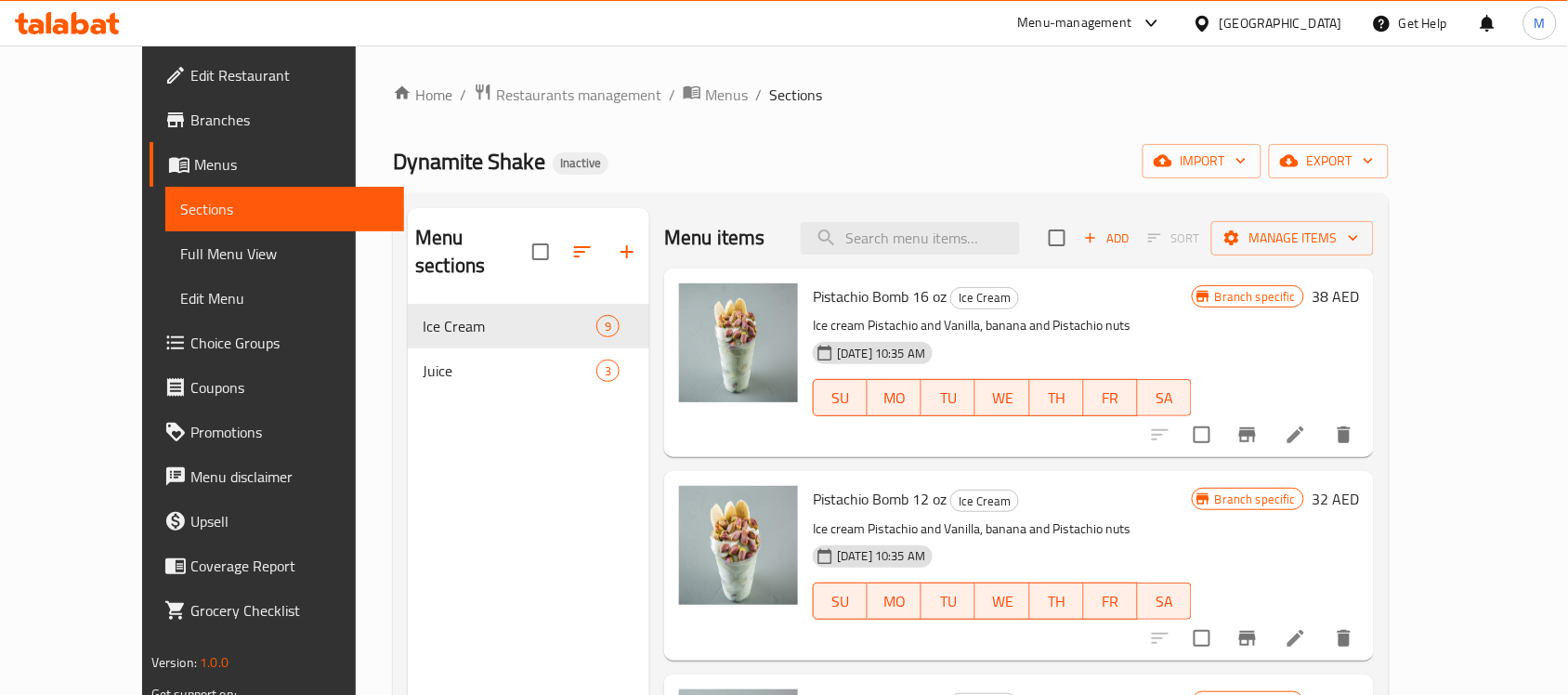
click at [180, 261] on span "Full Menu View" at bounding box center [284, 253] width 209 height 22
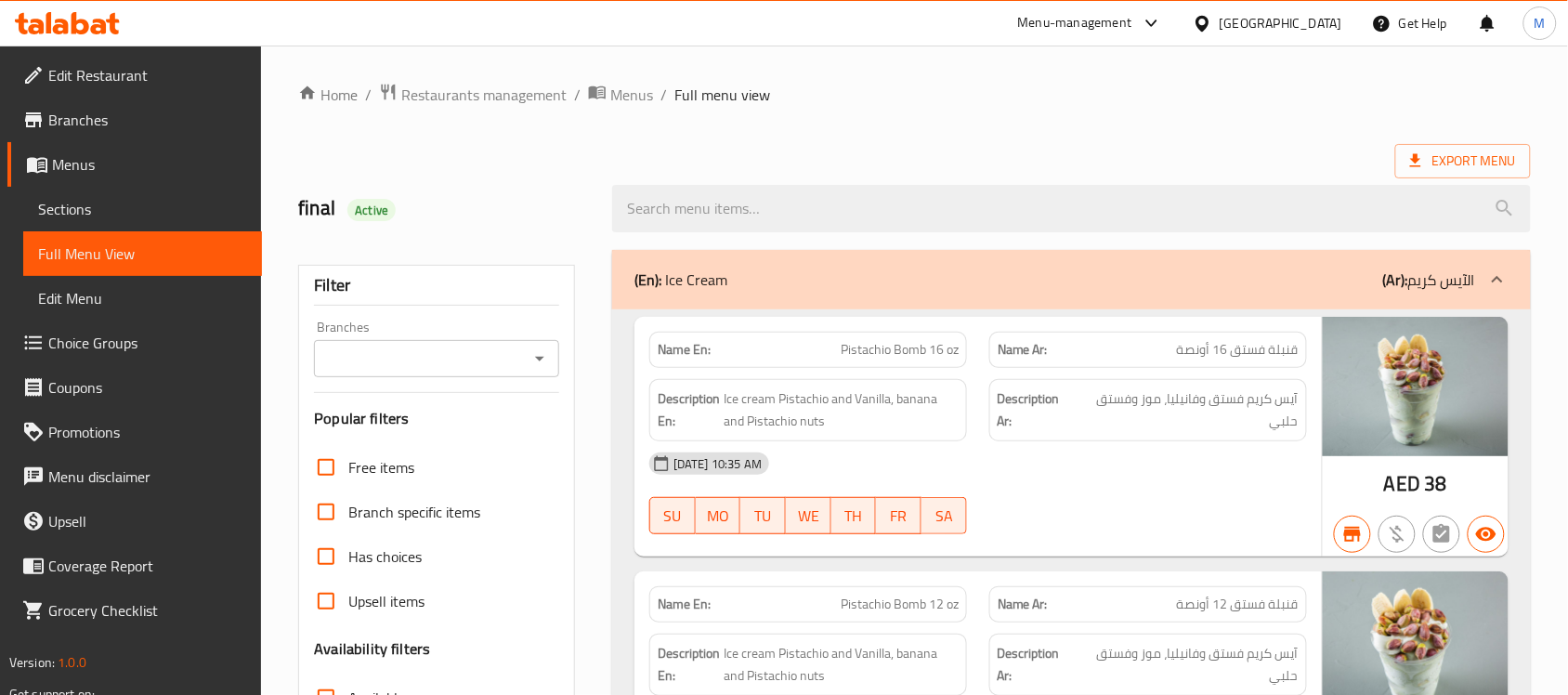
click at [535, 358] on icon "Open" at bounding box center [540, 359] width 10 height 5
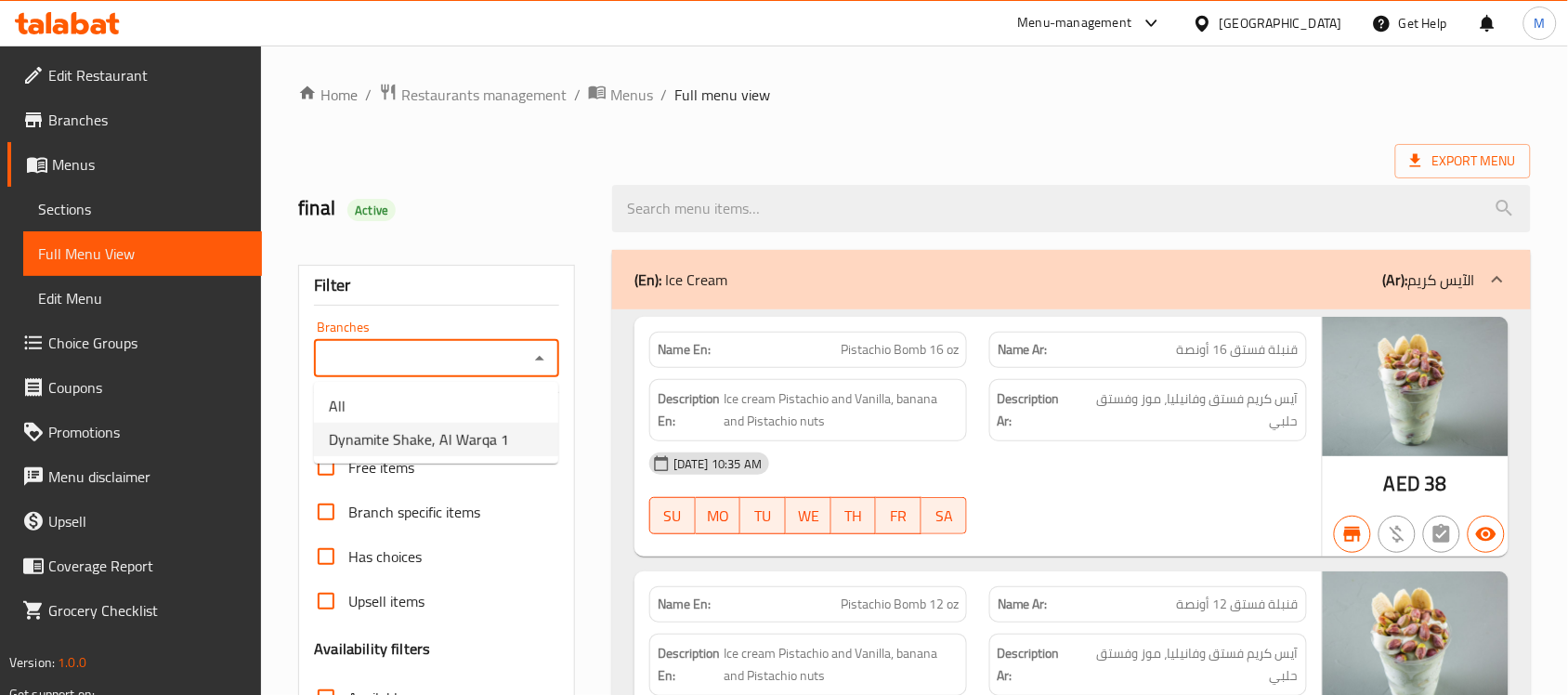
click at [470, 431] on span "Dynamite Shake, Al Warqa 1" at bounding box center [419, 439] width 180 height 22
type input "Dynamite Shake, Al Warqa 1"
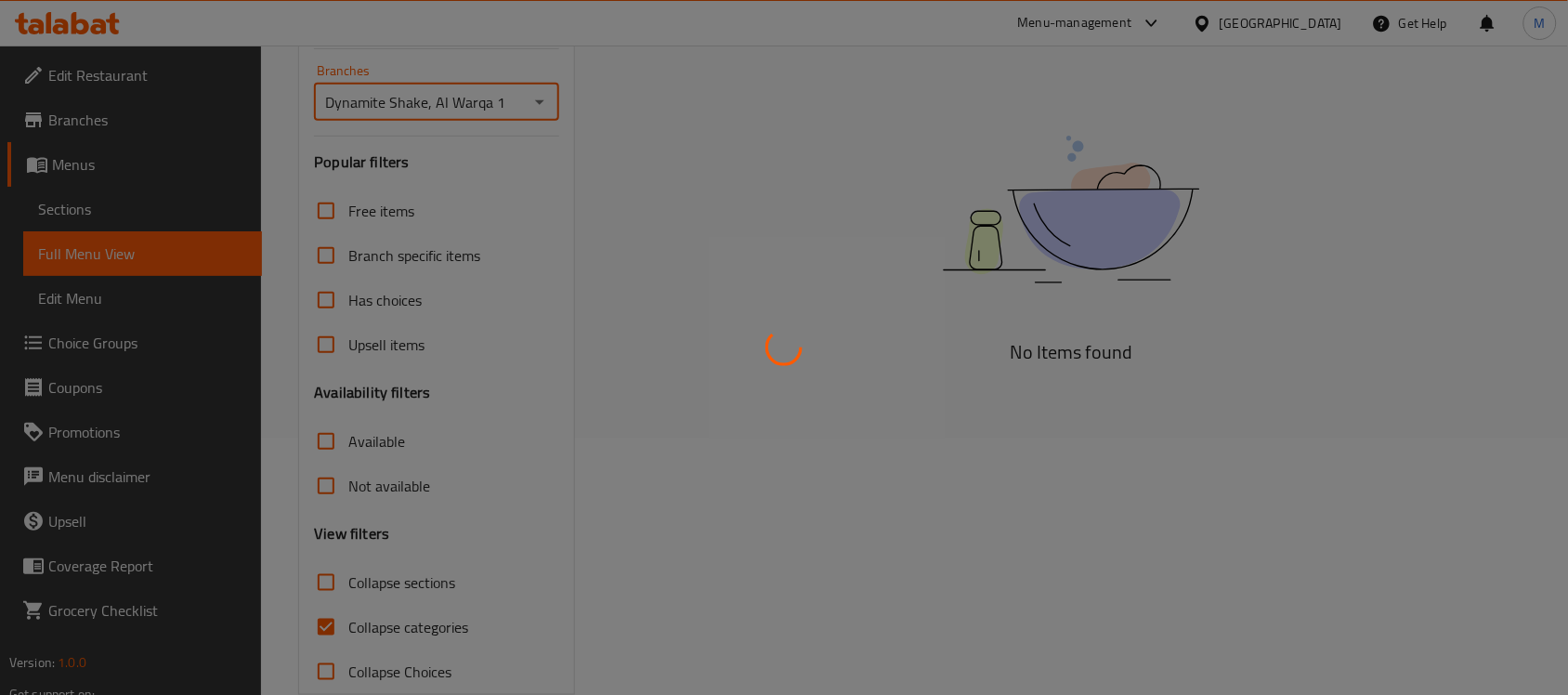
scroll to position [294, 0]
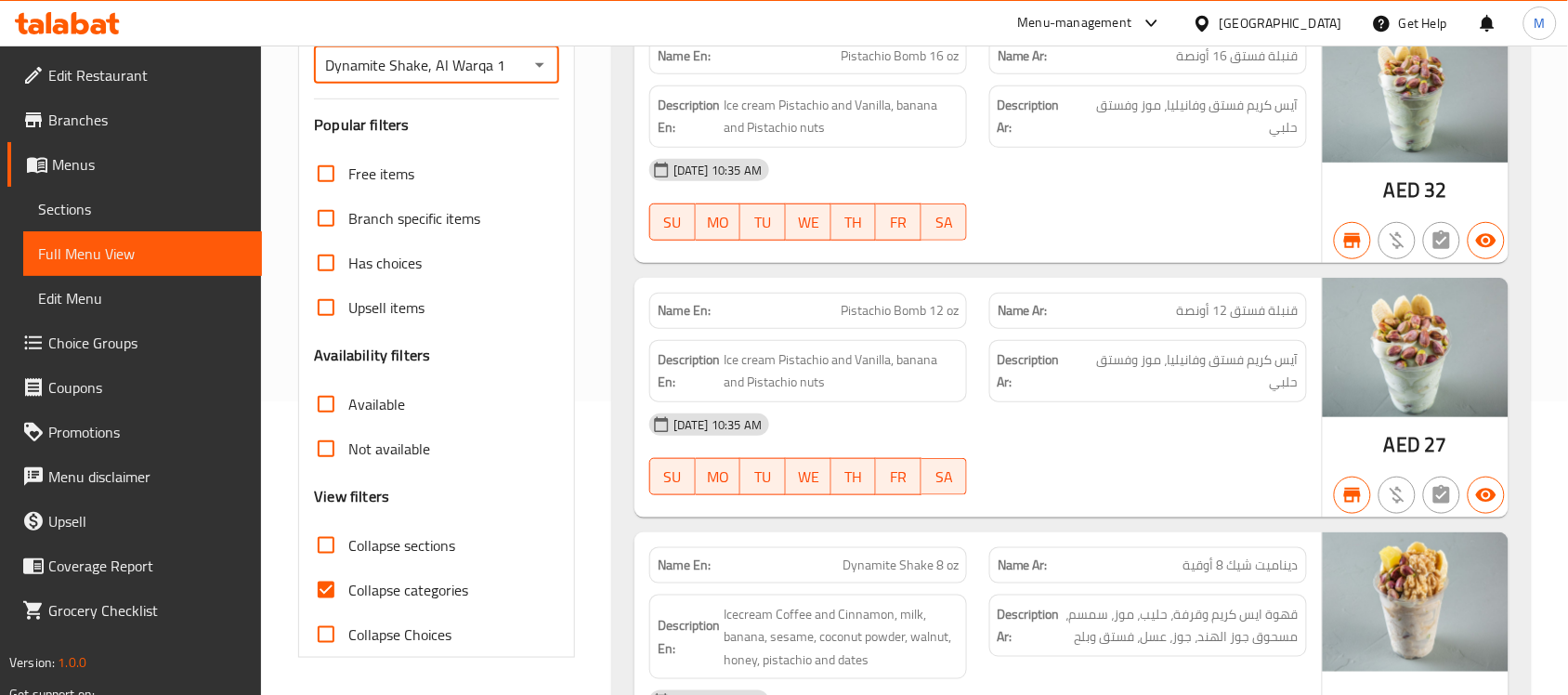
click at [326, 409] on input "Available" at bounding box center [325, 404] width 45 height 45
checkbox input "true"
click at [355, 587] on span "Collapse categories" at bounding box center [408, 589] width 120 height 22
click at [348, 587] on input "Collapse categories" at bounding box center [325, 590] width 45 height 45
checkbox input "false"
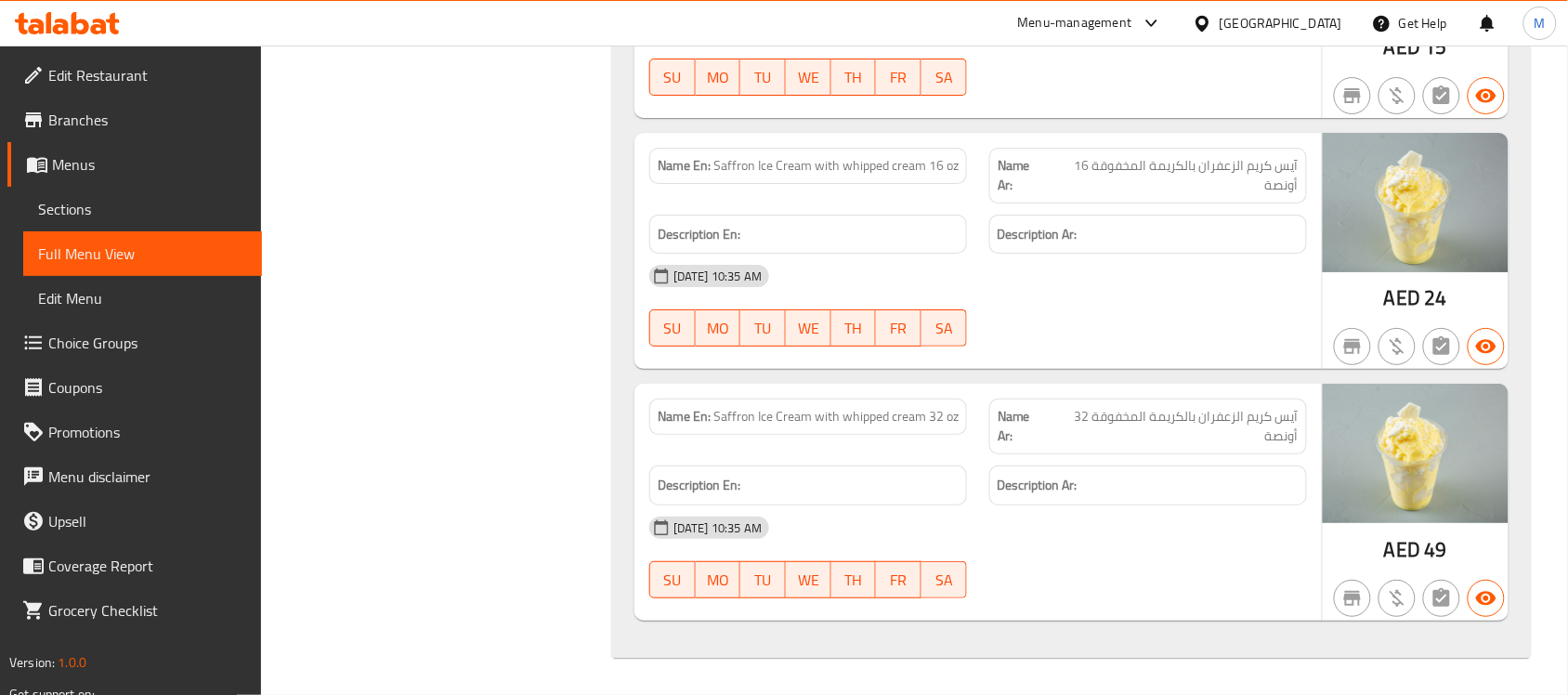
scroll to position [2038, 0]
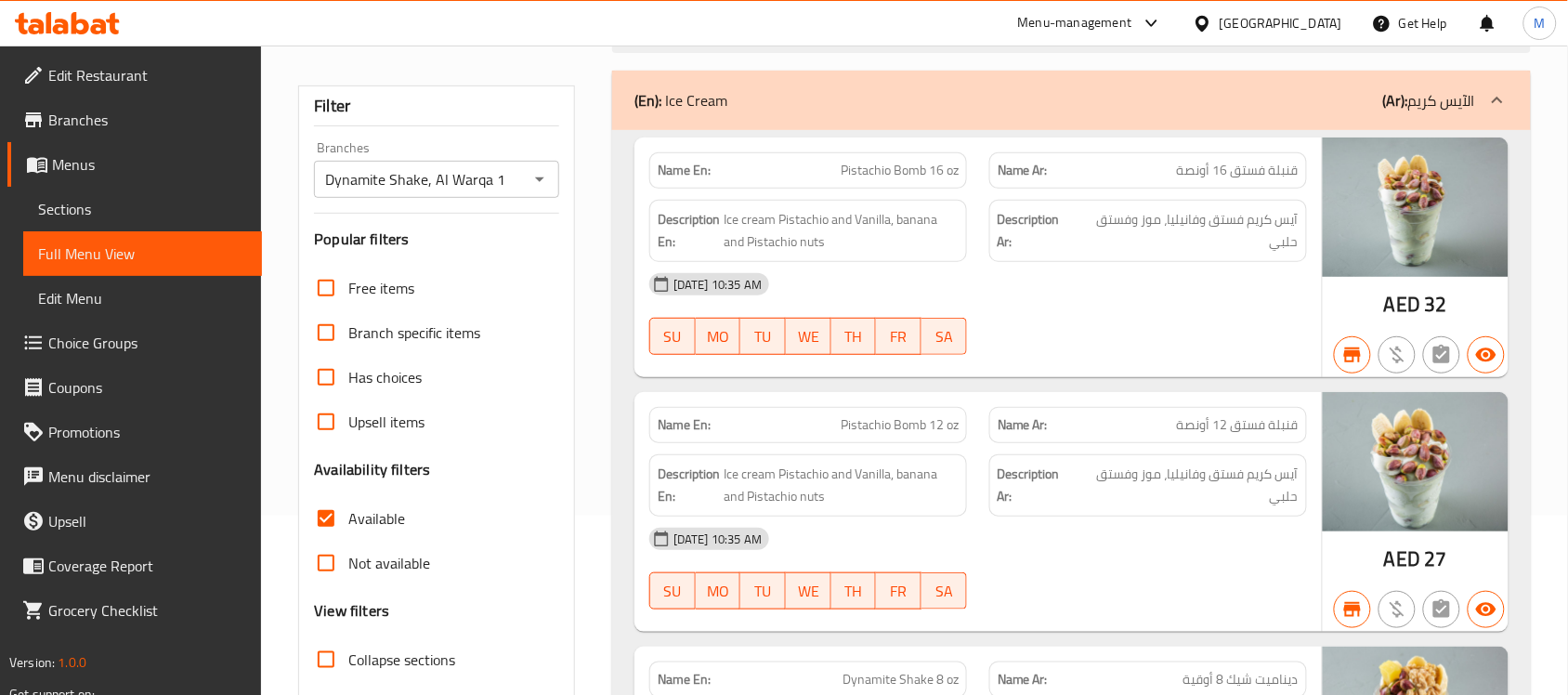
click at [345, 520] on input "Available" at bounding box center [325, 518] width 45 height 45
checkbox input "false"
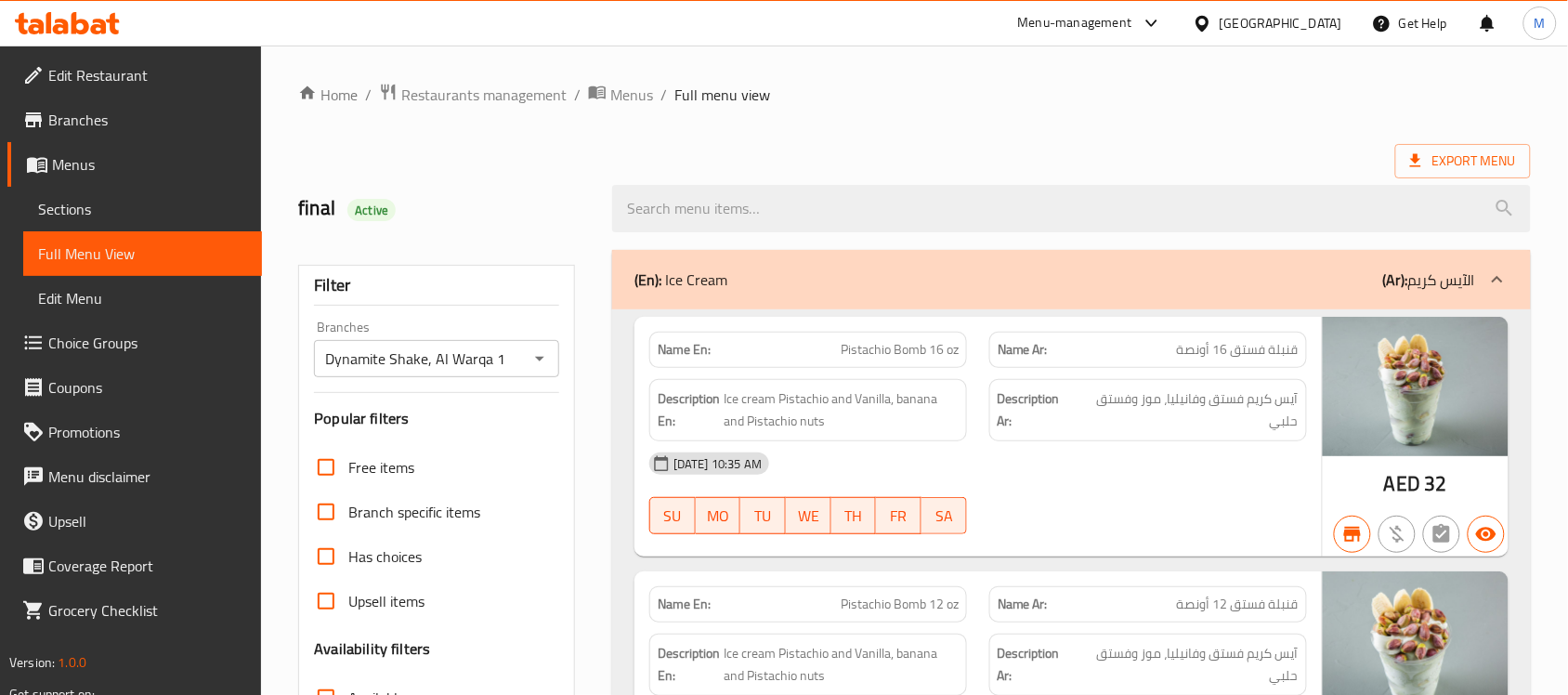
click at [160, 201] on span "Sections" at bounding box center [142, 208] width 209 height 22
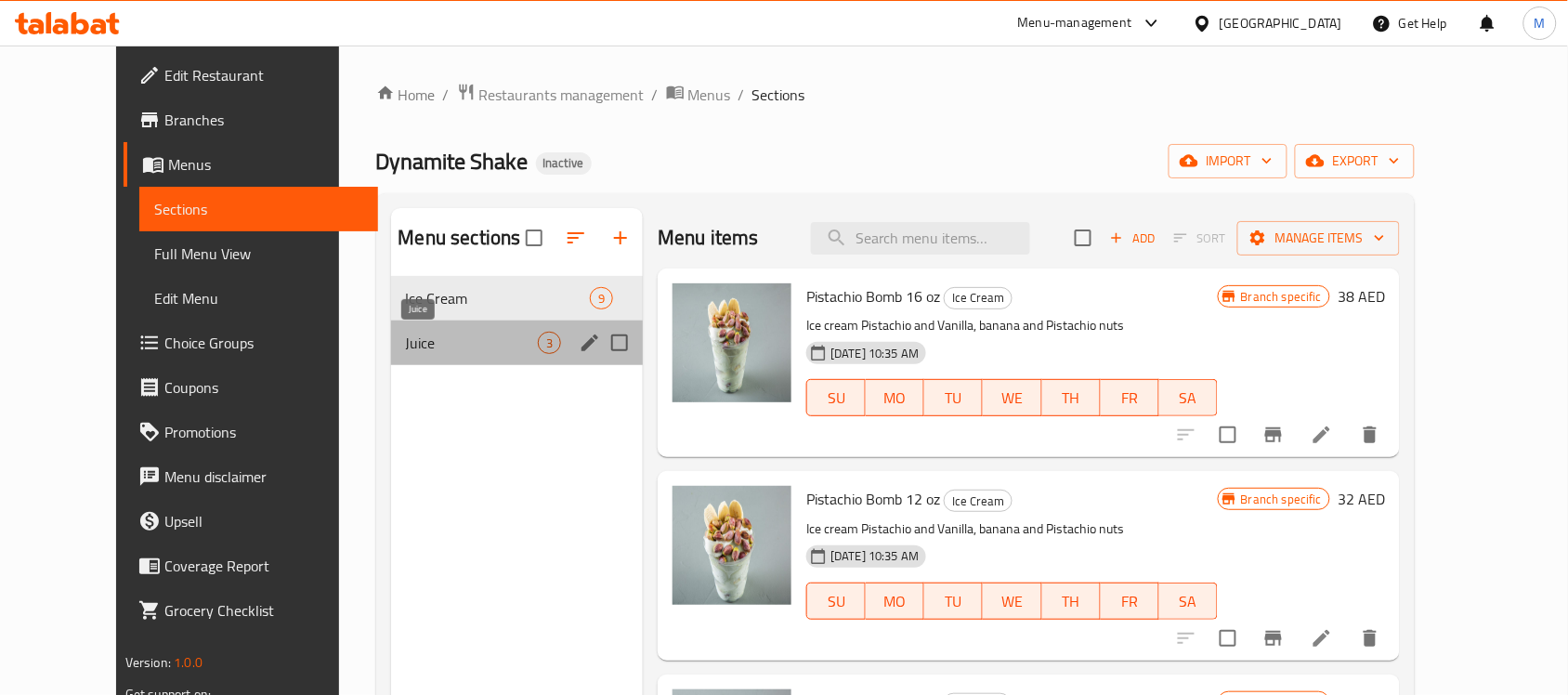
click at [428, 350] on span "Juice" at bounding box center [471, 343] width 133 height 22
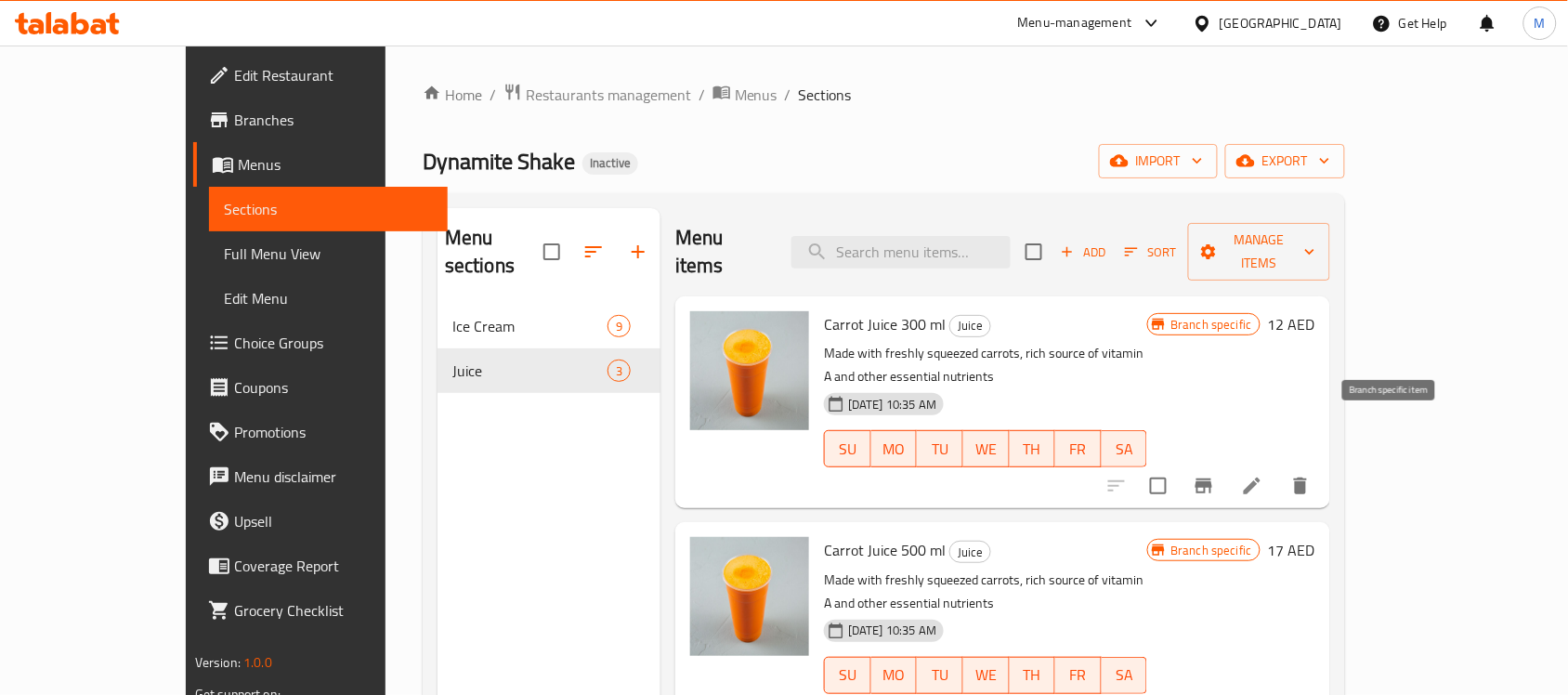
click at [1215, 474] on icon "Branch-specific-item" at bounding box center [1203, 485] width 22 height 22
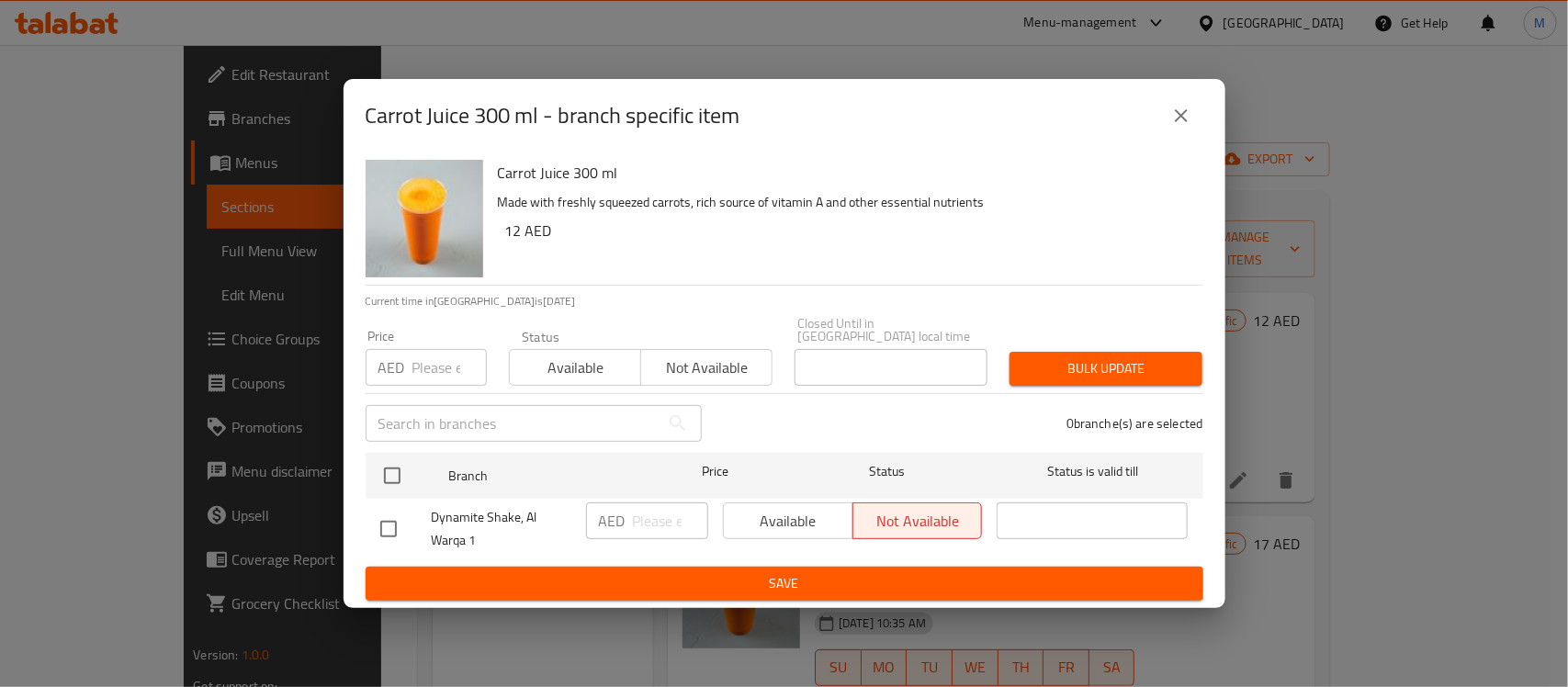
click at [1188, 108] on icon "close" at bounding box center [1180, 115] width 22 height 22
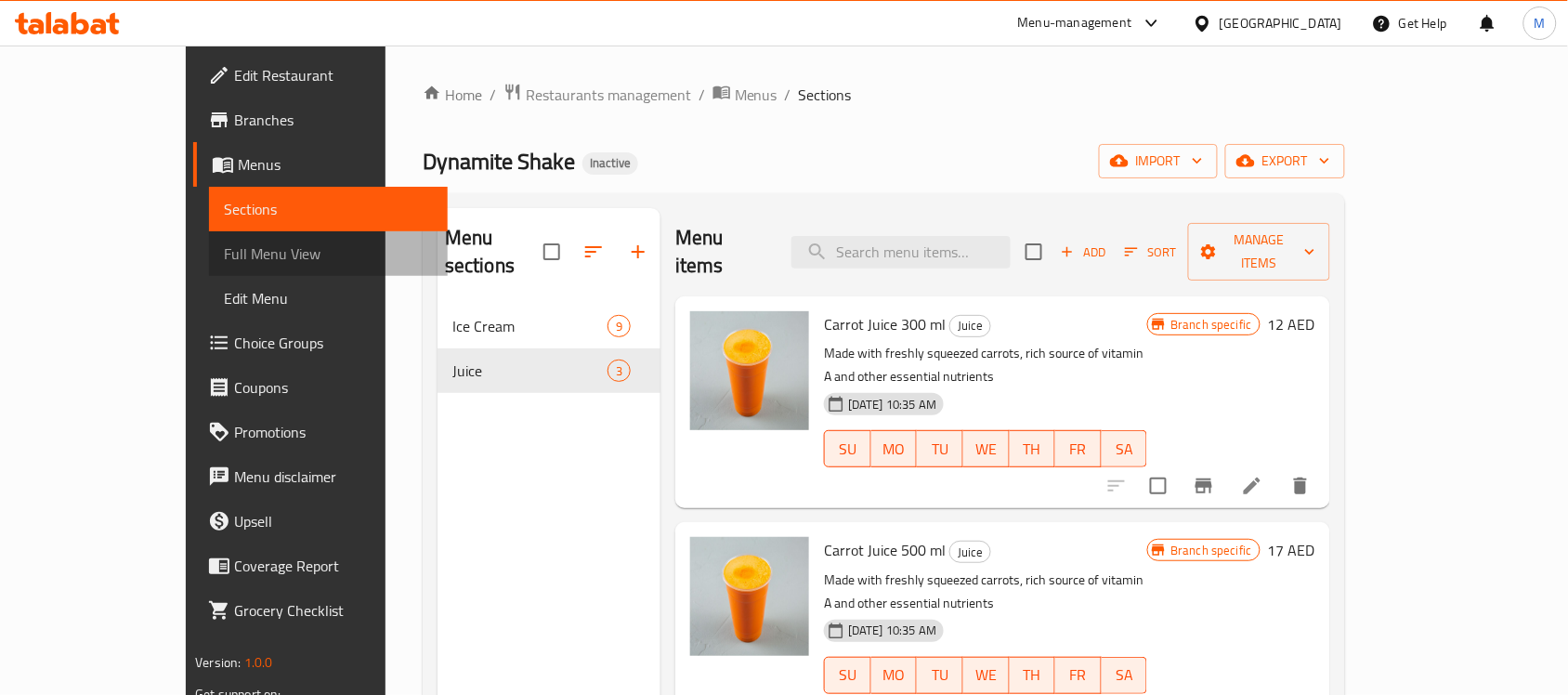
click at [224, 252] on span "Full Menu View" at bounding box center [328, 253] width 209 height 22
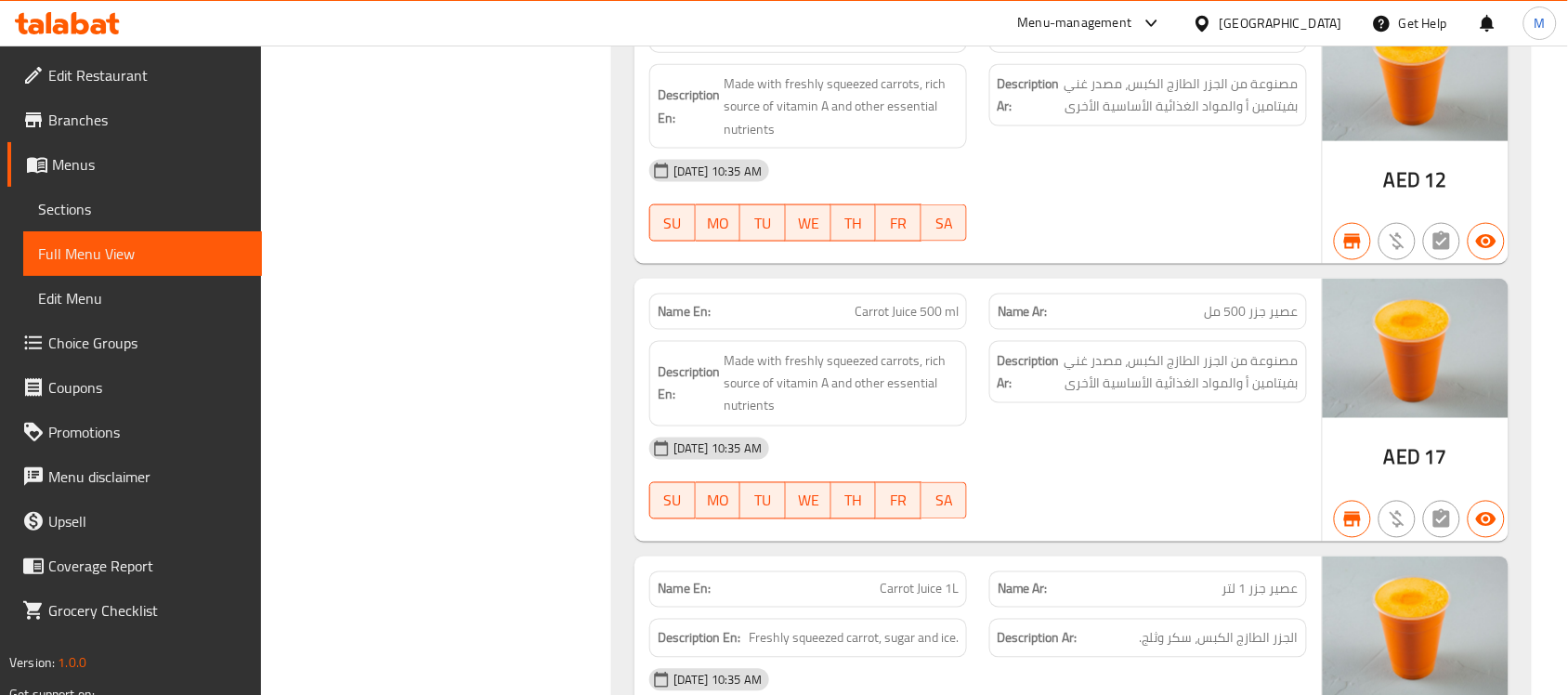
scroll to position [2932, 0]
